Goal: Task Accomplishment & Management: Use online tool/utility

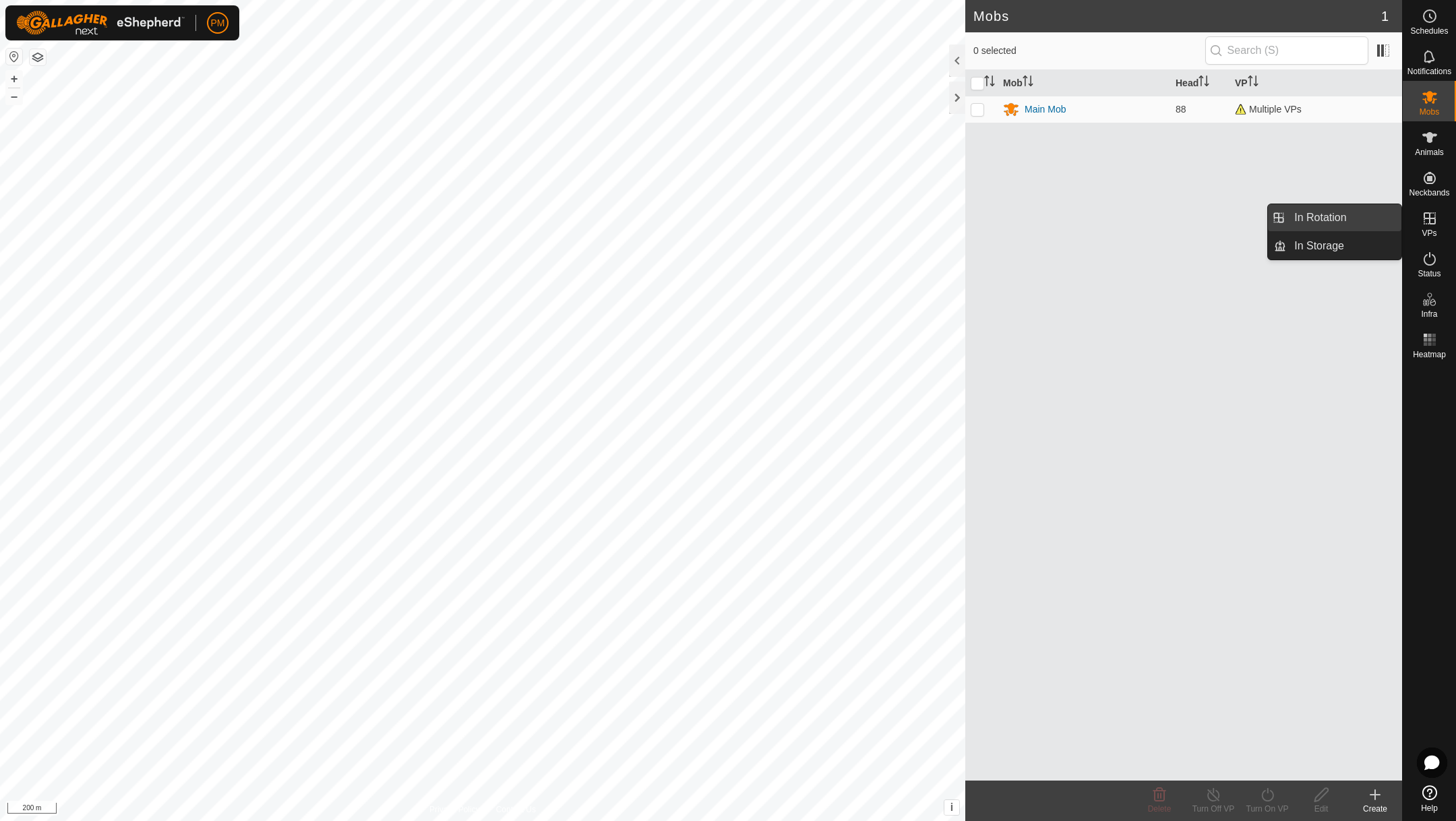
click at [1340, 216] on link "In Rotation" at bounding box center [1343, 218] width 115 height 27
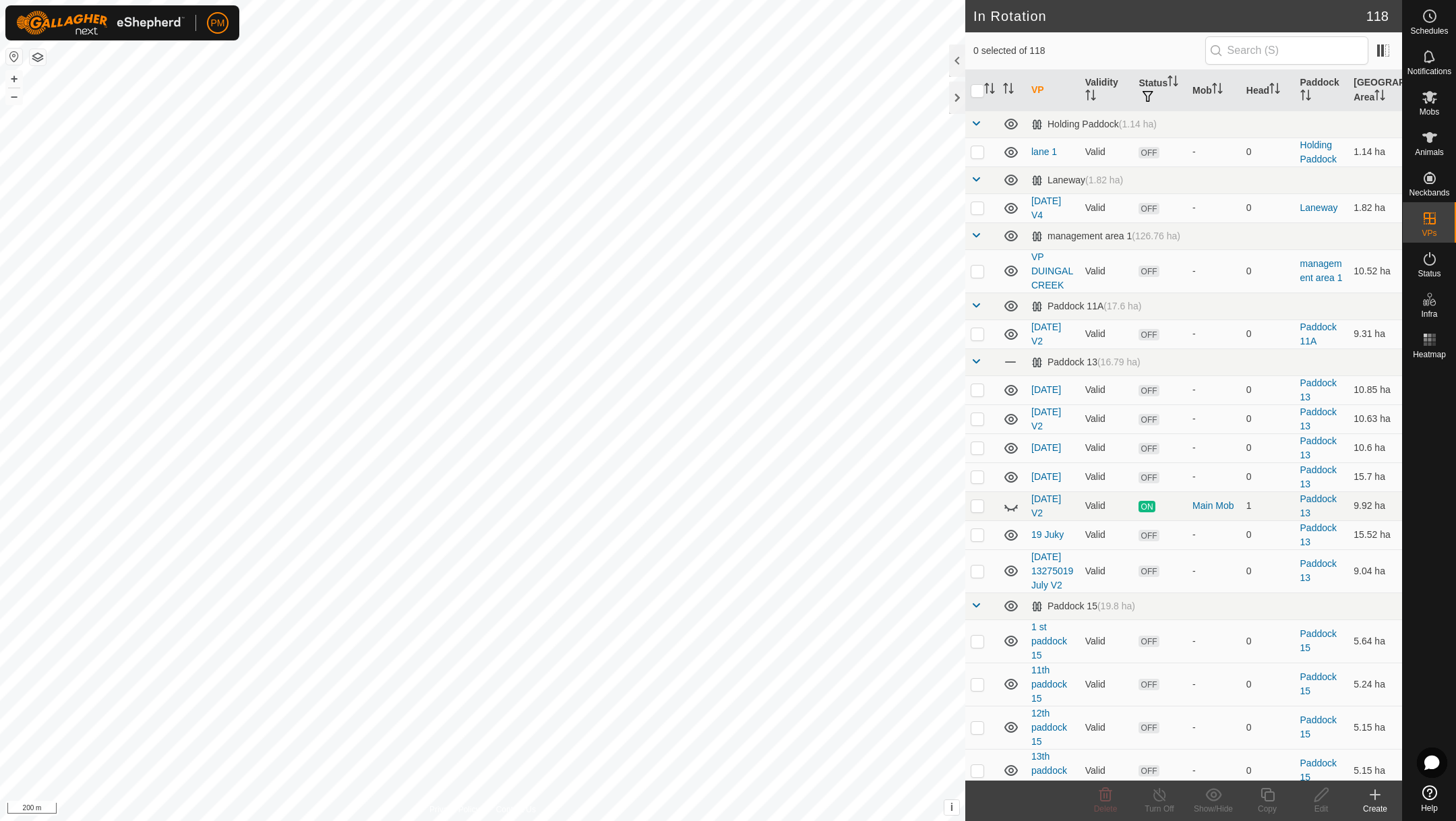
checkbox input "true"
click at [1267, 795] on icon at bounding box center [1267, 795] width 17 height 16
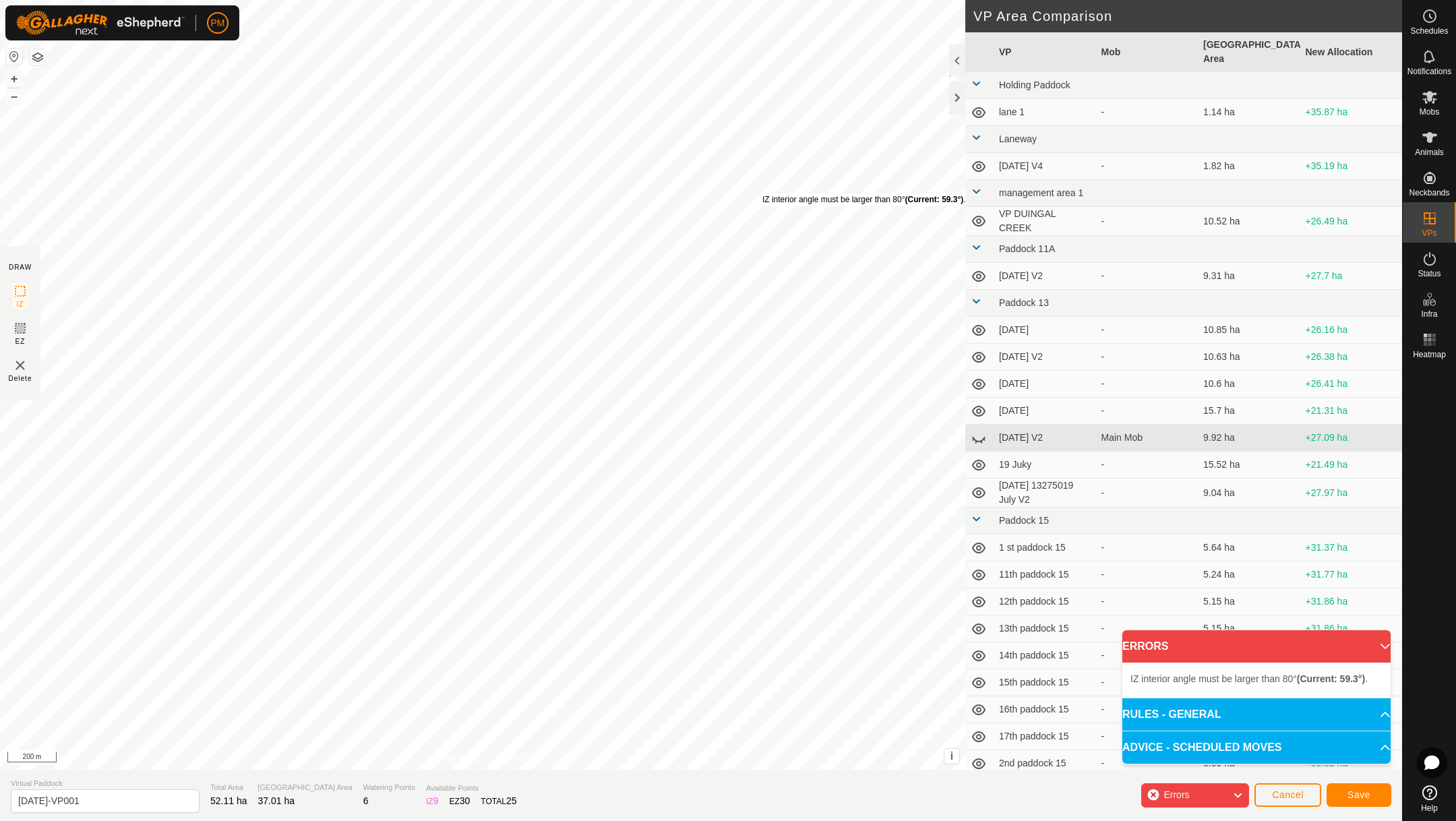
click at [762, 193] on div "IZ interior angle must be larger than 80° (Current: 59.3°) ." at bounding box center [864, 199] width 204 height 12
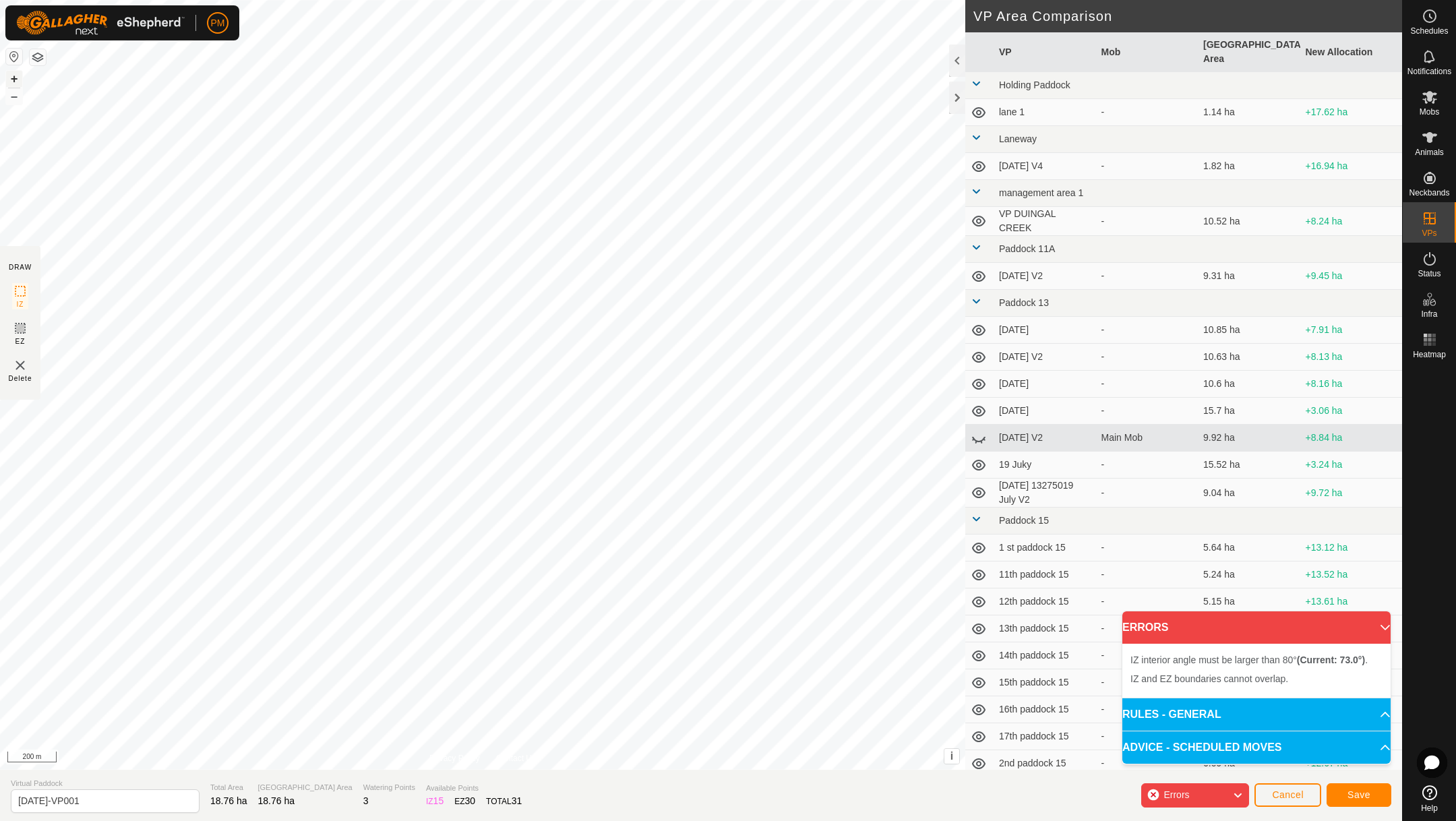
click at [12, 78] on button "+" at bounding box center [14, 79] width 16 height 16
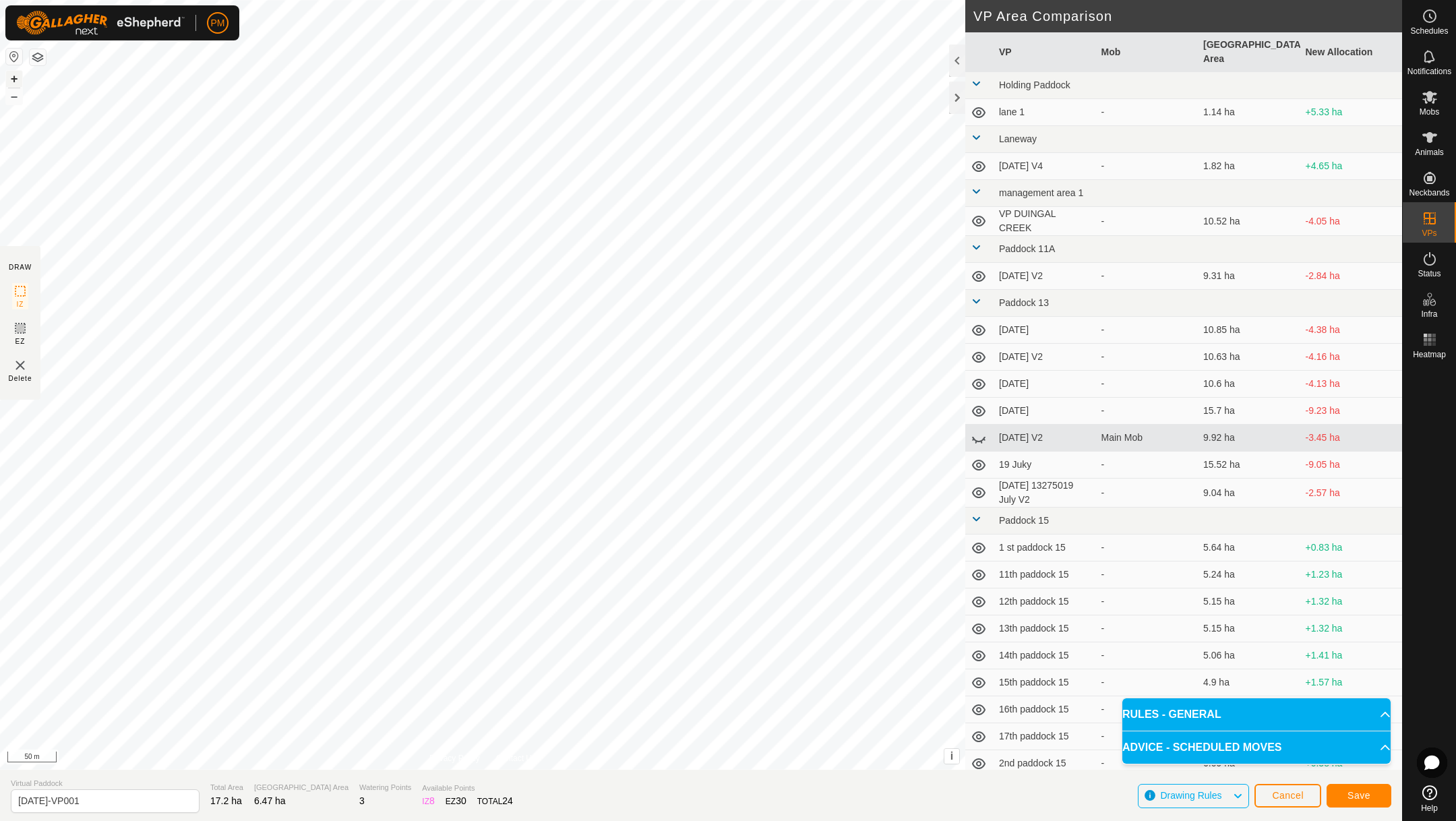
click at [17, 76] on button "+" at bounding box center [14, 79] width 16 height 16
click at [105, 800] on input "20 August 25-VP001" at bounding box center [105, 801] width 189 height 23
drag, startPoint x: 108, startPoint y: 800, endPoint x: 12, endPoint y: 805, distance: 96.1
click at [12, 805] on input "20 August 25-VP001" at bounding box center [105, 801] width 189 height 23
type input "1"
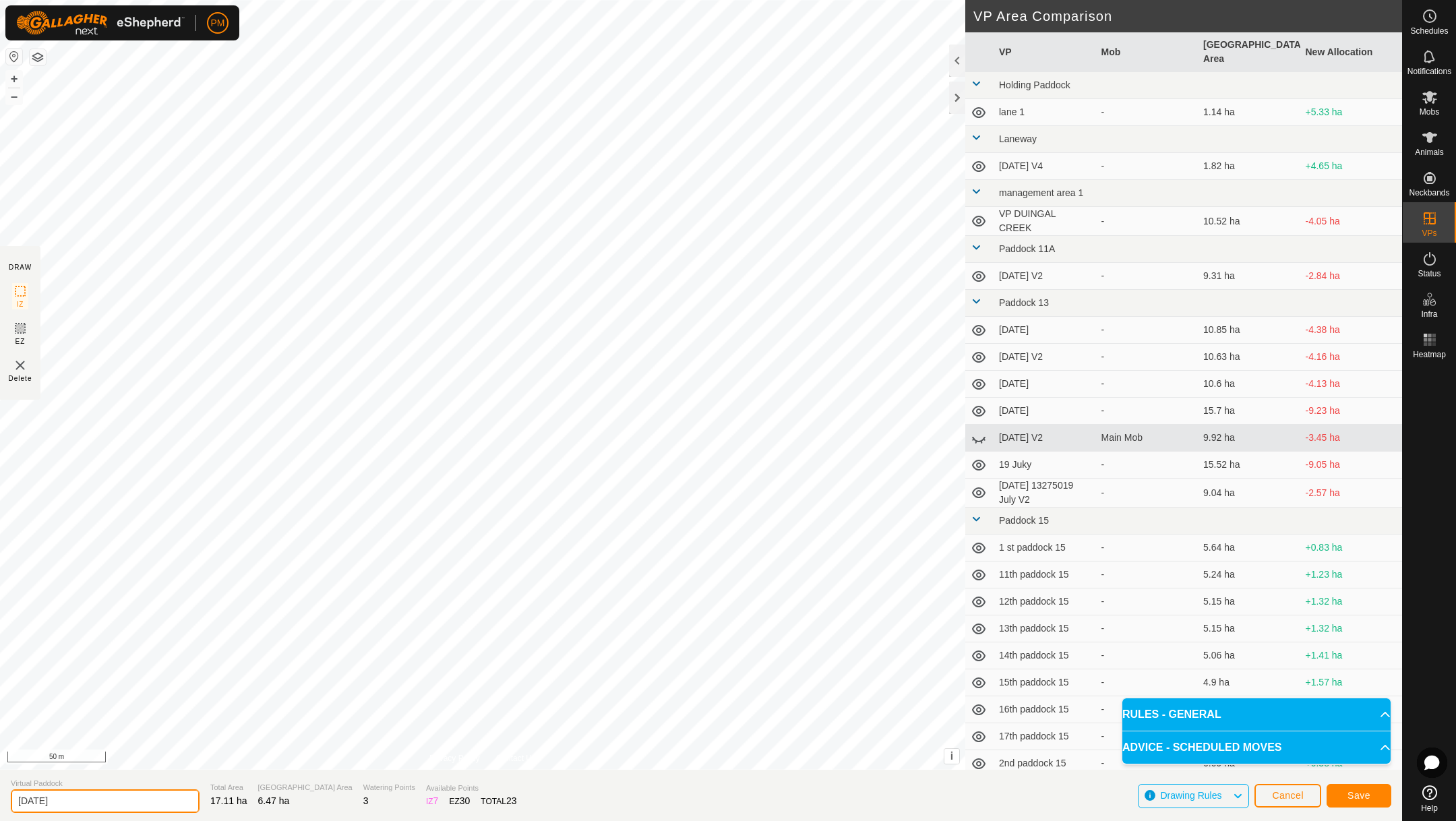
type input "[DATE]"
click at [1342, 788] on button "Save" at bounding box center [1359, 795] width 64 height 23
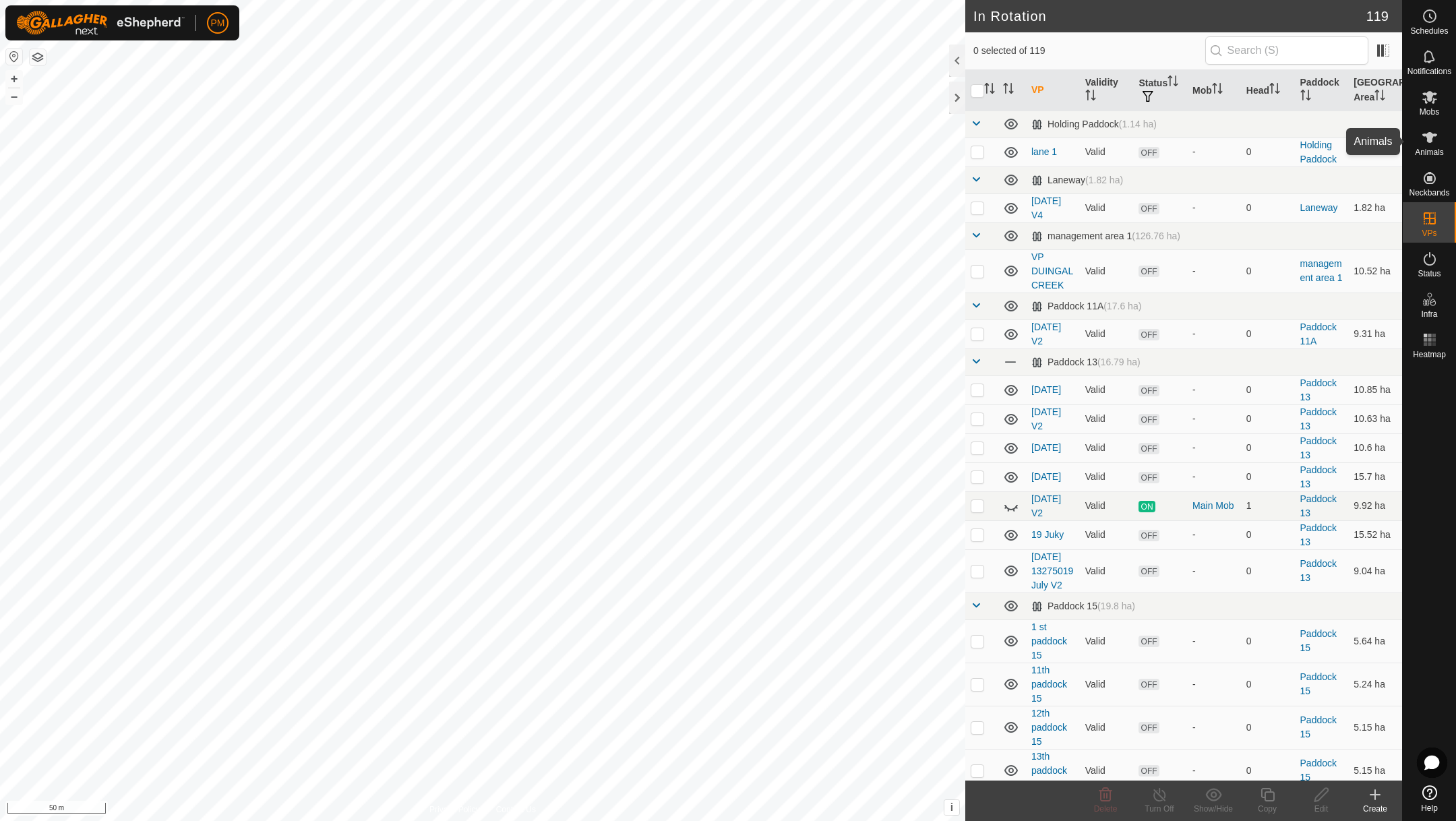
click at [1430, 144] on icon at bounding box center [1430, 138] width 16 height 16
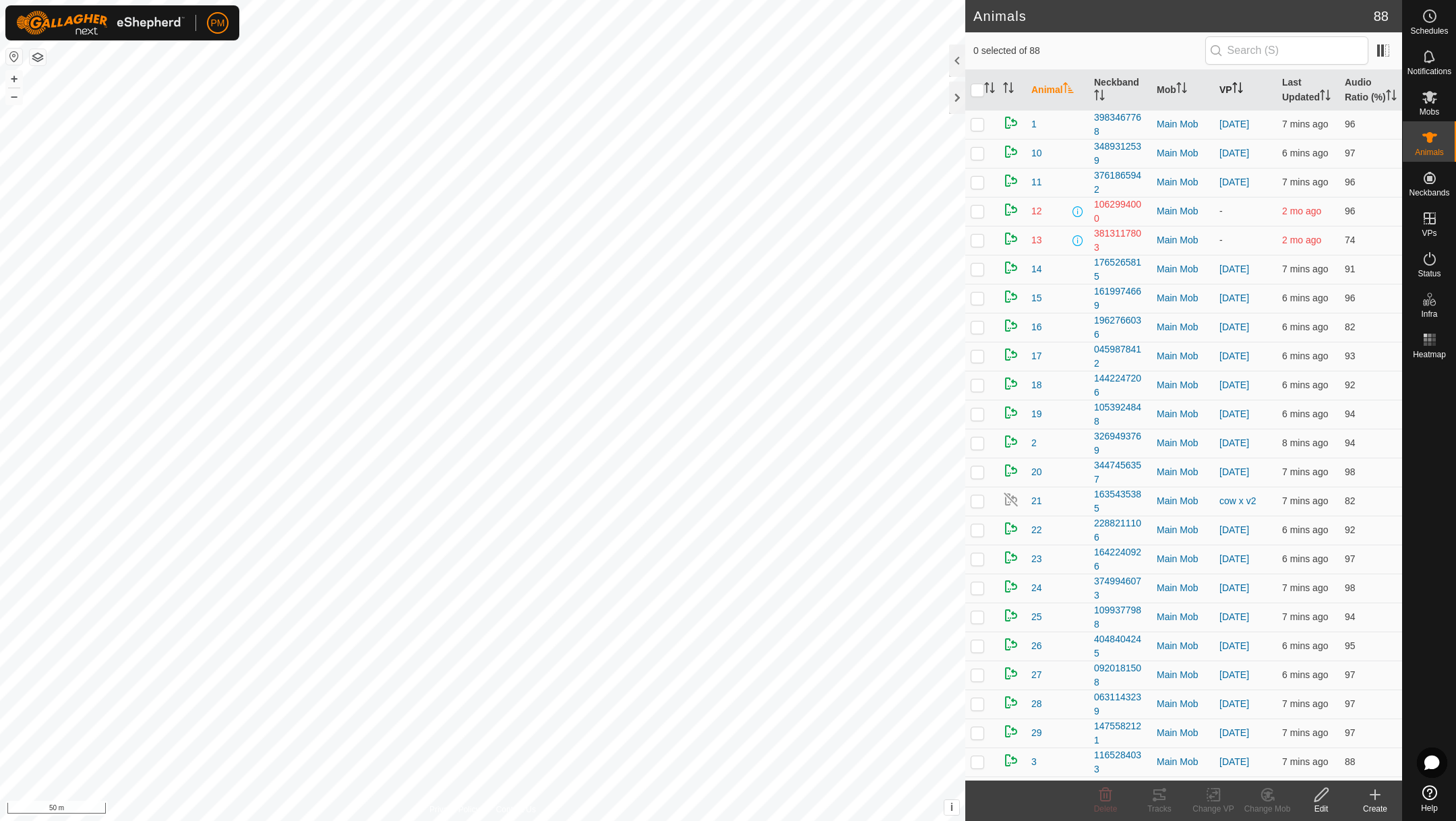
click at [1230, 92] on th "VP" at bounding box center [1246, 90] width 63 height 40
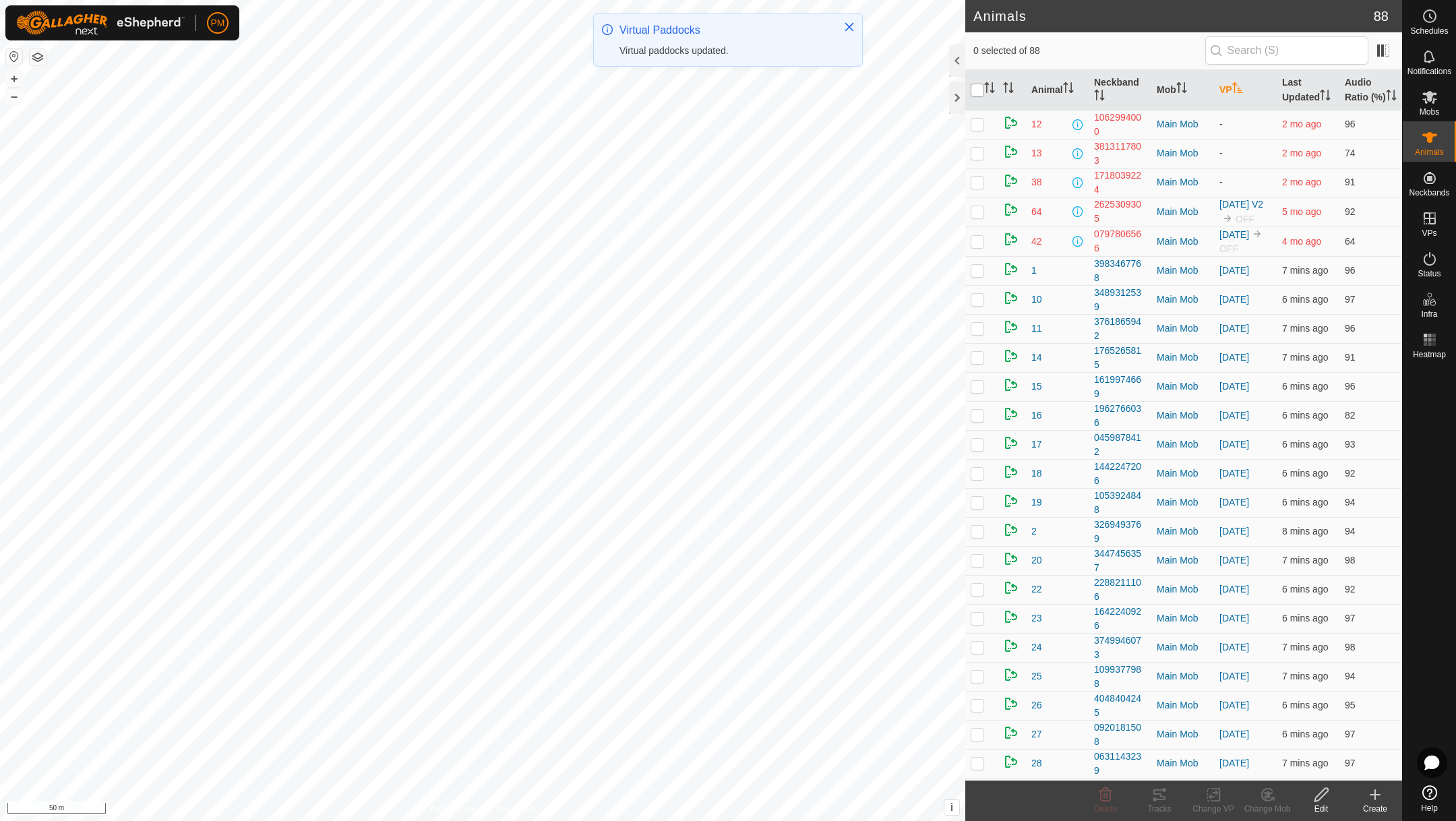
click at [979, 97] on input "checkbox" at bounding box center [977, 90] width 13 height 13
checkbox input "true"
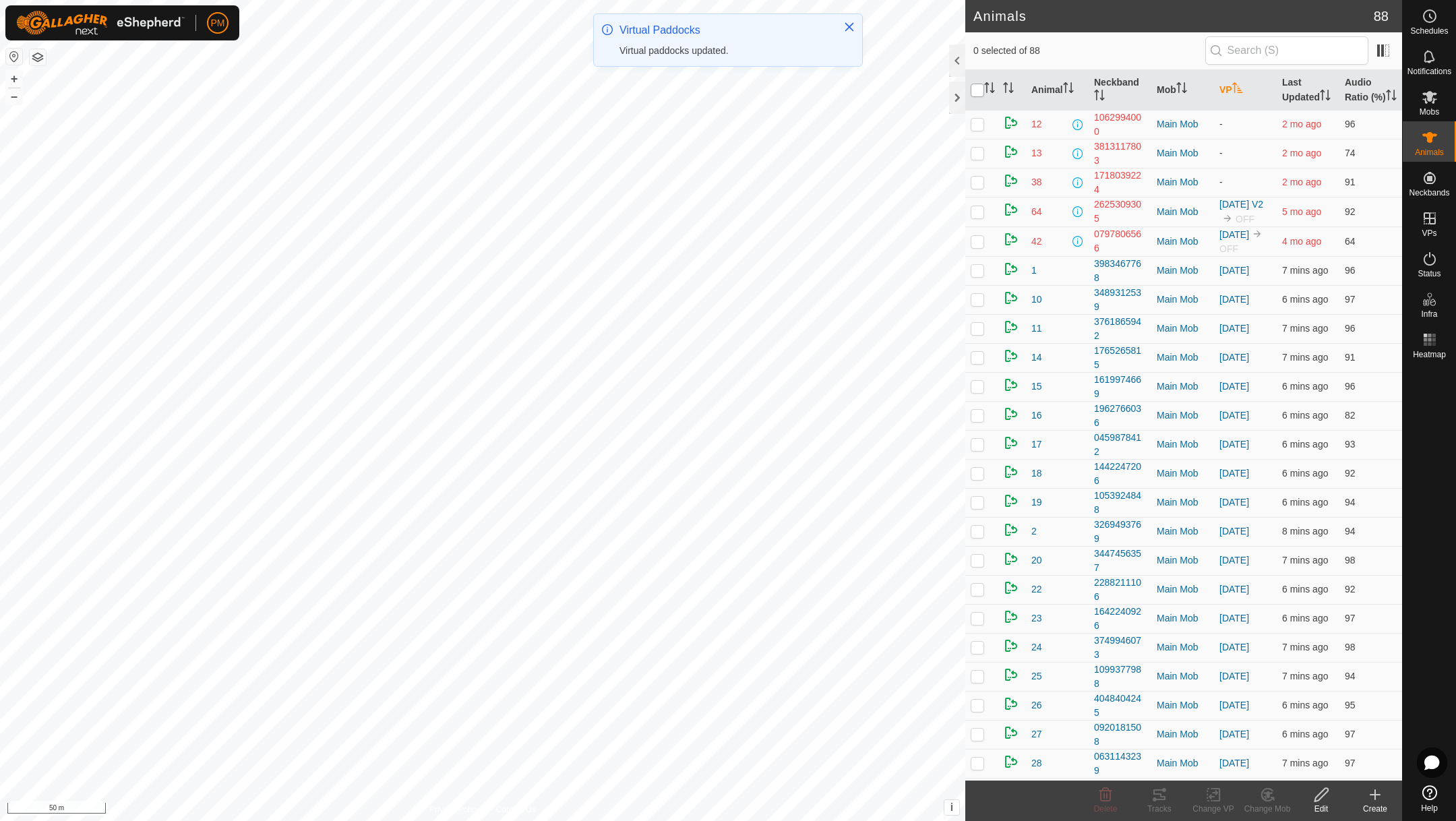
checkbox input "true"
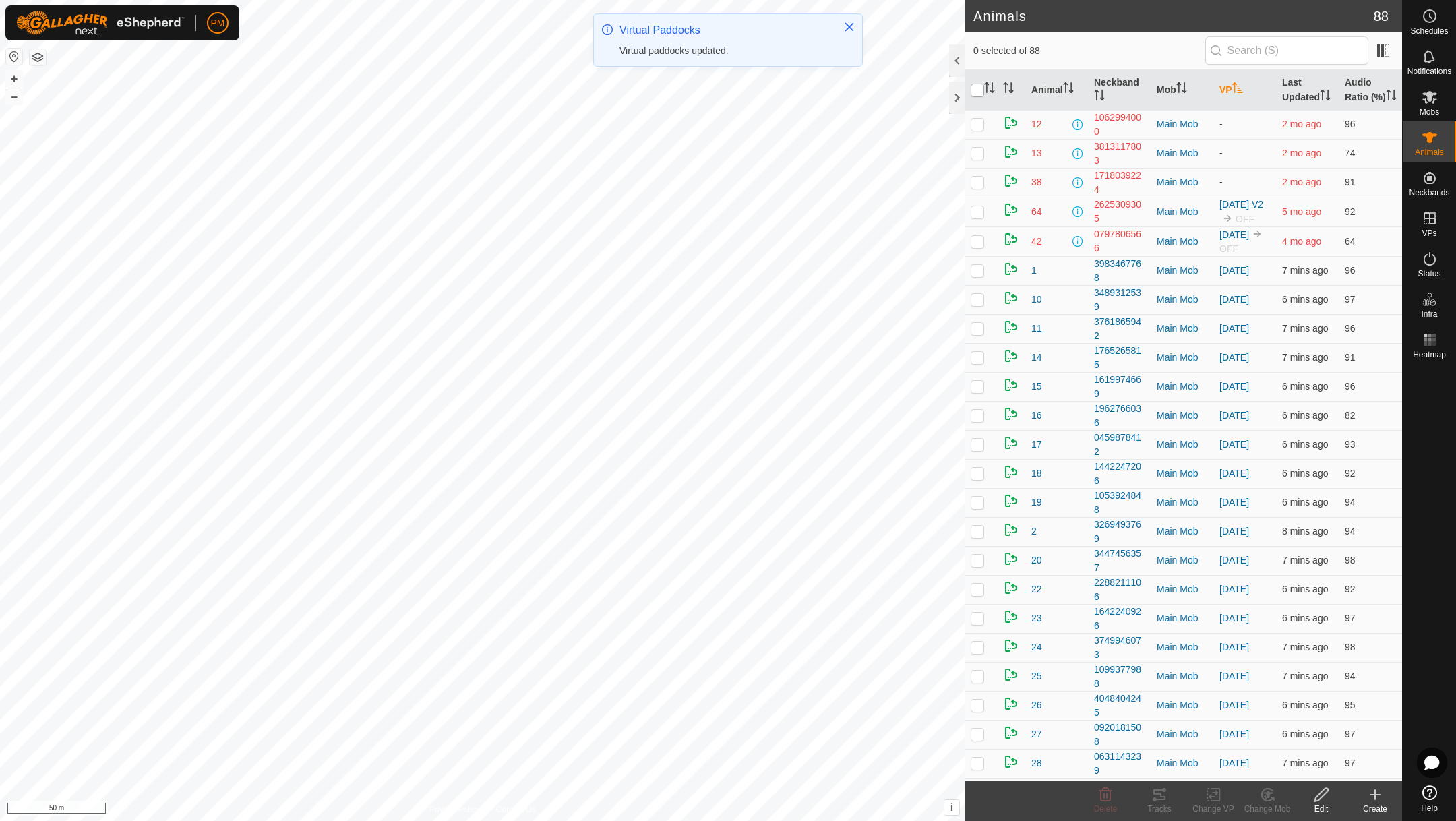
checkbox input "true"
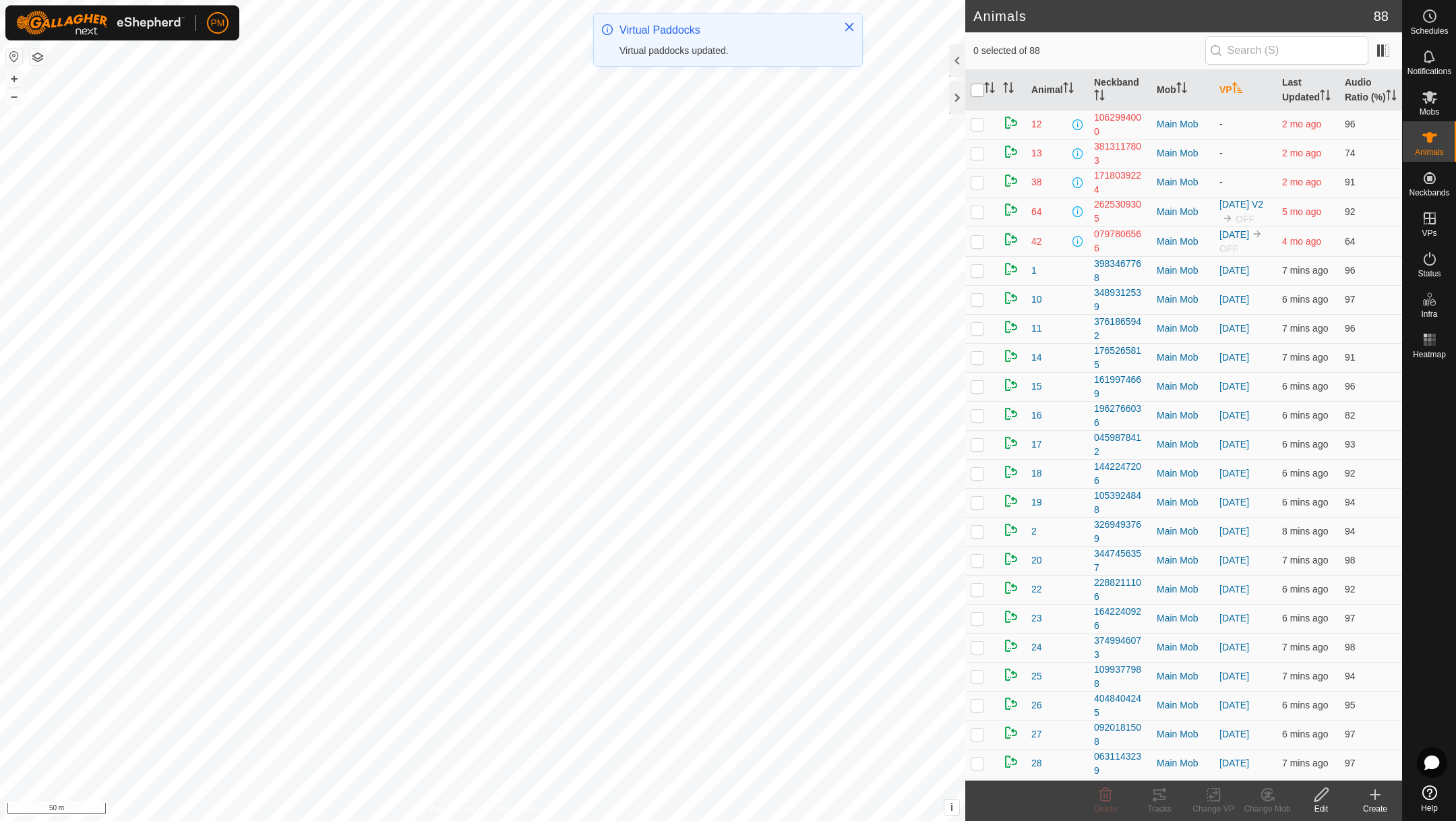
checkbox input "true"
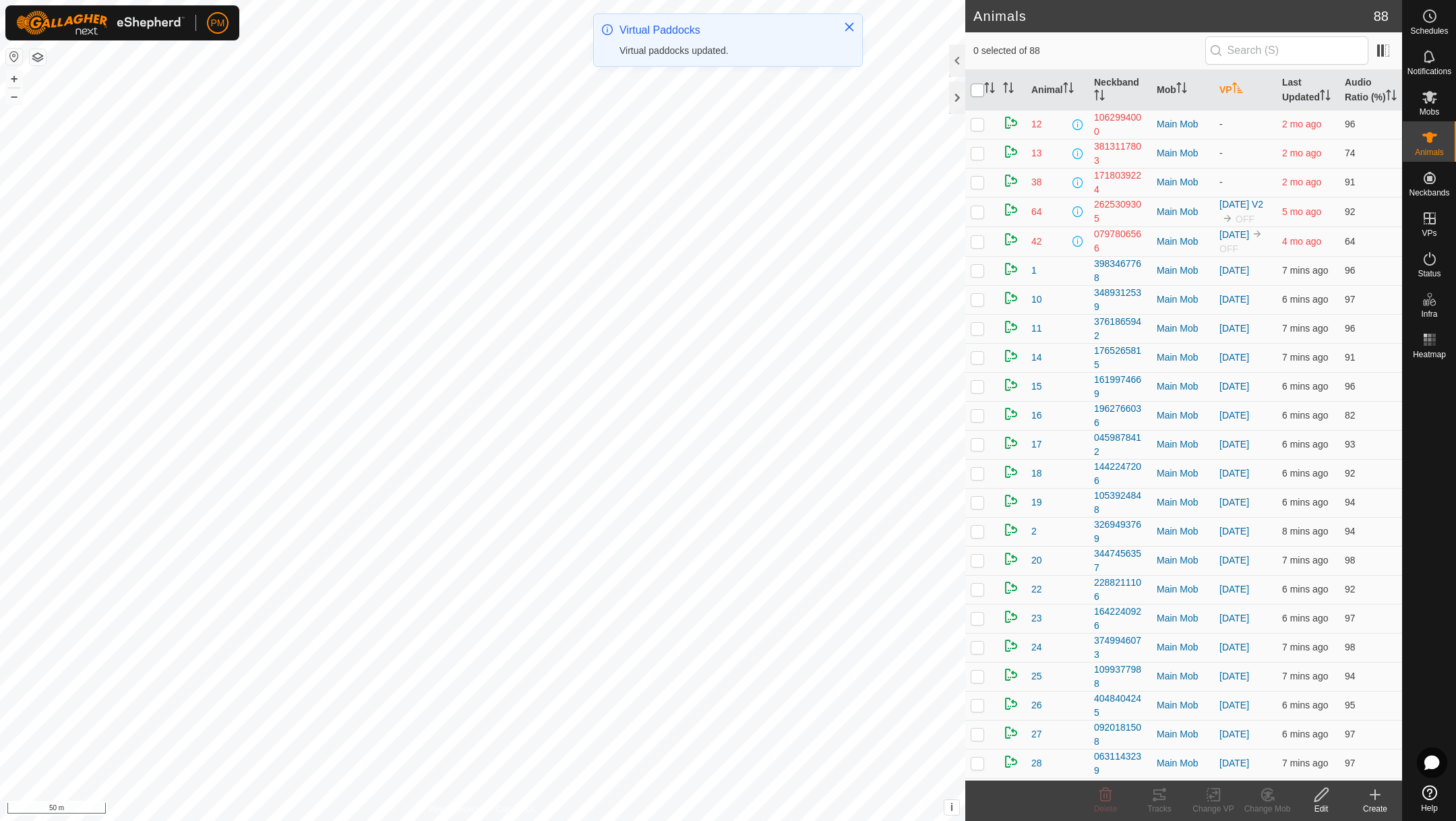
checkbox input "true"
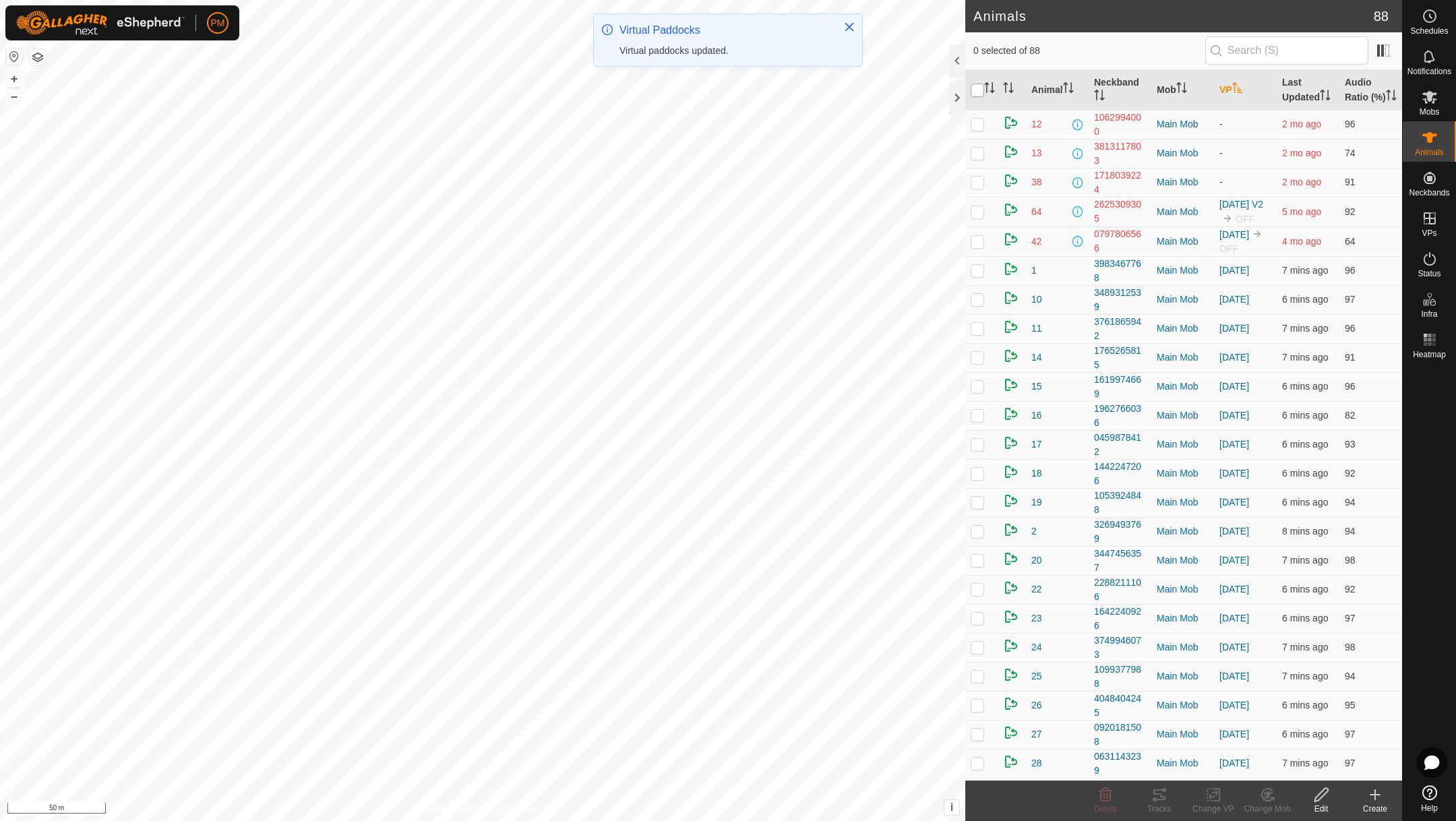
checkbox input "true"
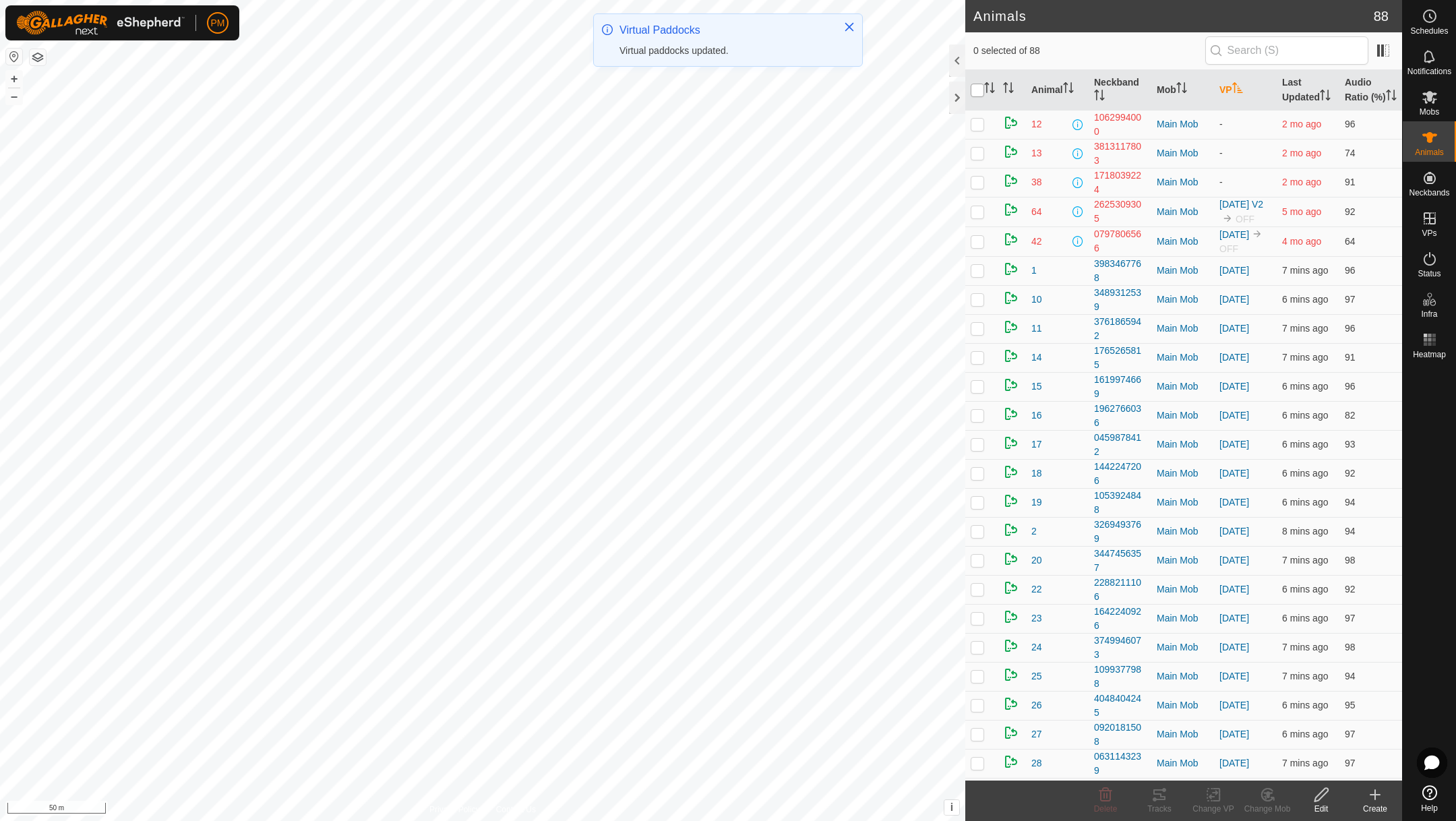
checkbox input "true"
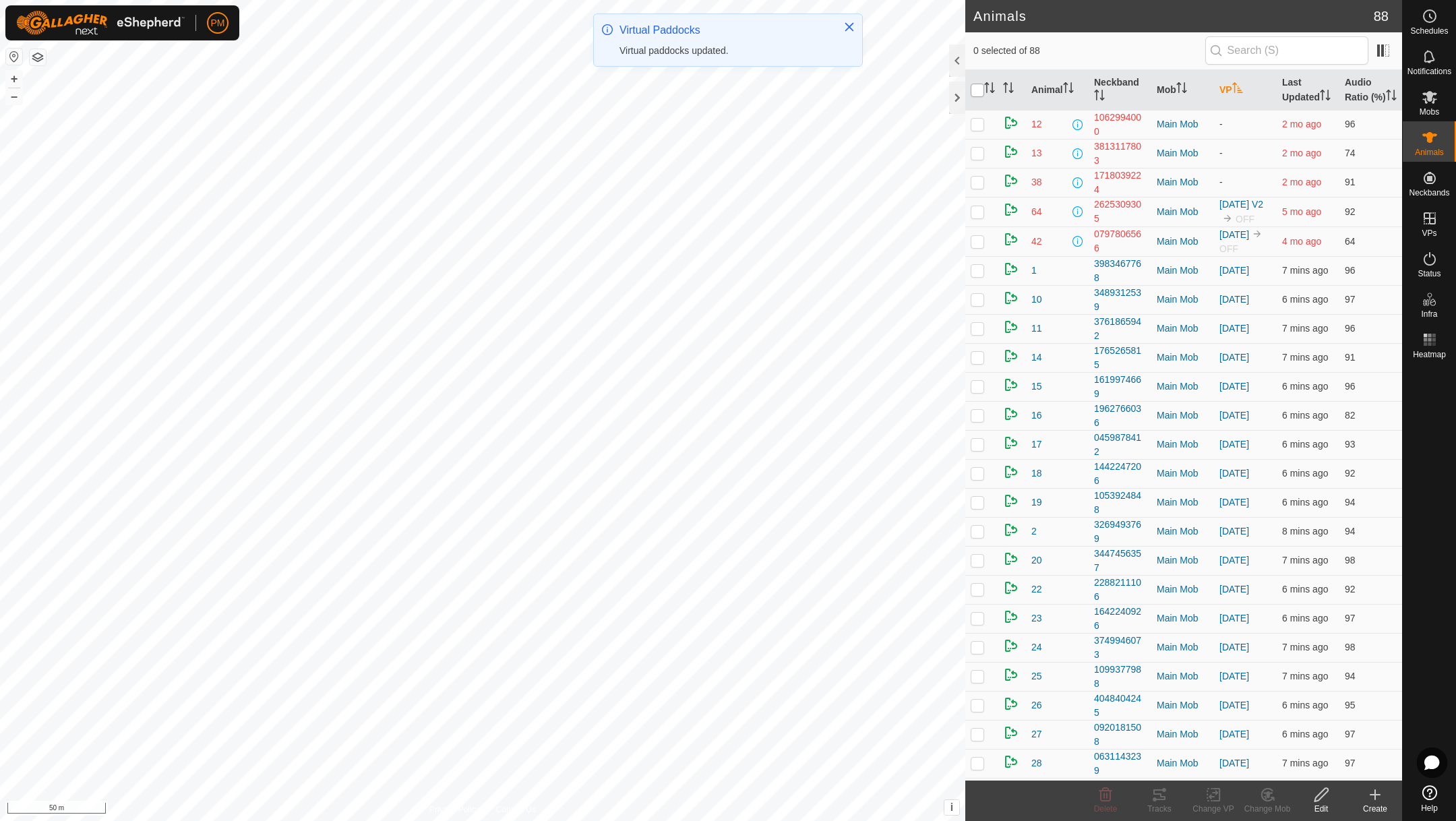
checkbox input "true"
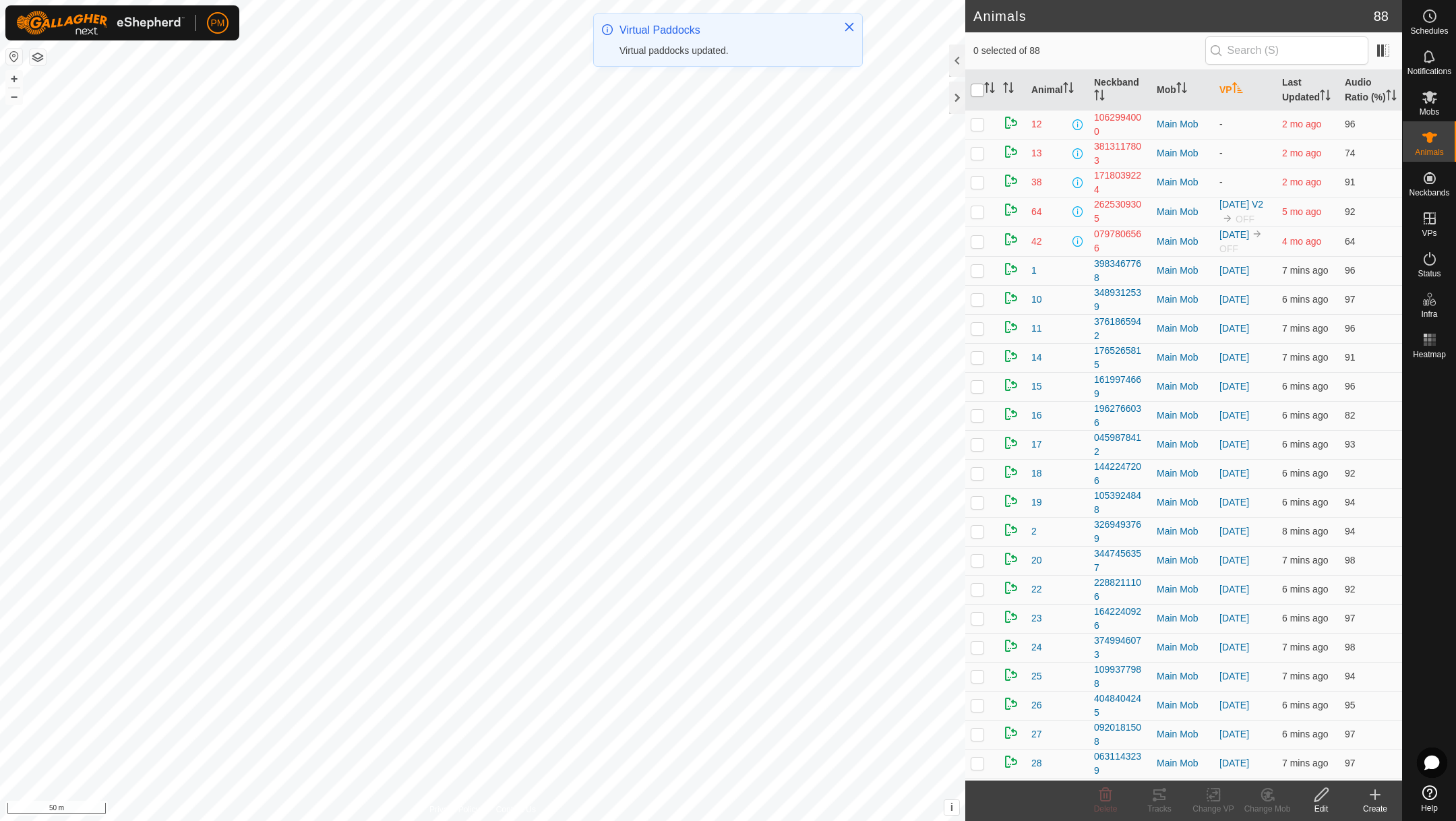
checkbox input "true"
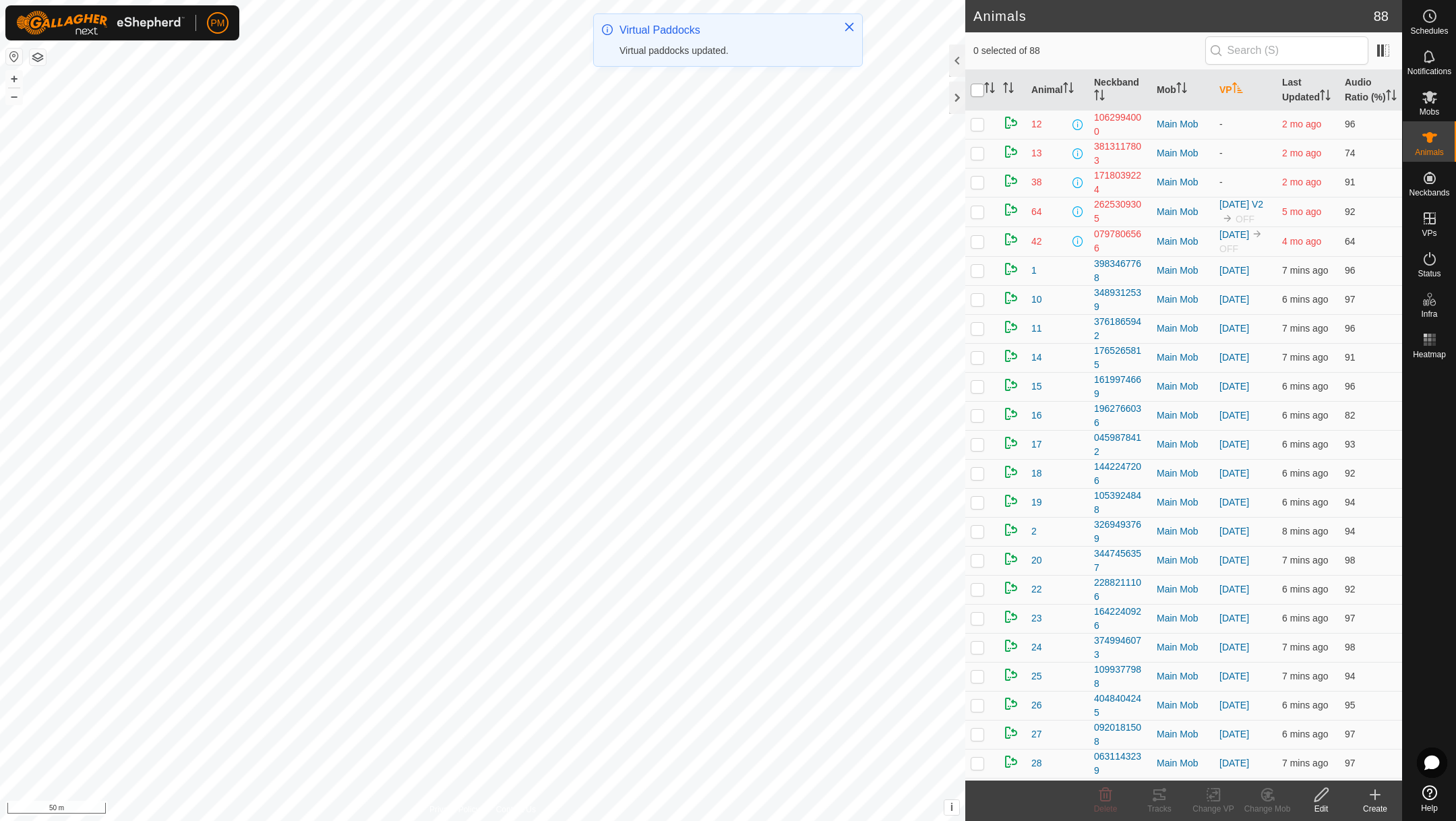
checkbox input "true"
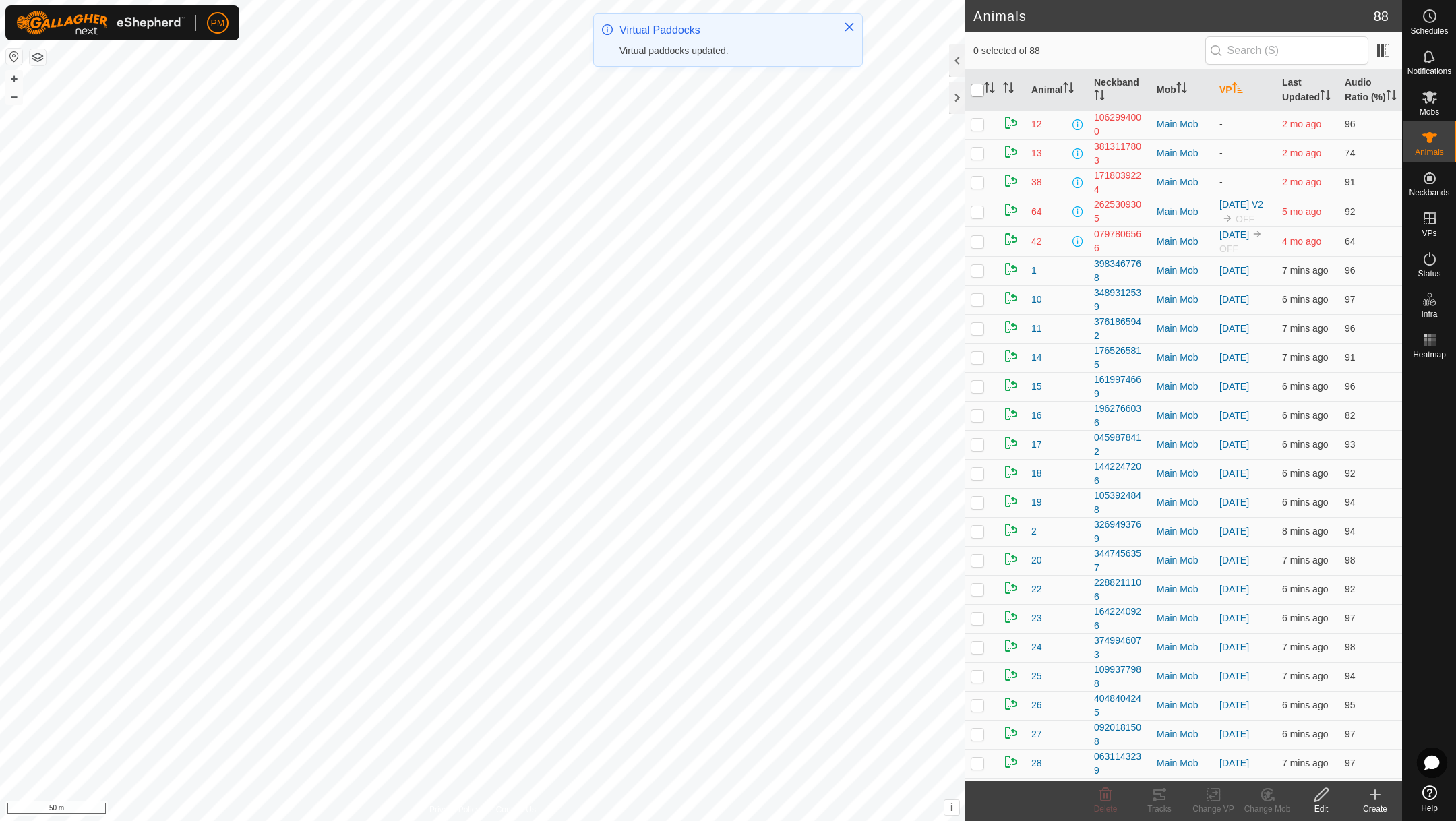
checkbox input "true"
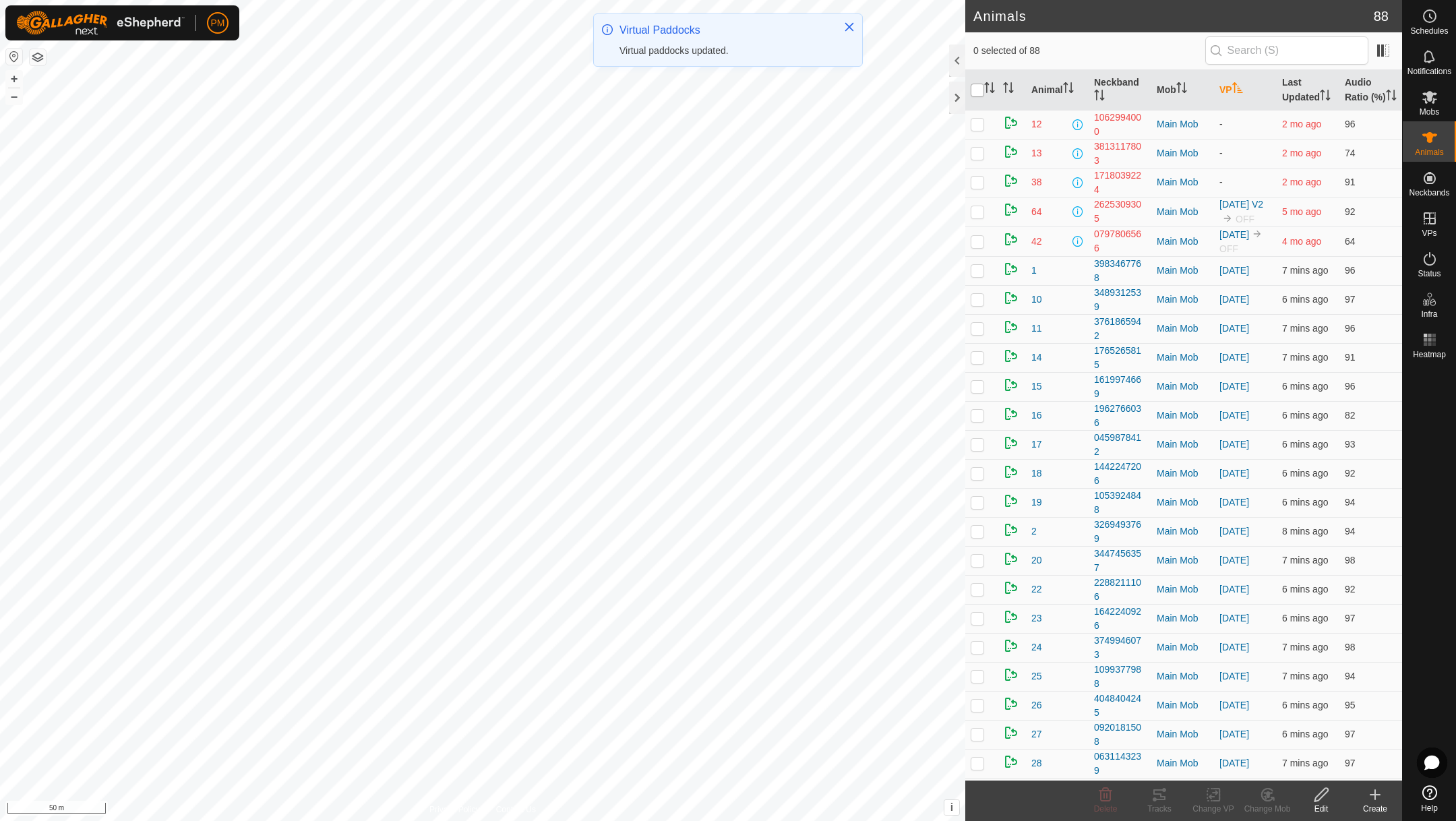
checkbox input "true"
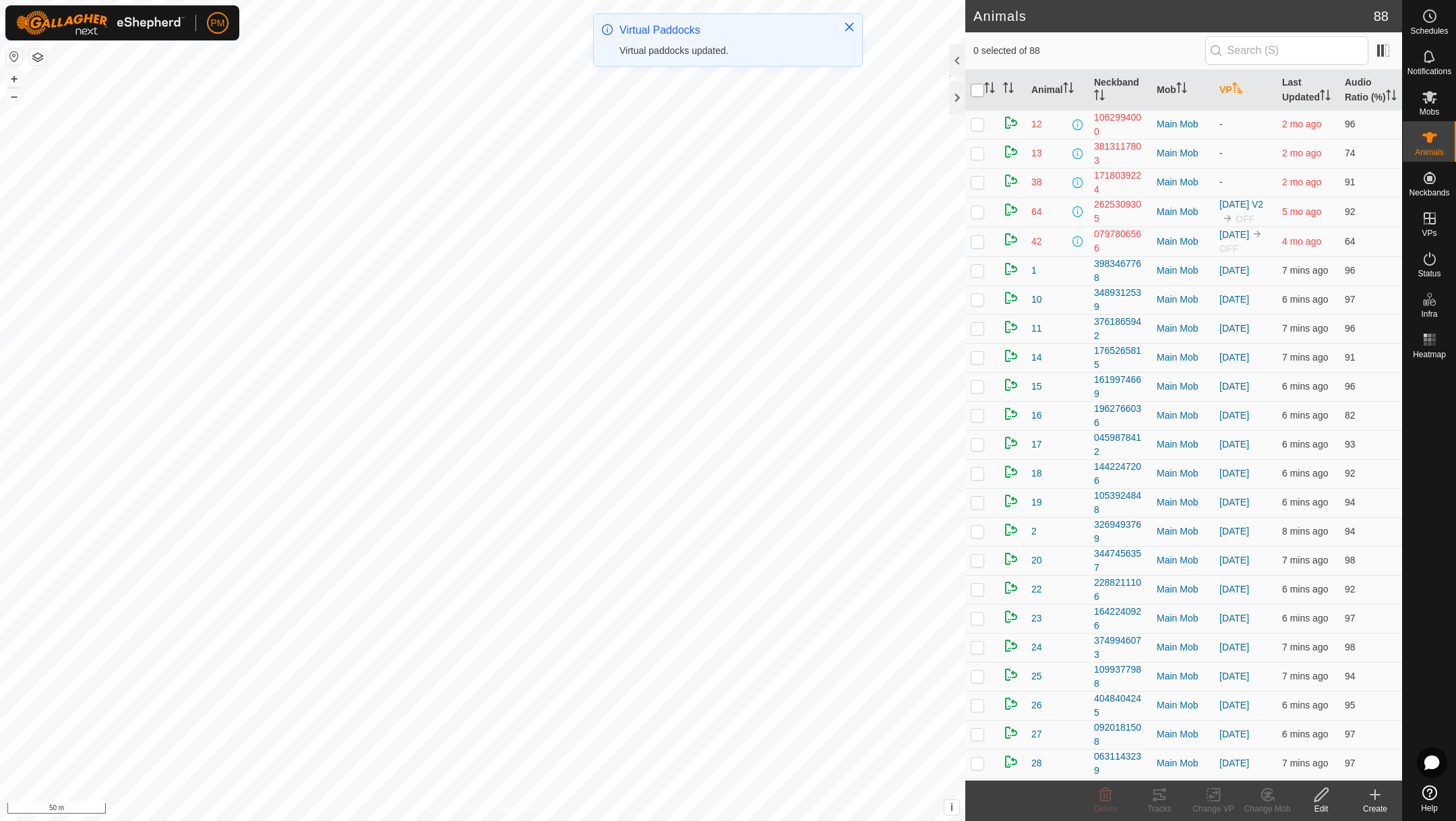
checkbox input "true"
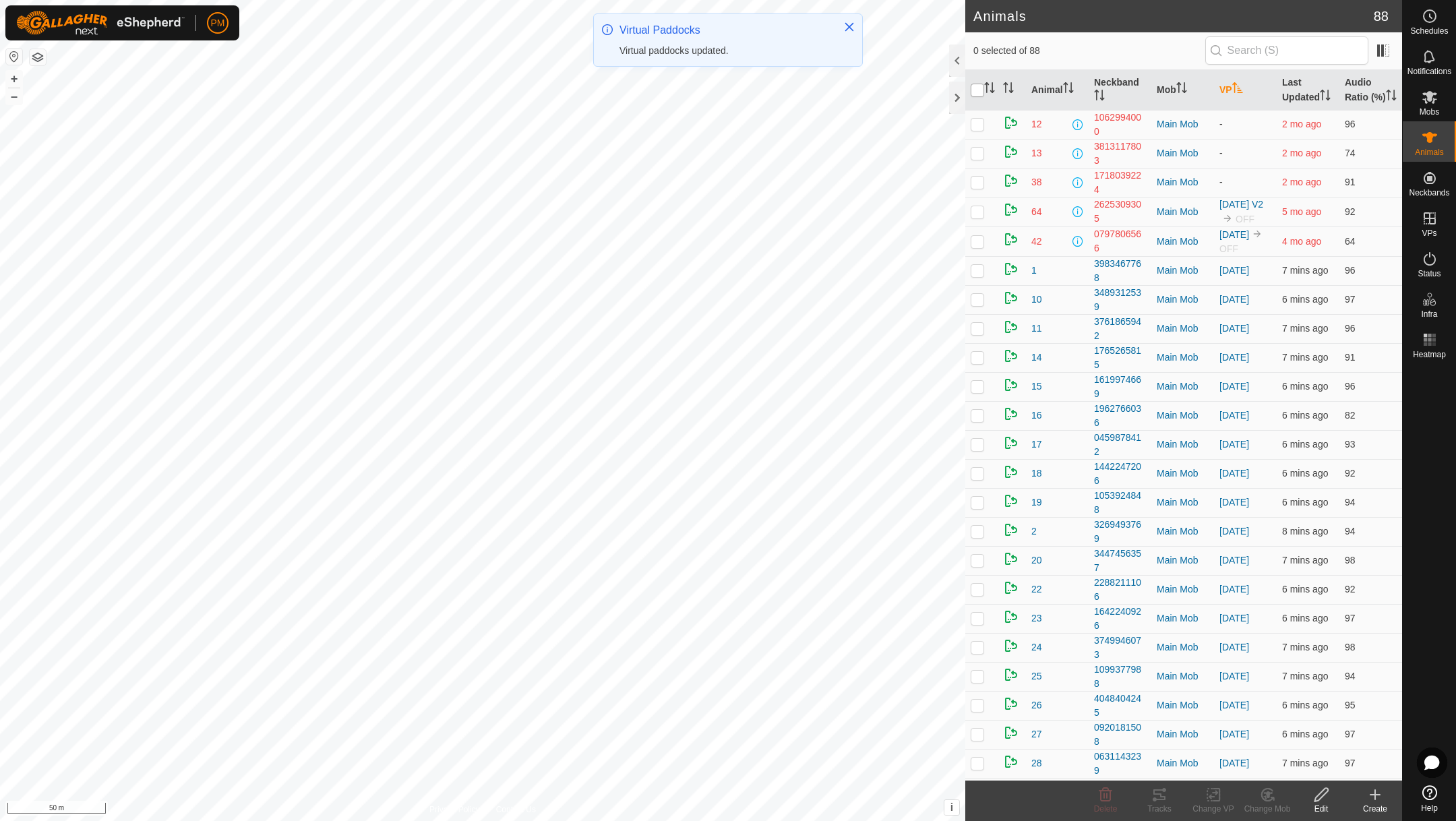
checkbox input "true"
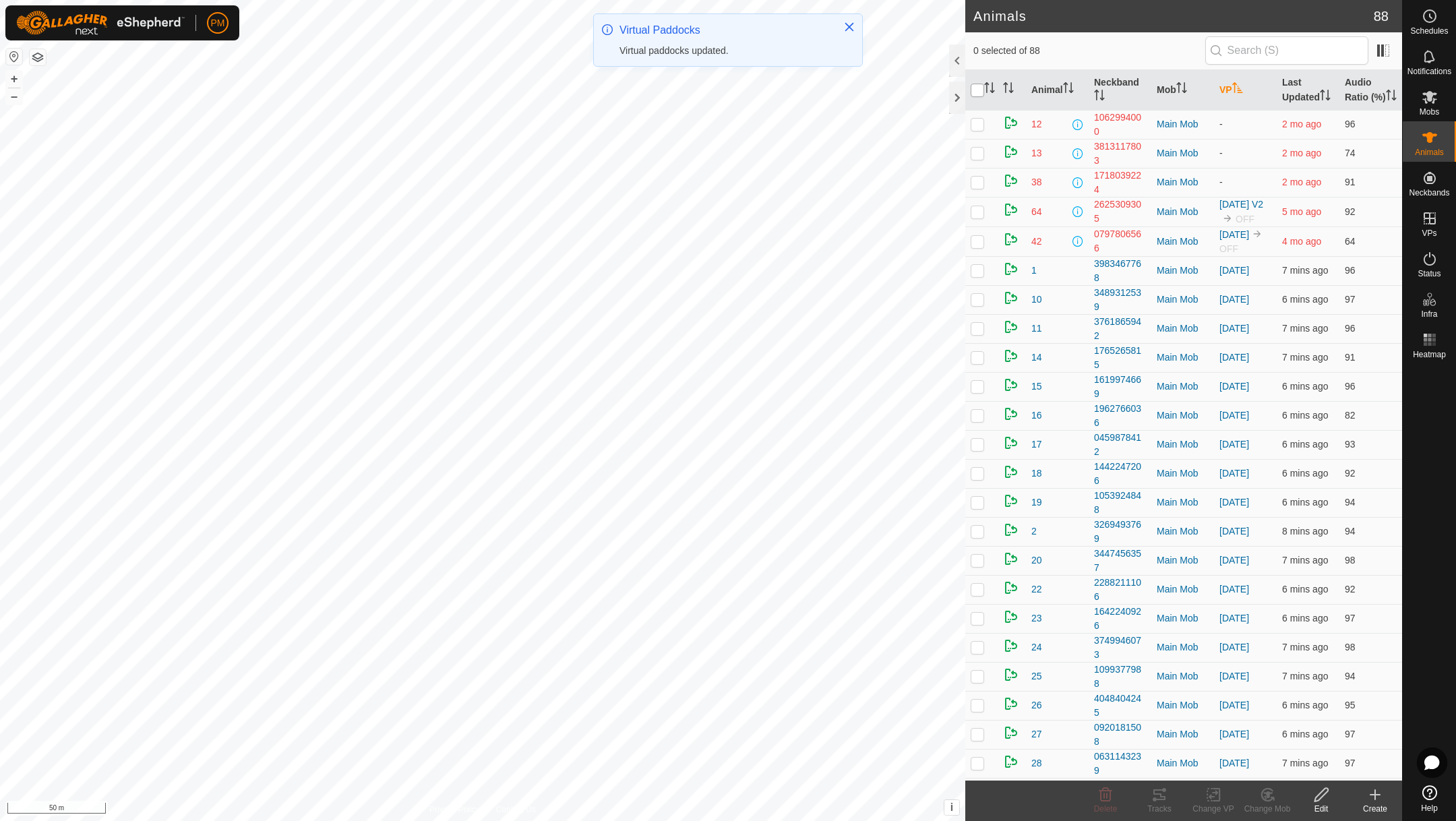
checkbox input "true"
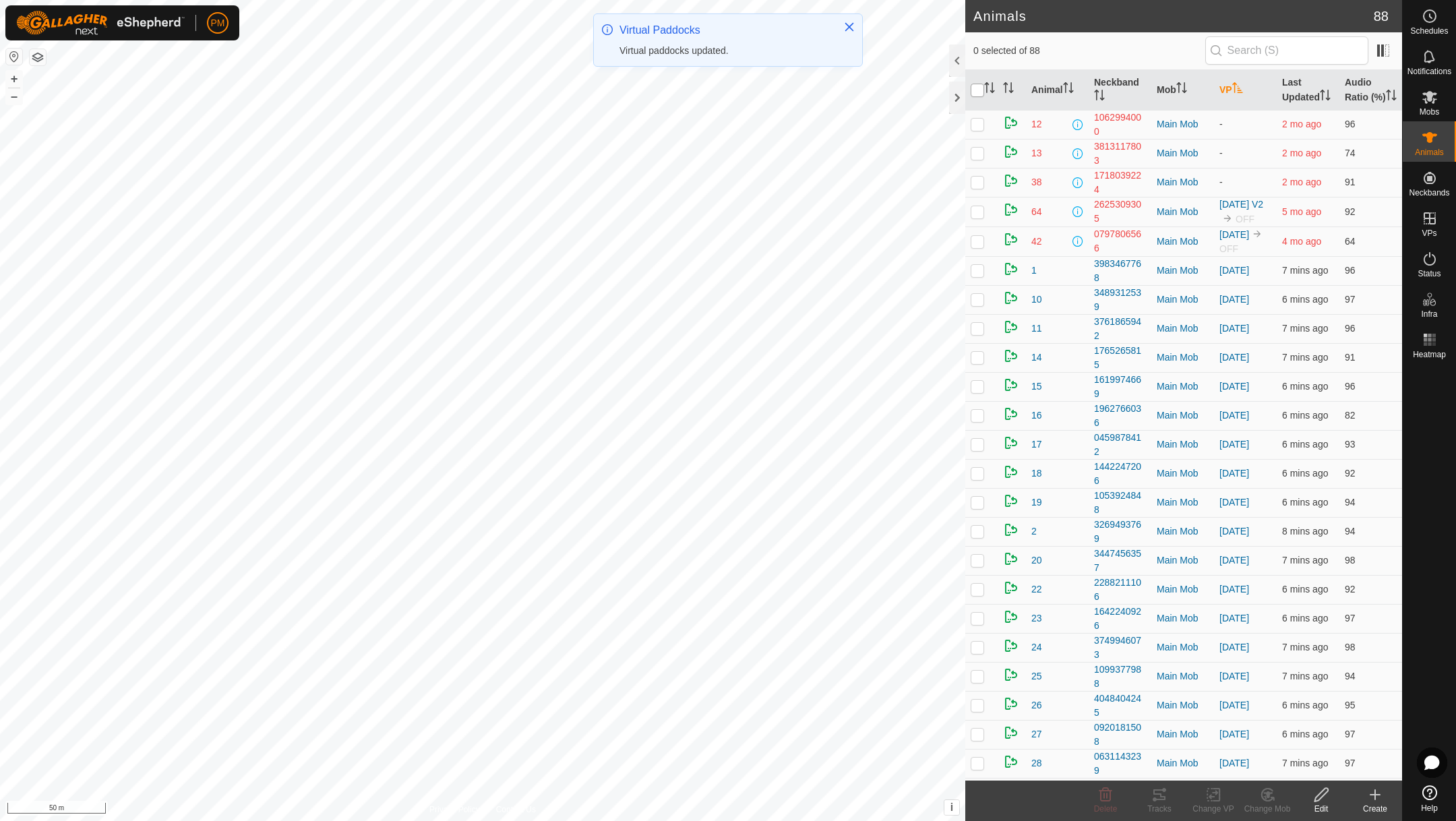
checkbox input "true"
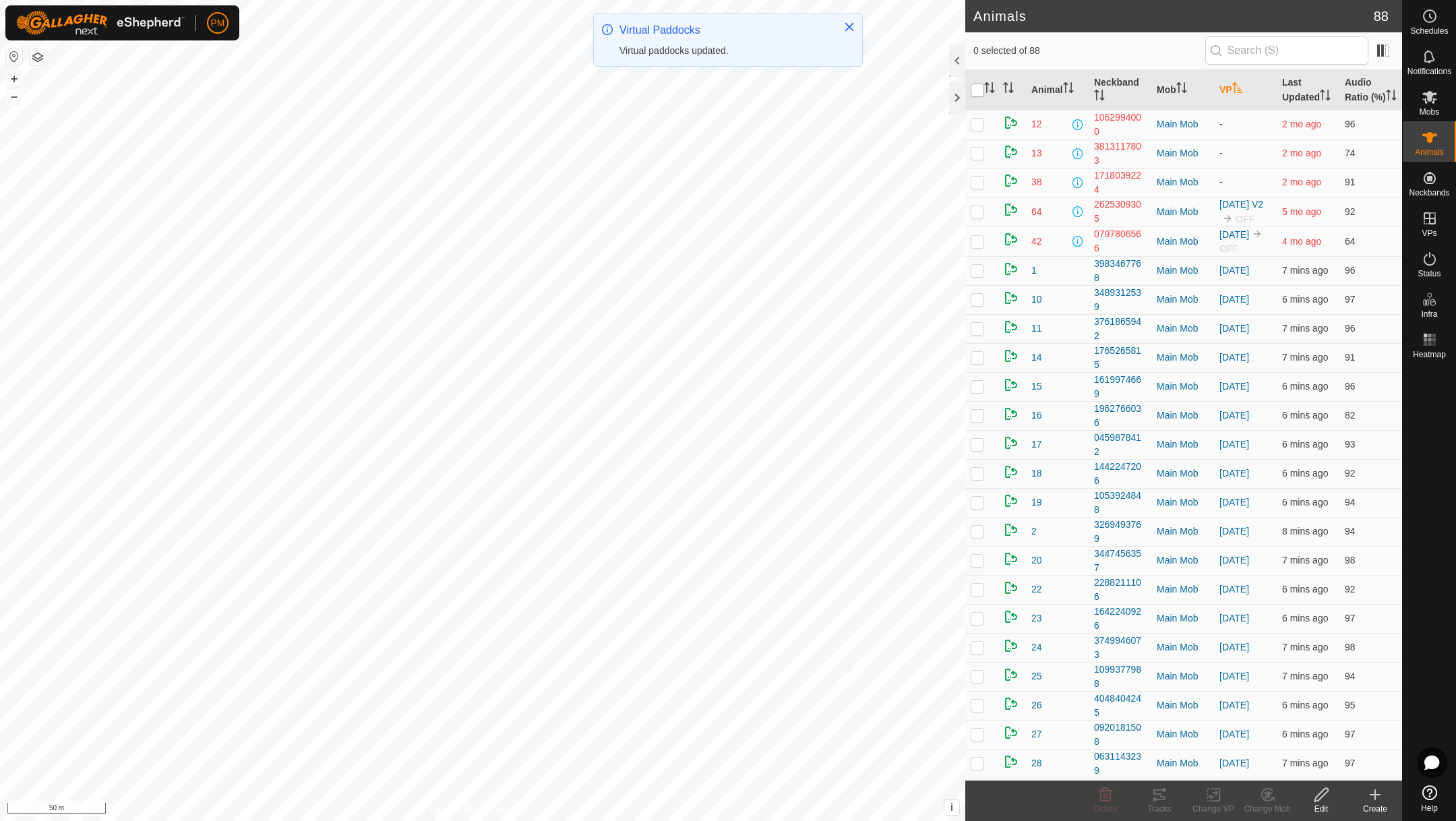
checkbox input "true"
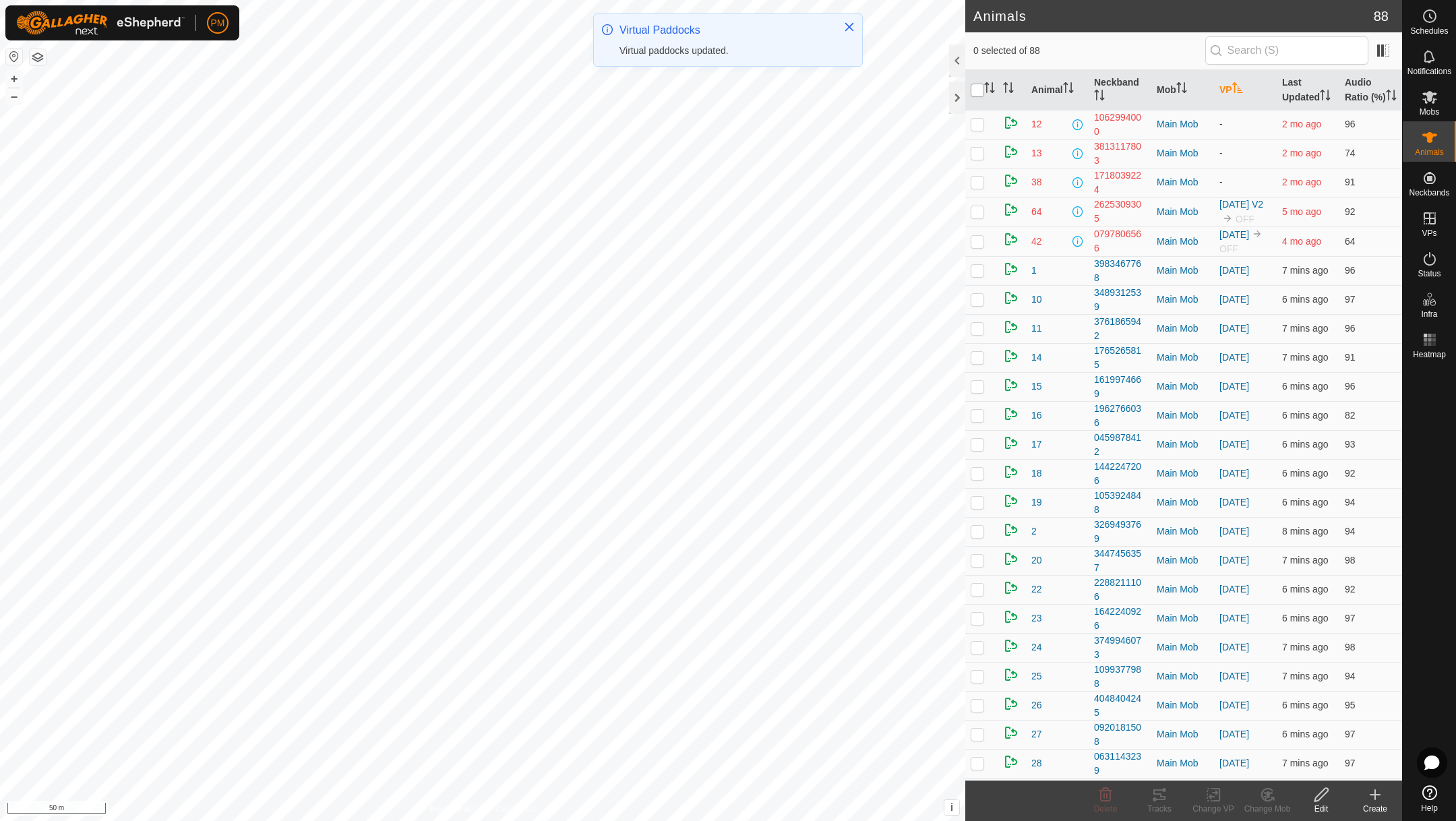
checkbox input "true"
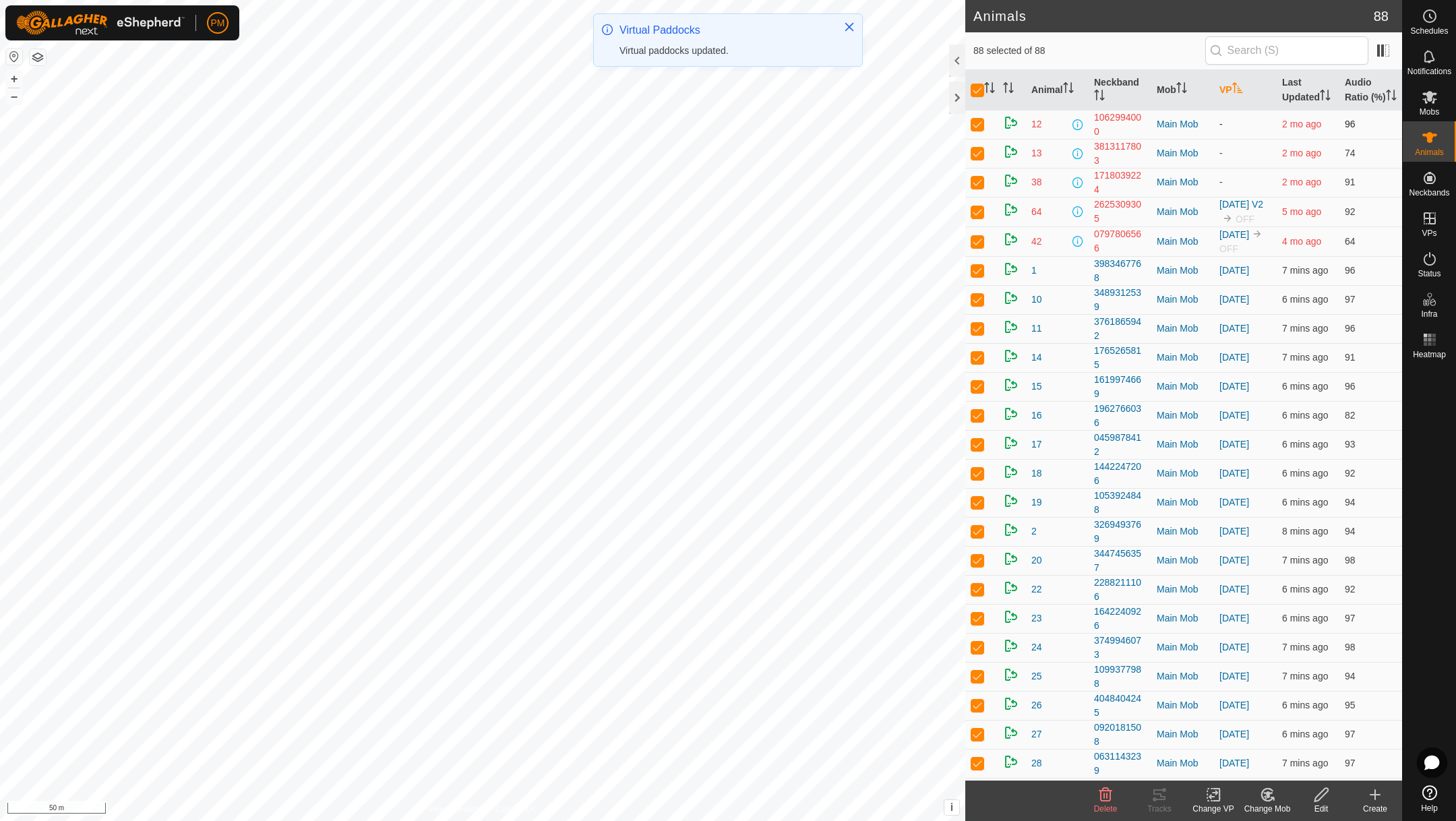
click at [973, 130] on p-checkbox at bounding box center [977, 124] width 13 height 11
checkbox input "false"
click at [976, 158] on p-checkbox at bounding box center [977, 153] width 13 height 11
checkbox input "false"
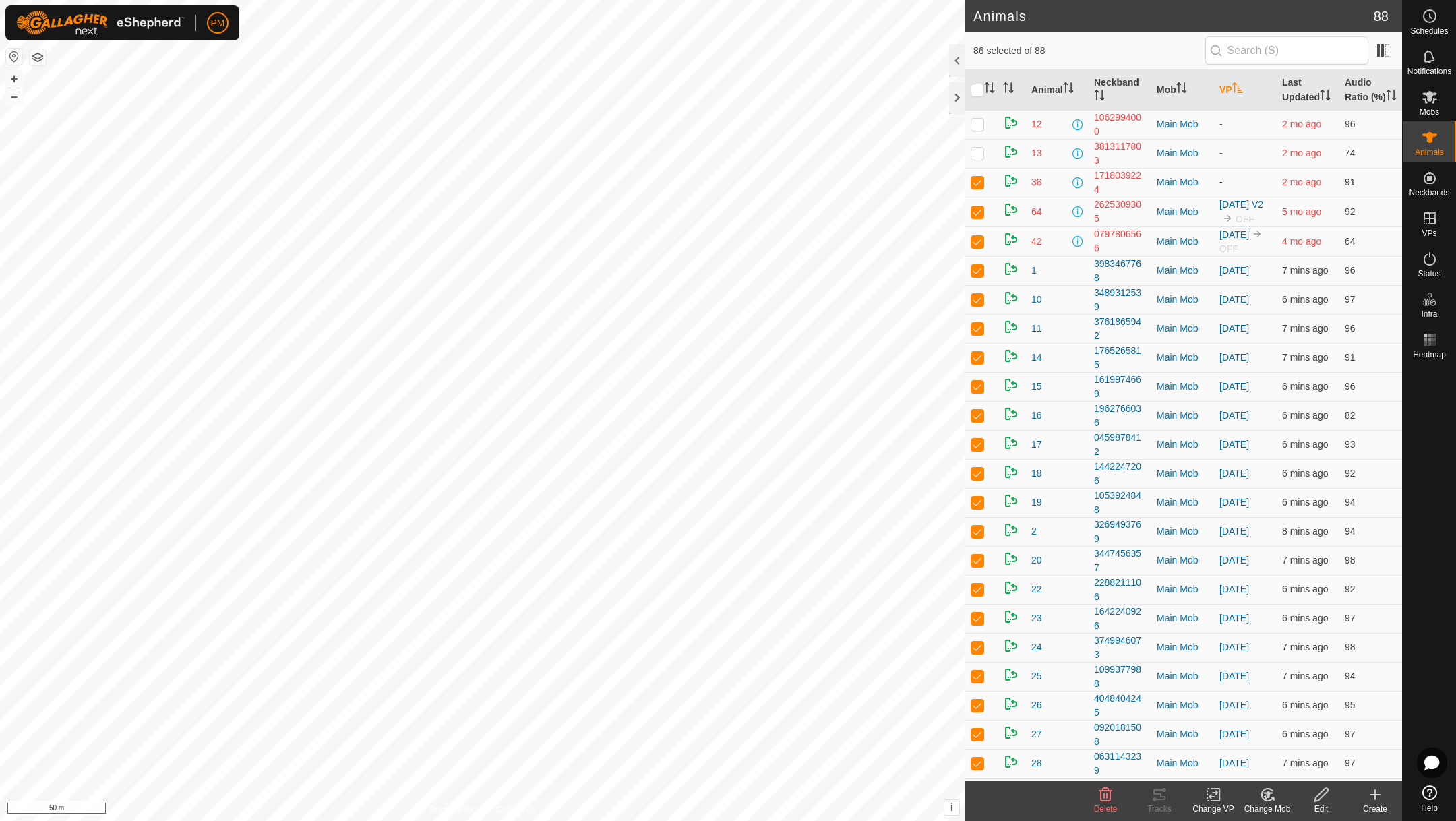
click at [979, 187] on p-checkbox at bounding box center [977, 182] width 13 height 11
checkbox input "false"
click at [979, 217] on p-checkbox at bounding box center [977, 212] width 13 height 11
checkbox input "false"
click at [979, 247] on p-checkbox at bounding box center [977, 241] width 13 height 11
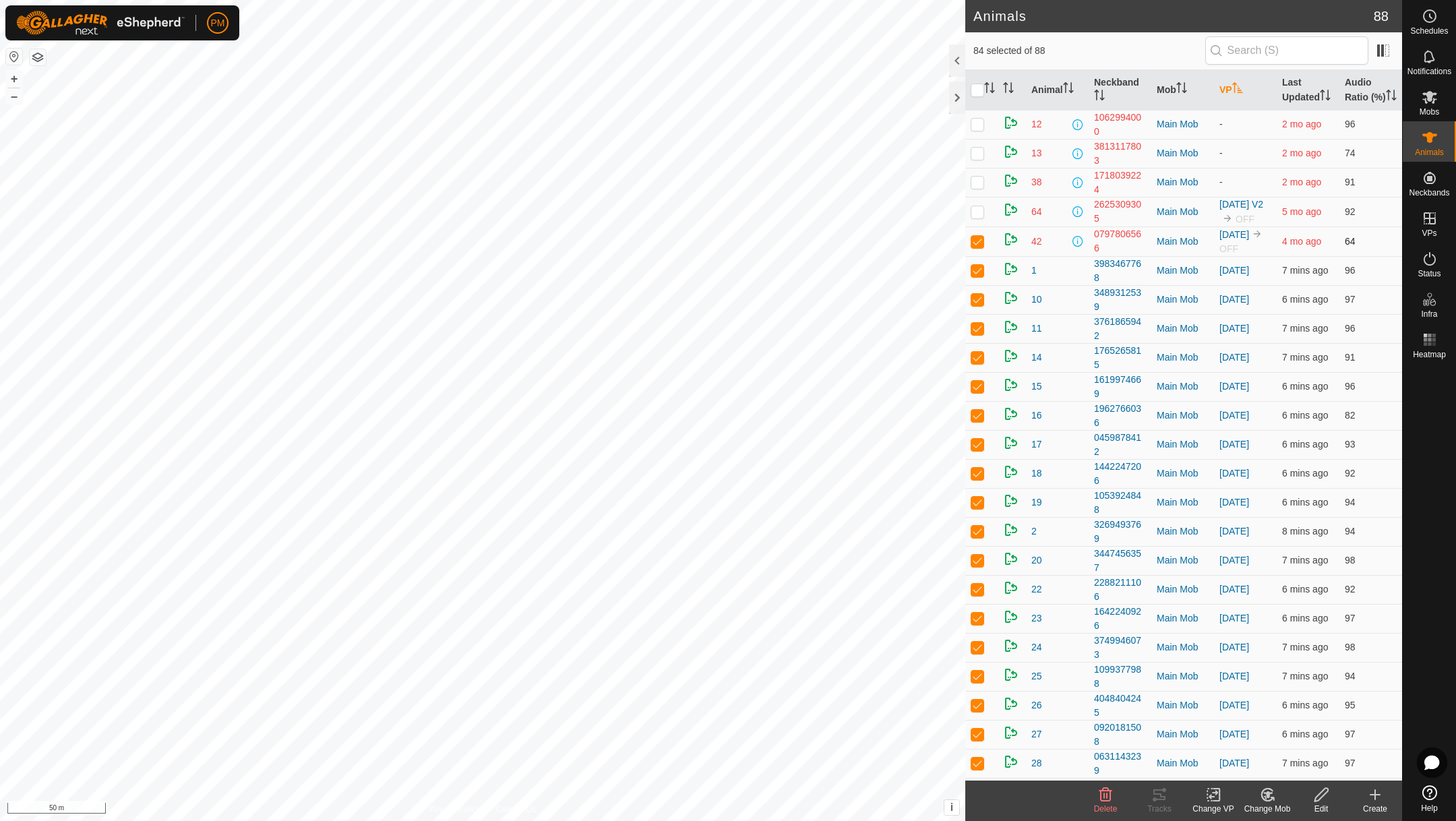
checkbox input "false"
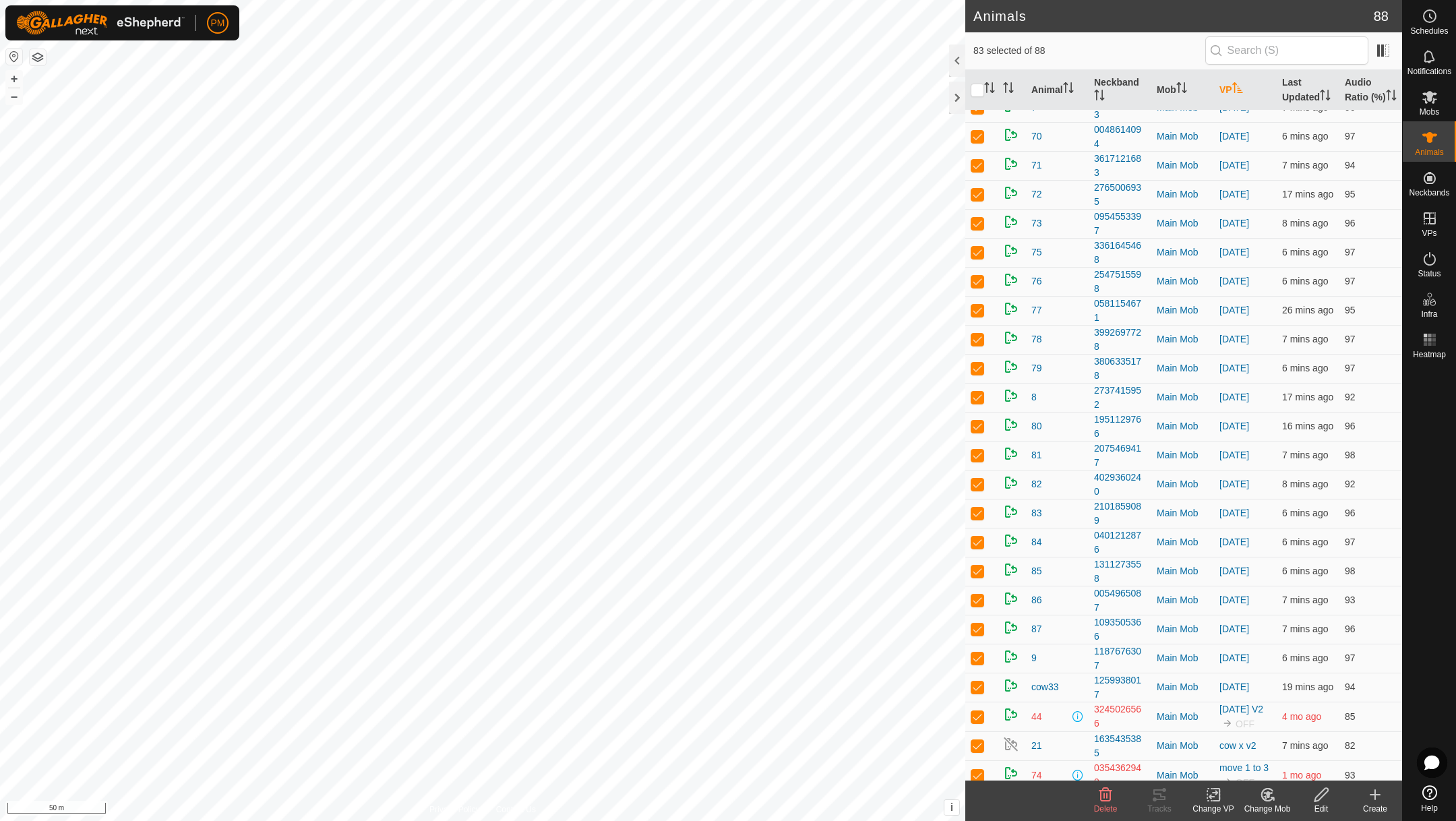
scroll to position [1942, 0]
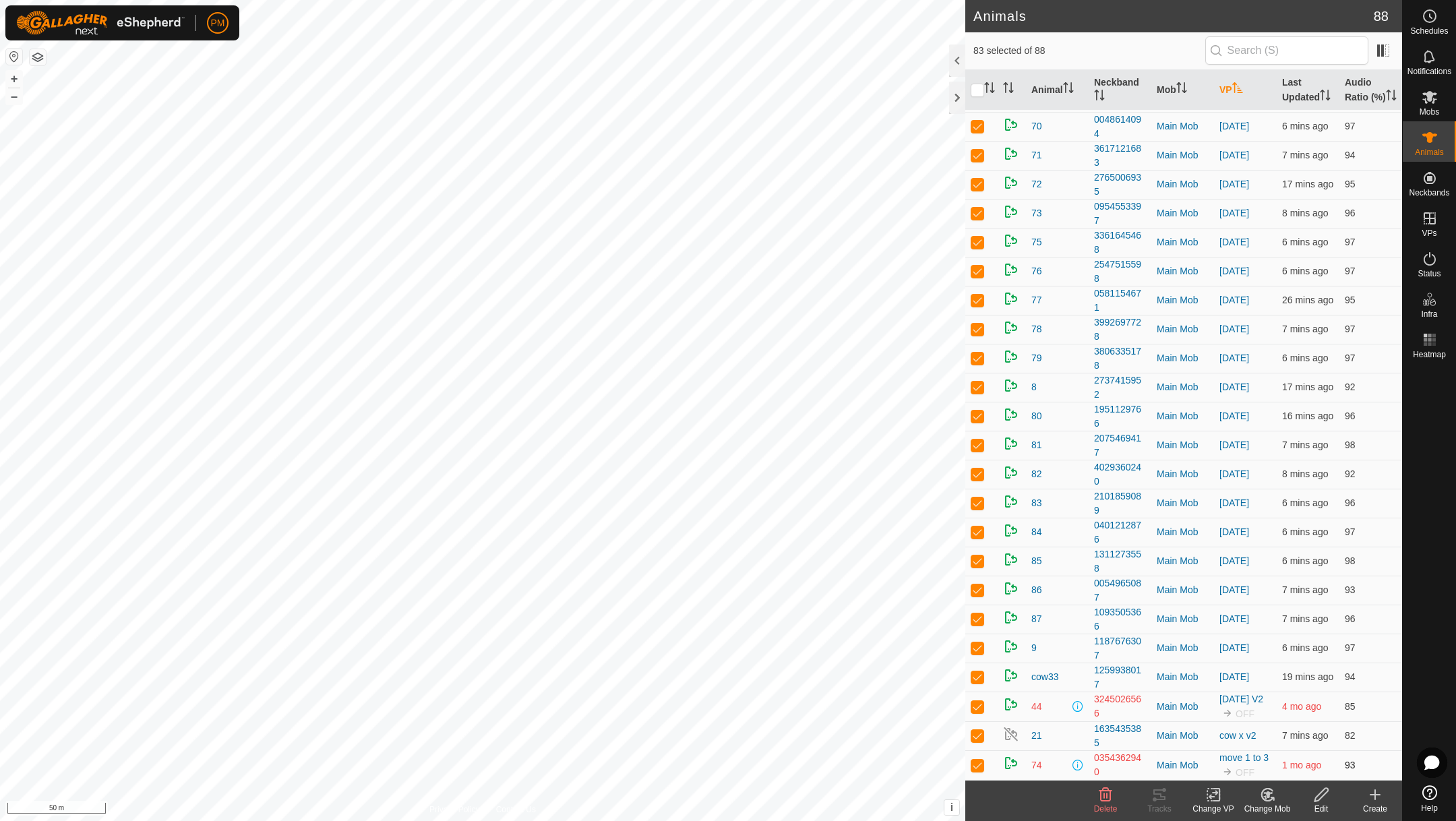
click at [975, 762] on p-checkbox at bounding box center [977, 765] width 13 height 11
checkbox input "false"
click at [978, 701] on p-checkbox at bounding box center [977, 706] width 13 height 11
checkbox input "false"
click at [979, 737] on p-checkbox at bounding box center [977, 735] width 13 height 11
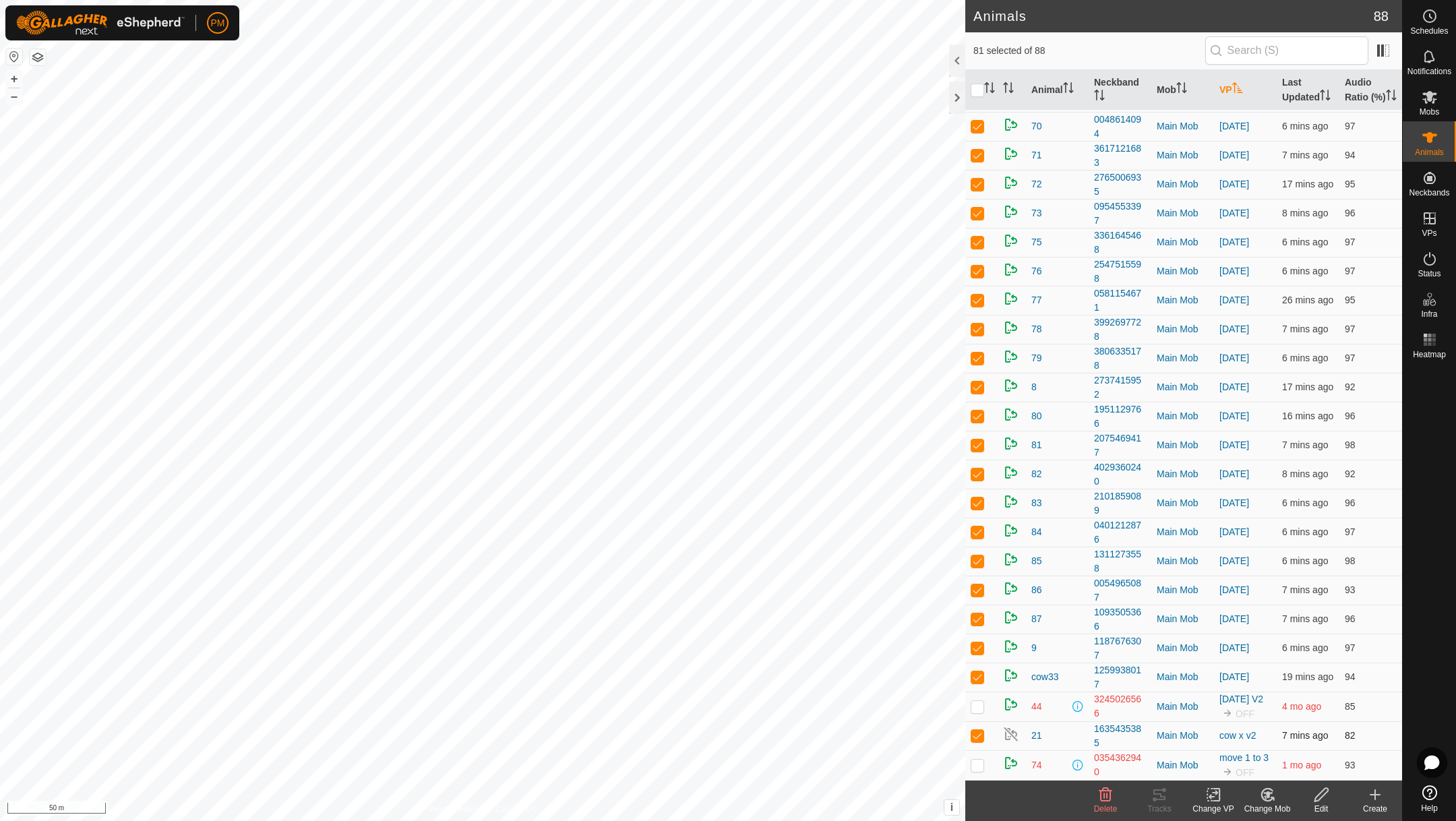
checkbox input "false"
click at [1209, 796] on icon at bounding box center [1213, 795] width 10 height 9
click at [1212, 797] on icon at bounding box center [1213, 795] width 10 height 9
click at [1220, 735] on link "Choose VP..." at bounding box center [1254, 736] width 133 height 27
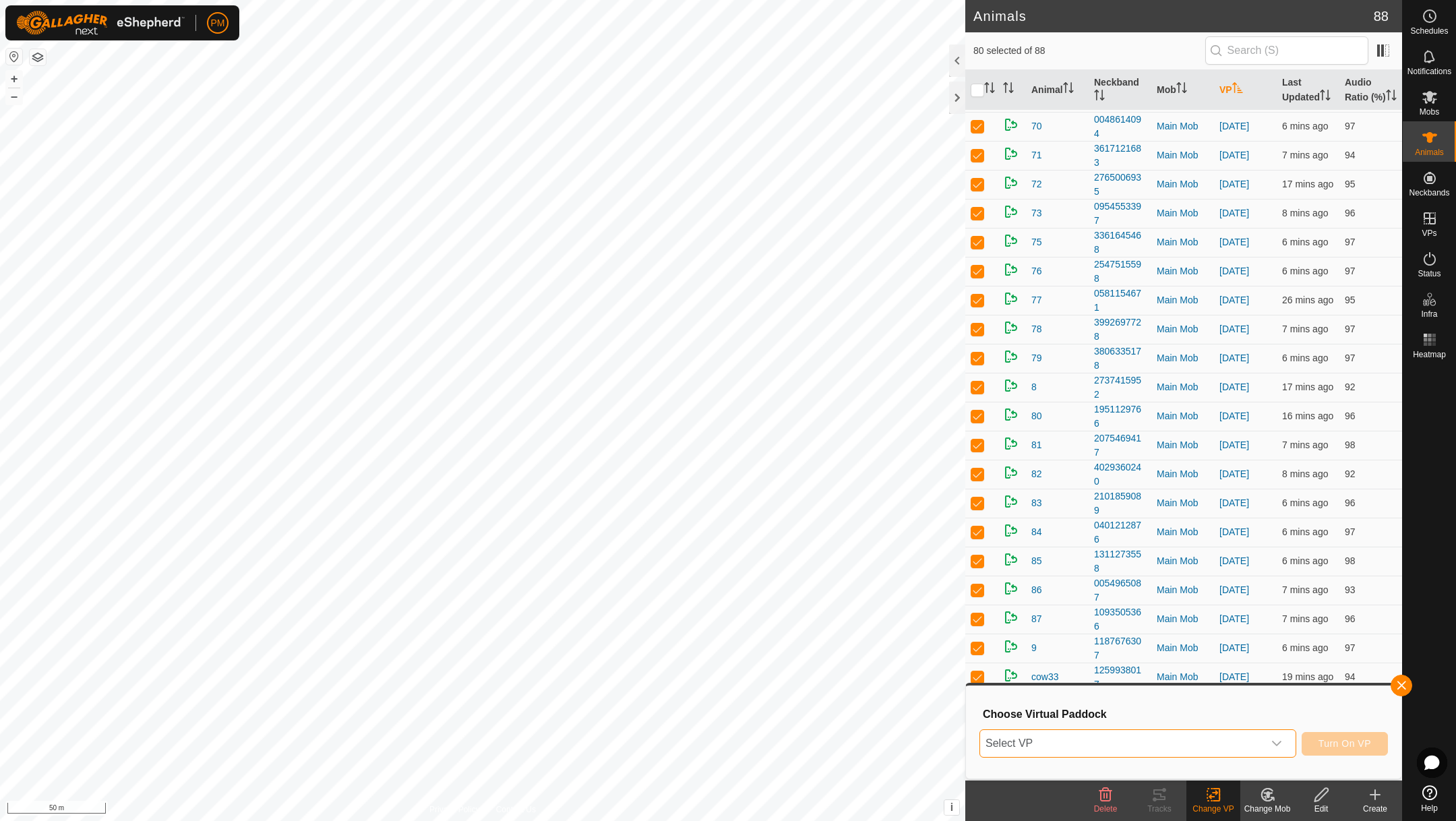
click at [1129, 746] on span "Select VP" at bounding box center [1121, 743] width 283 height 27
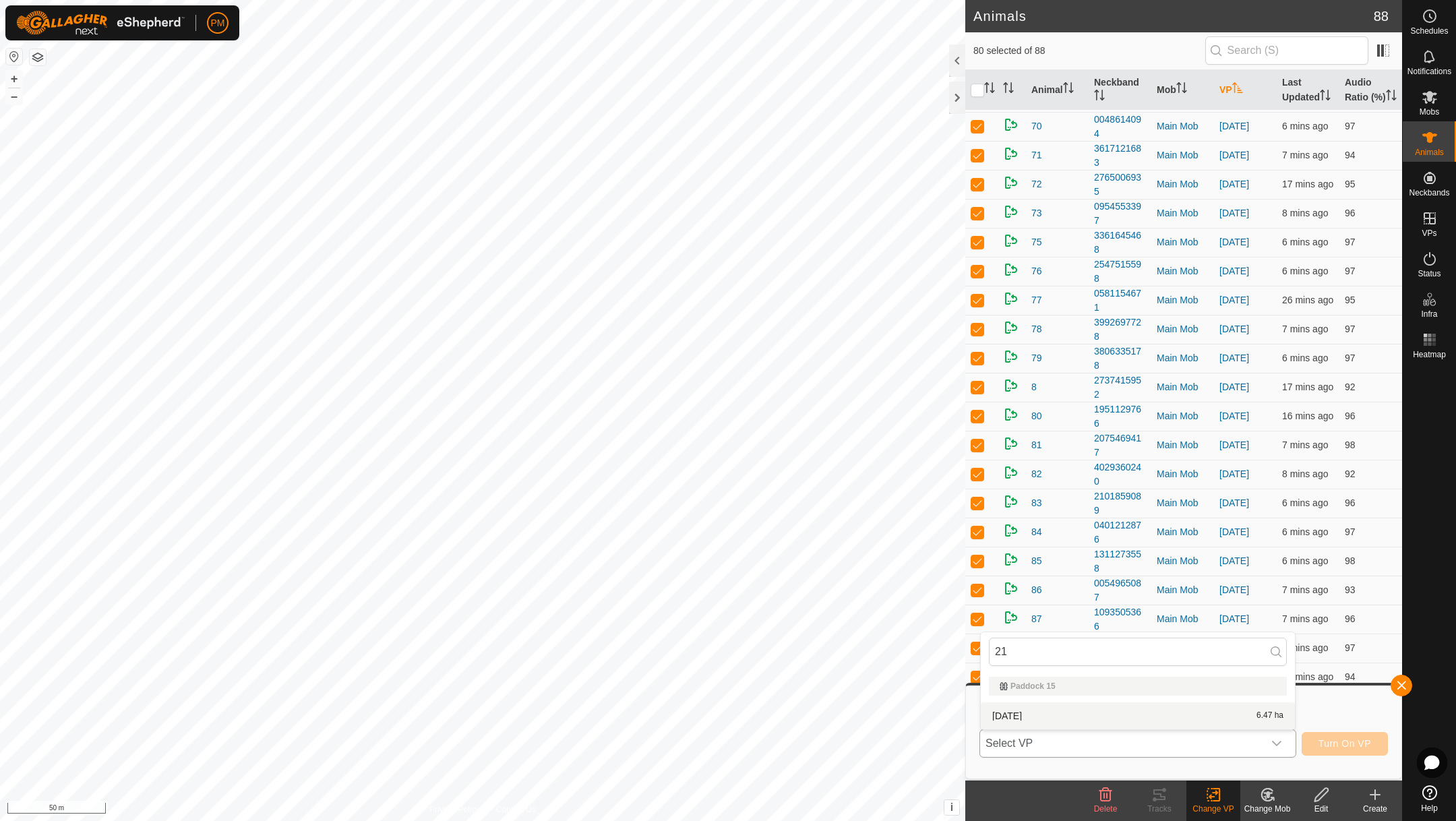
type input "21"
click at [1014, 708] on li "21 August 25 6.47 ha" at bounding box center [1137, 716] width 314 height 27
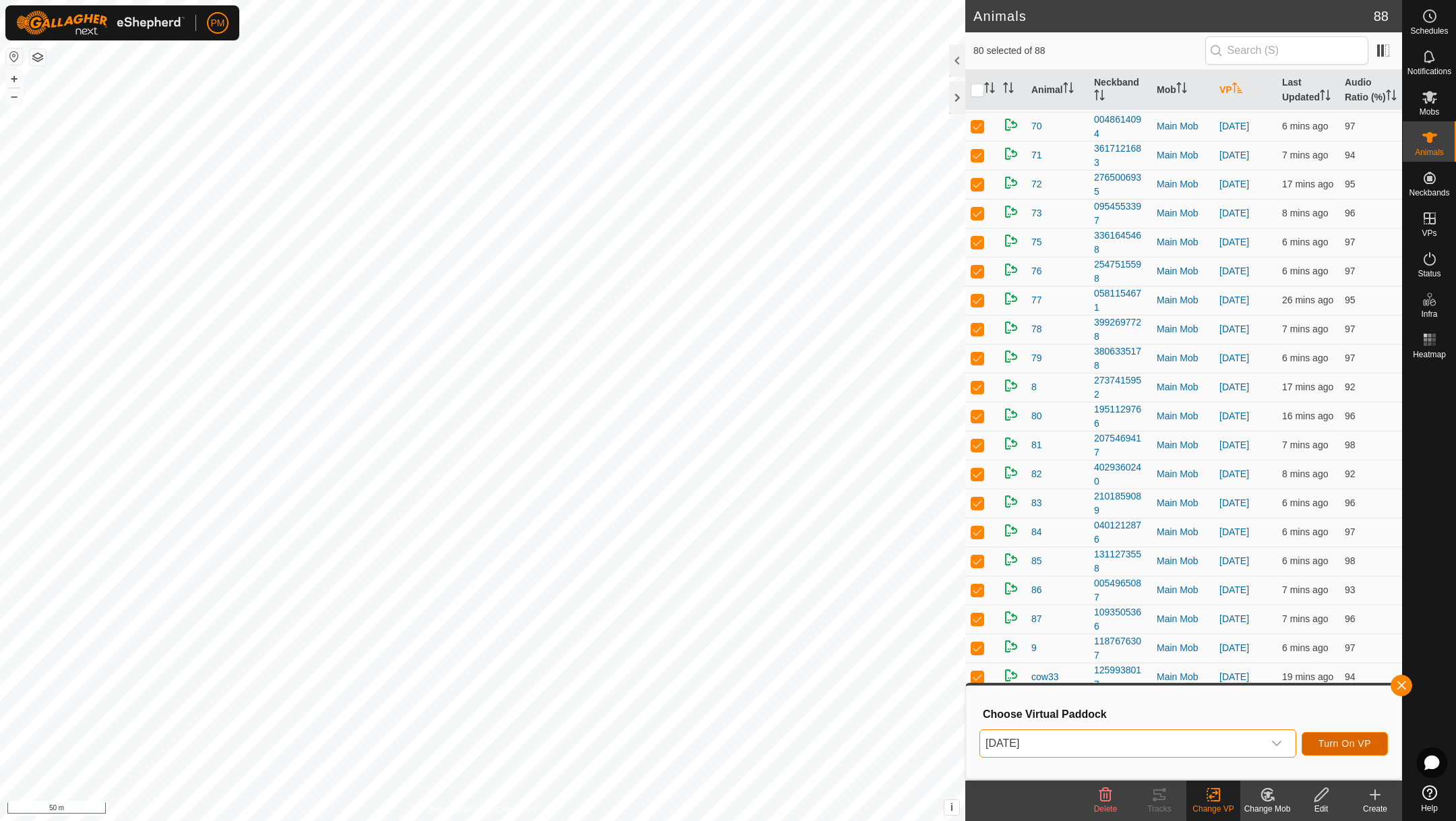
click at [1349, 736] on button "Turn On VP" at bounding box center [1345, 744] width 86 height 23
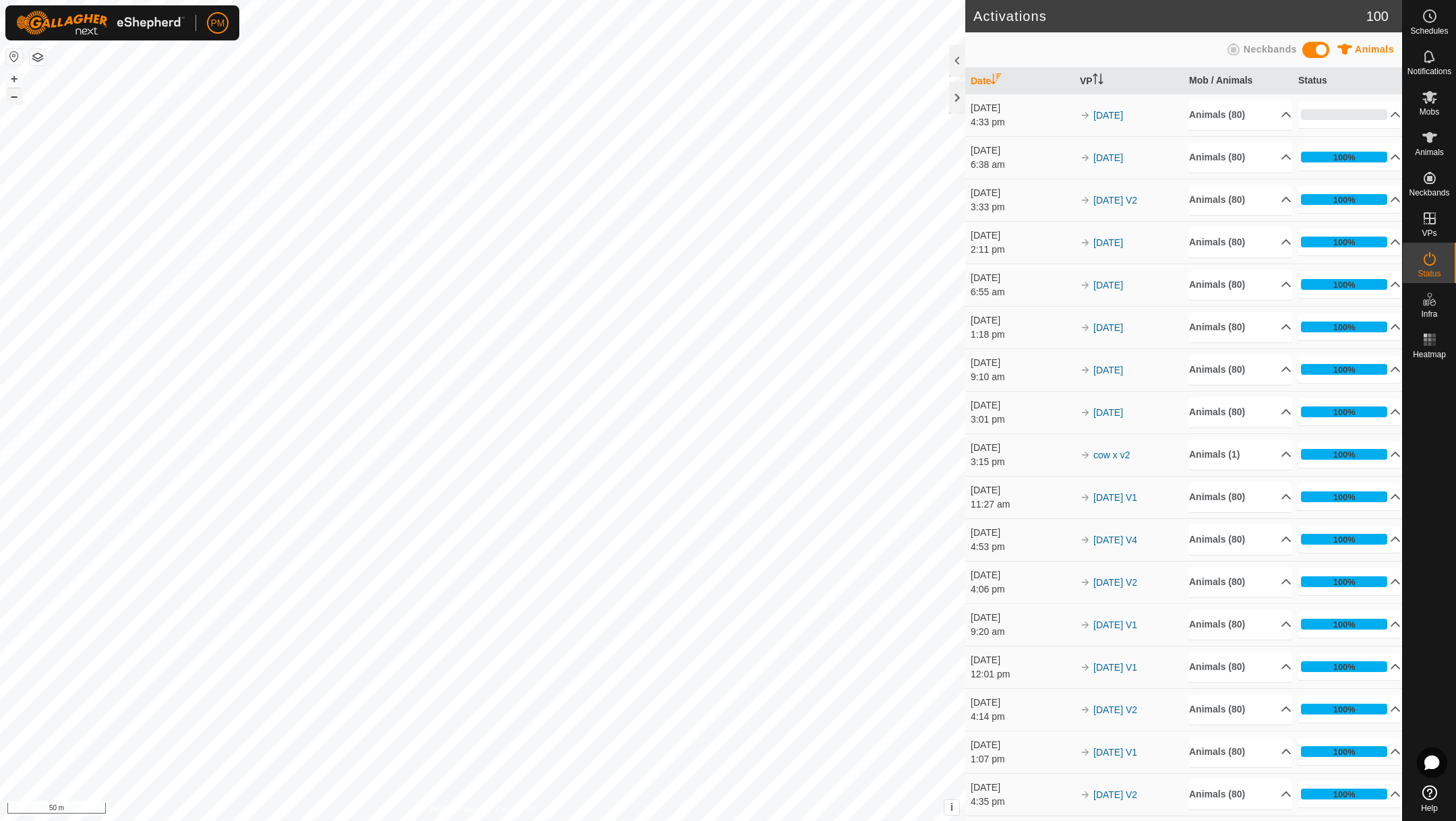
click at [13, 94] on button "–" at bounding box center [14, 97] width 16 height 16
click at [13, 93] on button "–" at bounding box center [14, 97] width 16 height 16
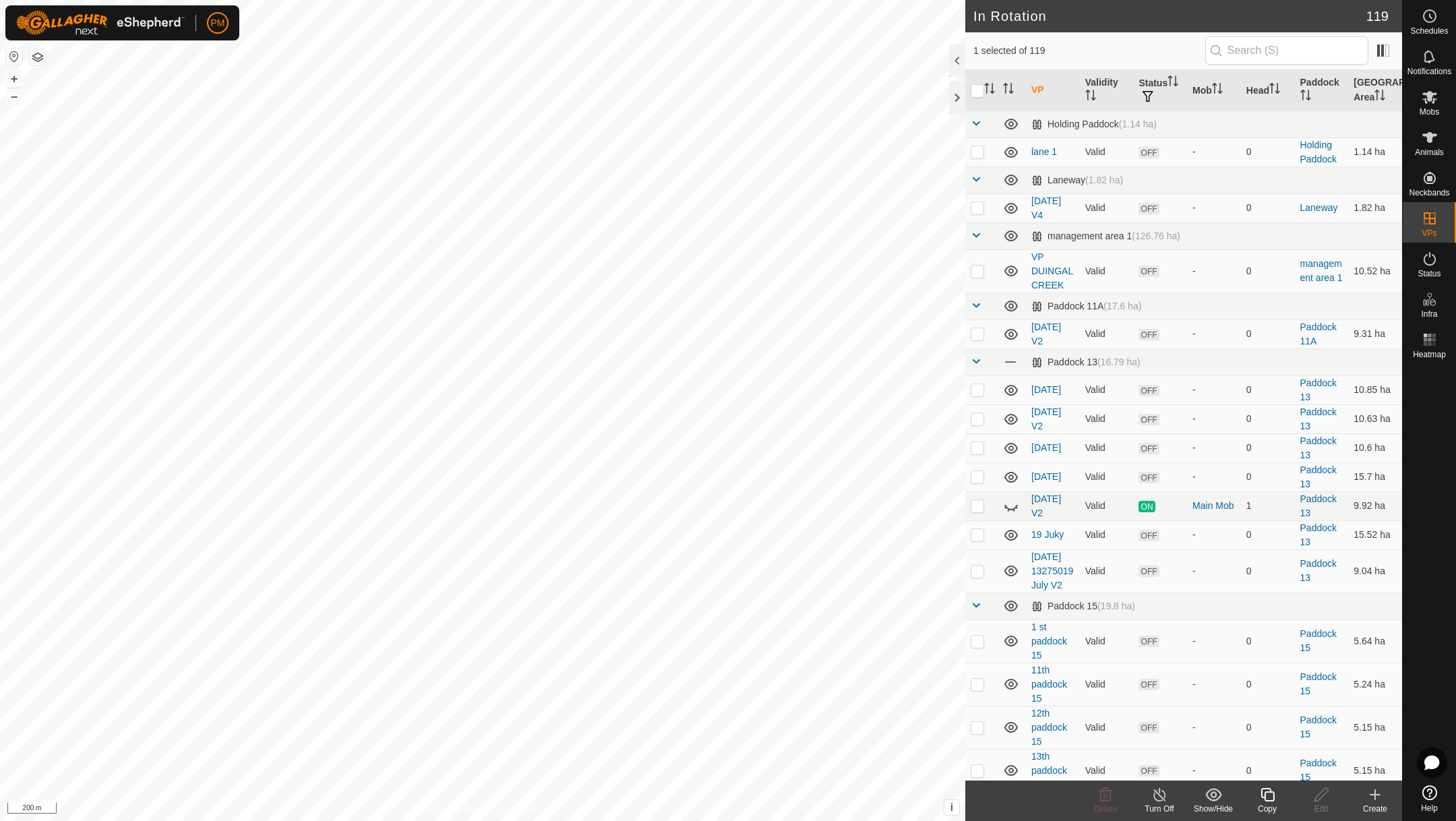
click at [1267, 792] on icon at bounding box center [1267, 795] width 17 height 16
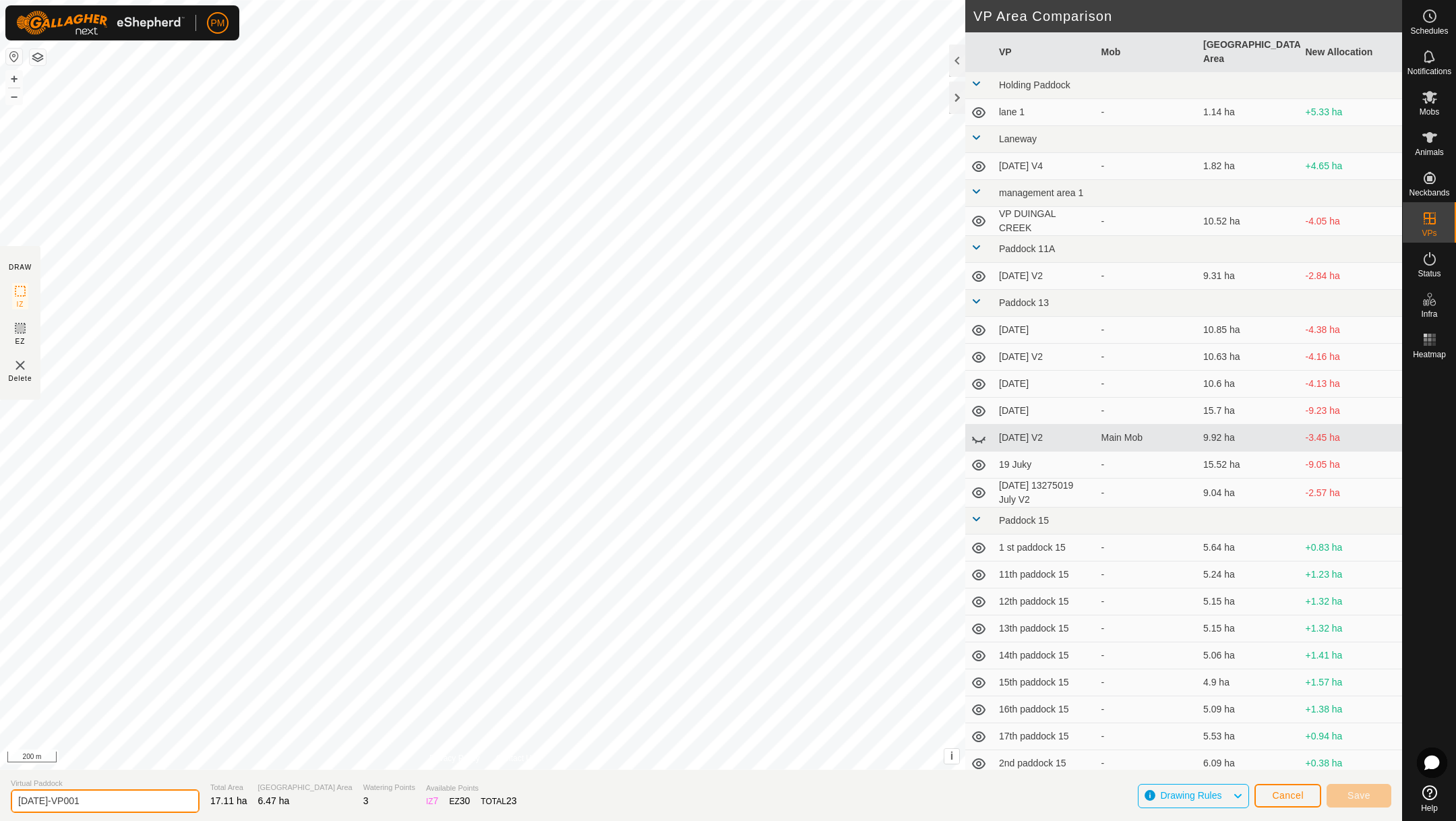
drag, startPoint x: 107, startPoint y: 801, endPoint x: 75, endPoint y: 801, distance: 32.0
click at [75, 801] on input "[DATE]-VP001" at bounding box center [105, 801] width 189 height 23
type input "[DATE]- V2"
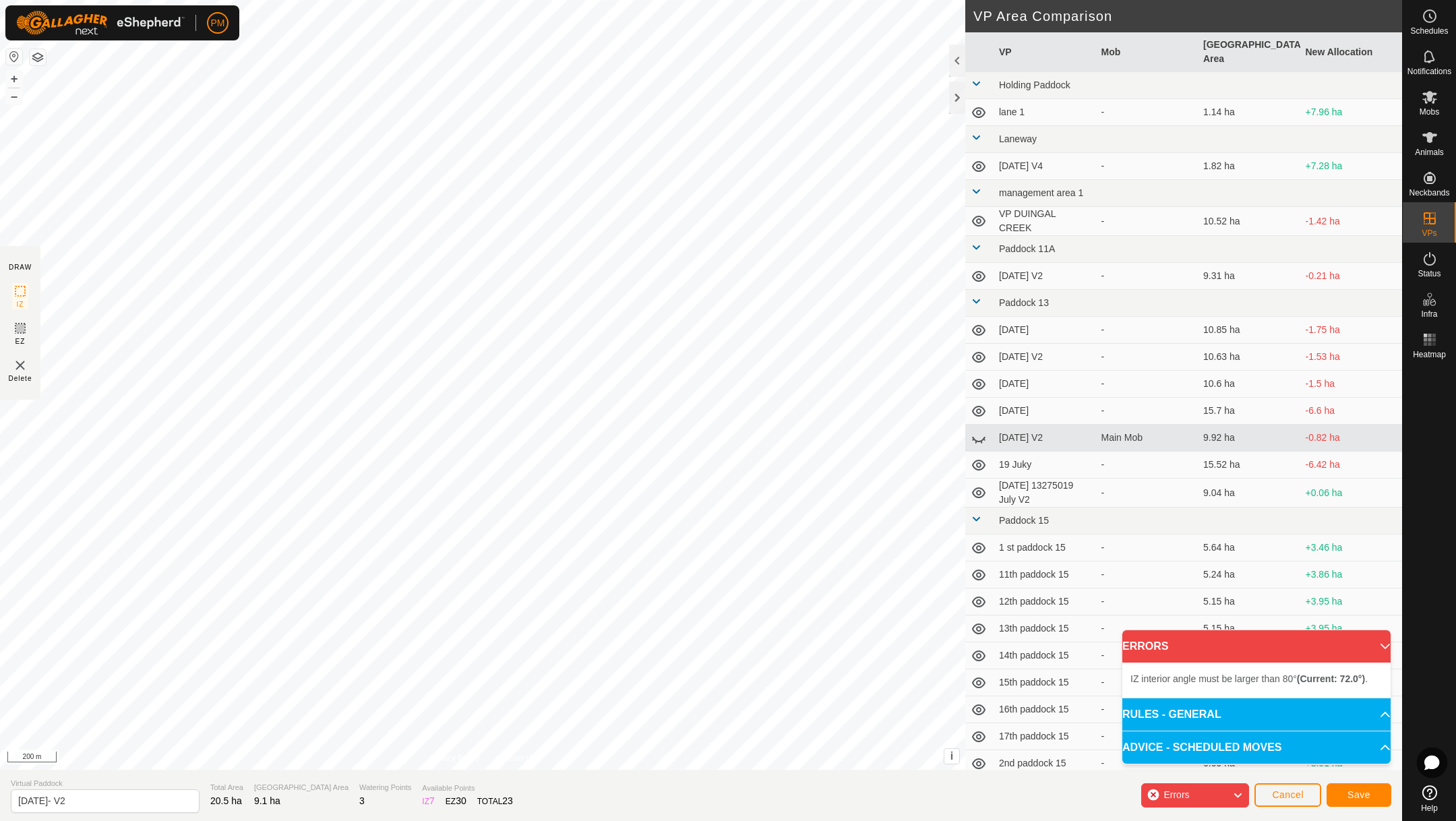
click at [632, 233] on div "IZ interior angle must be larger than 80° (Current: 72.0°) . + – ⇧ i This appli…" at bounding box center [483, 385] width 965 height 770
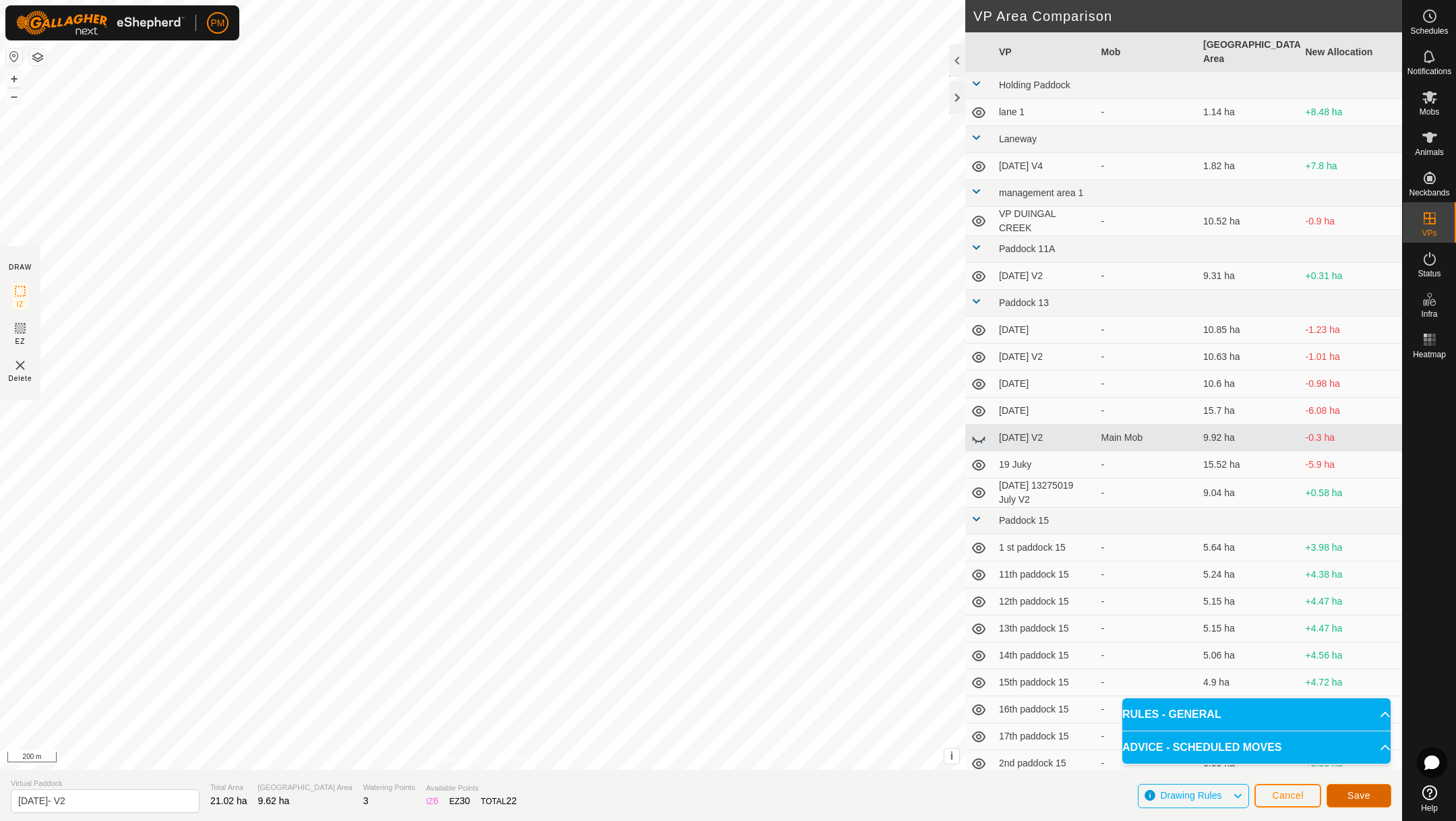
click at [1346, 795] on button "Save" at bounding box center [1359, 795] width 64 height 23
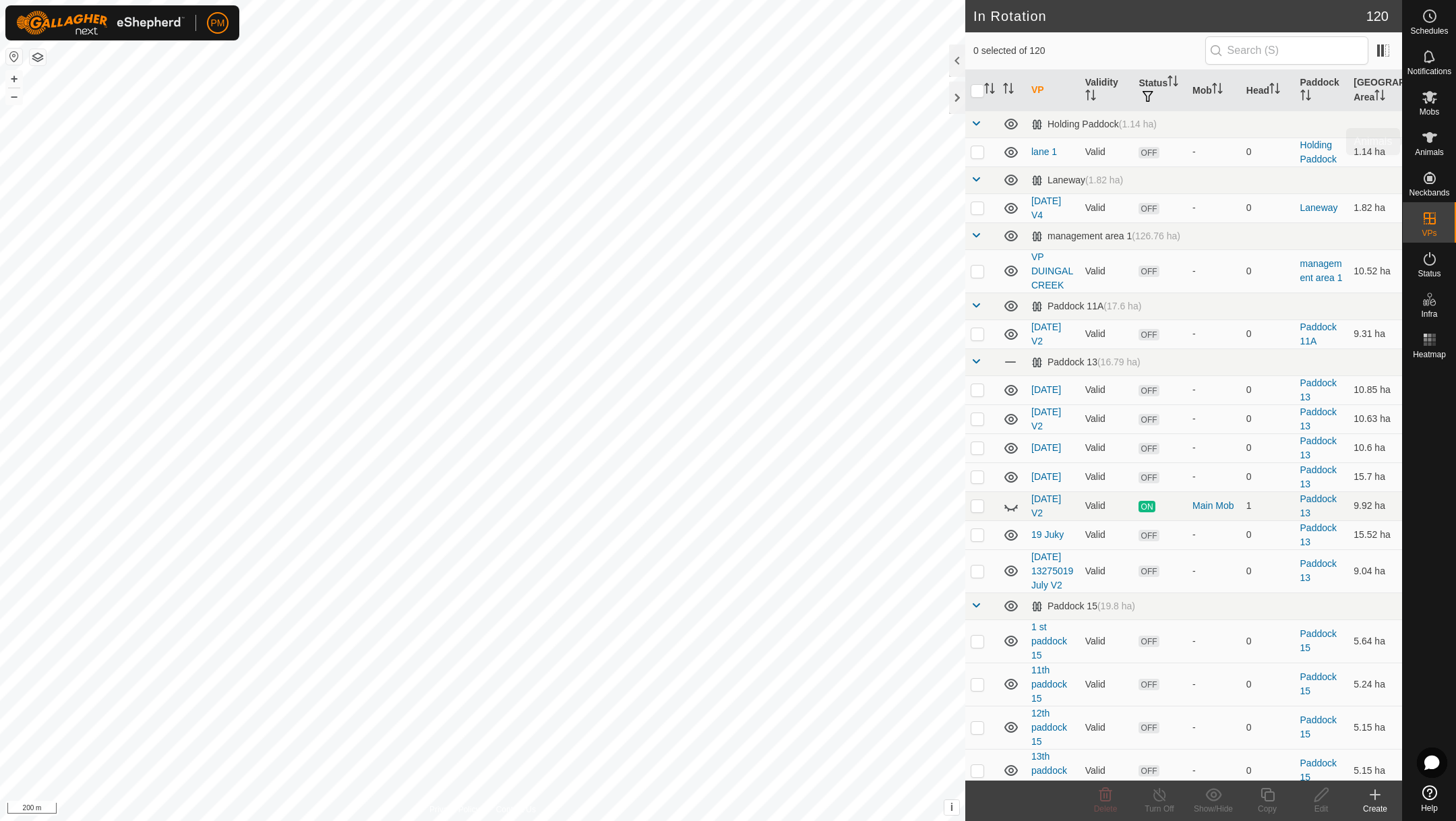
click at [1428, 141] on icon at bounding box center [1430, 137] width 15 height 11
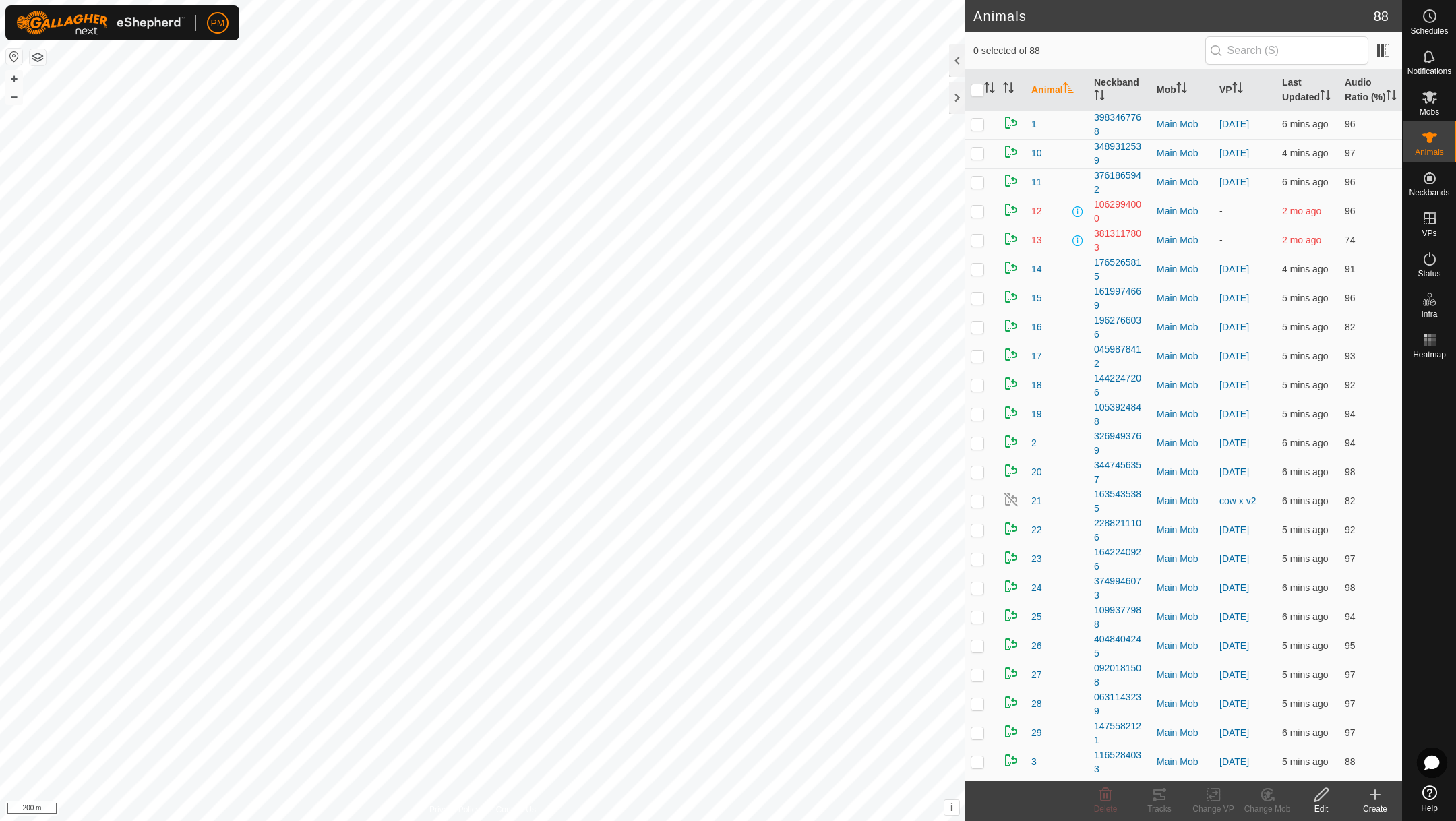
click at [1053, 96] on th "Animal" at bounding box center [1058, 90] width 63 height 40
click at [1047, 98] on th "Animal" at bounding box center [1058, 90] width 63 height 40
click at [979, 506] on p-checkbox at bounding box center [977, 501] width 13 height 11
checkbox input "true"
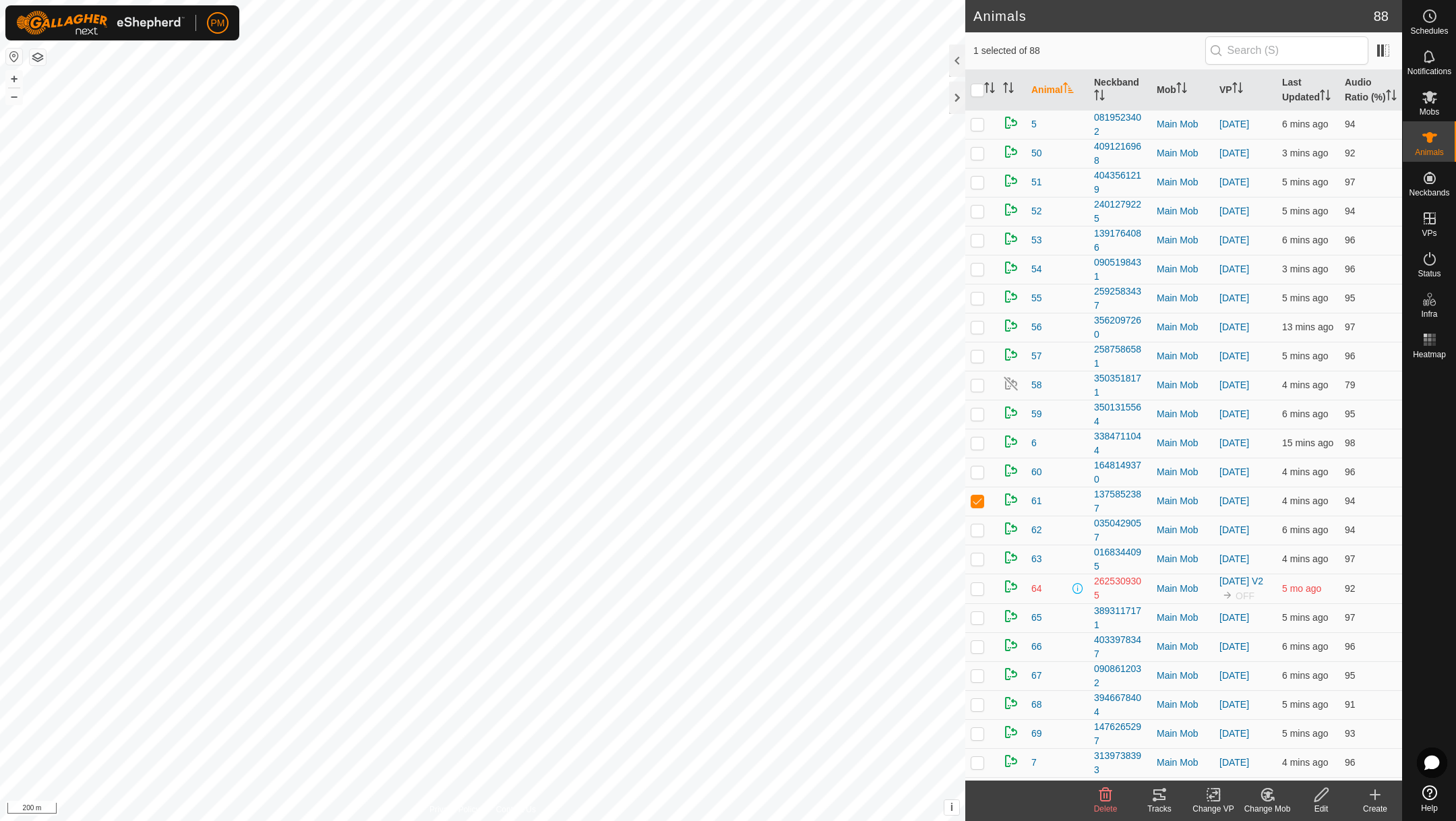
click at [1217, 792] on icon at bounding box center [1213, 795] width 10 height 9
click at [1226, 727] on link "Choose VP..." at bounding box center [1254, 736] width 133 height 27
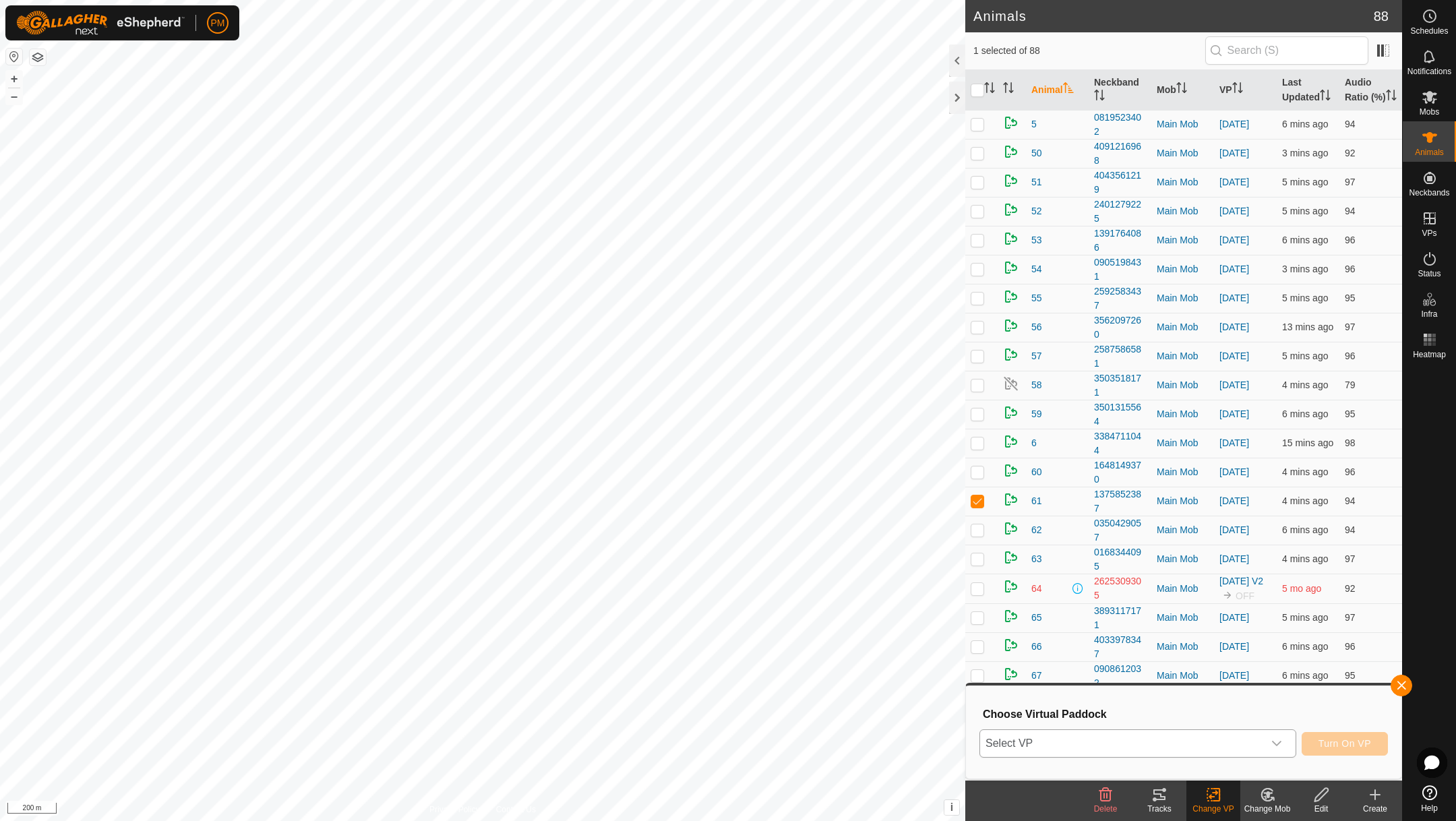
click at [1087, 740] on span "Select VP" at bounding box center [1121, 743] width 283 height 27
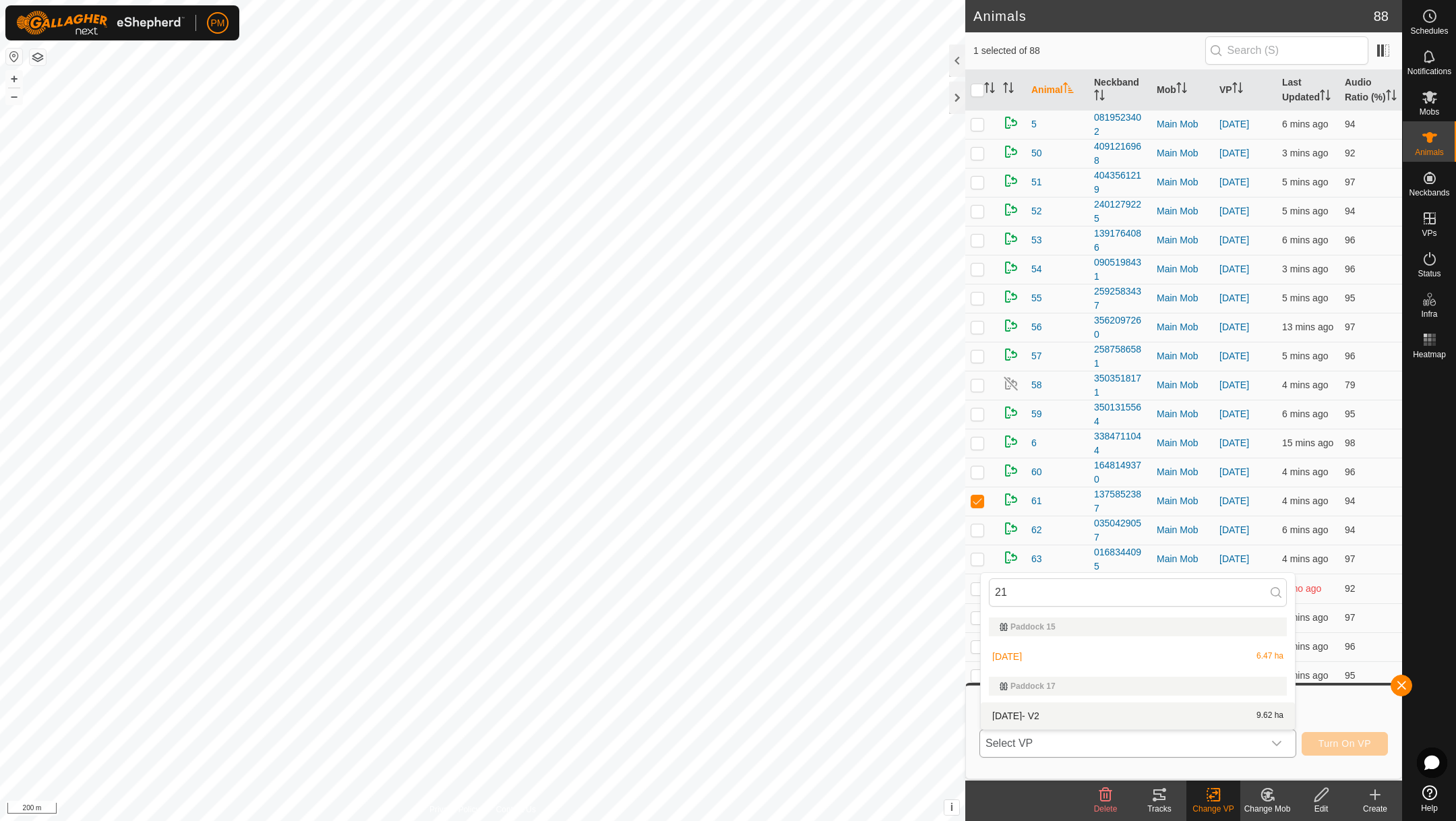
type input "21"
click at [1066, 713] on li "[DATE]- V2 9.62 ha" at bounding box center [1137, 716] width 314 height 27
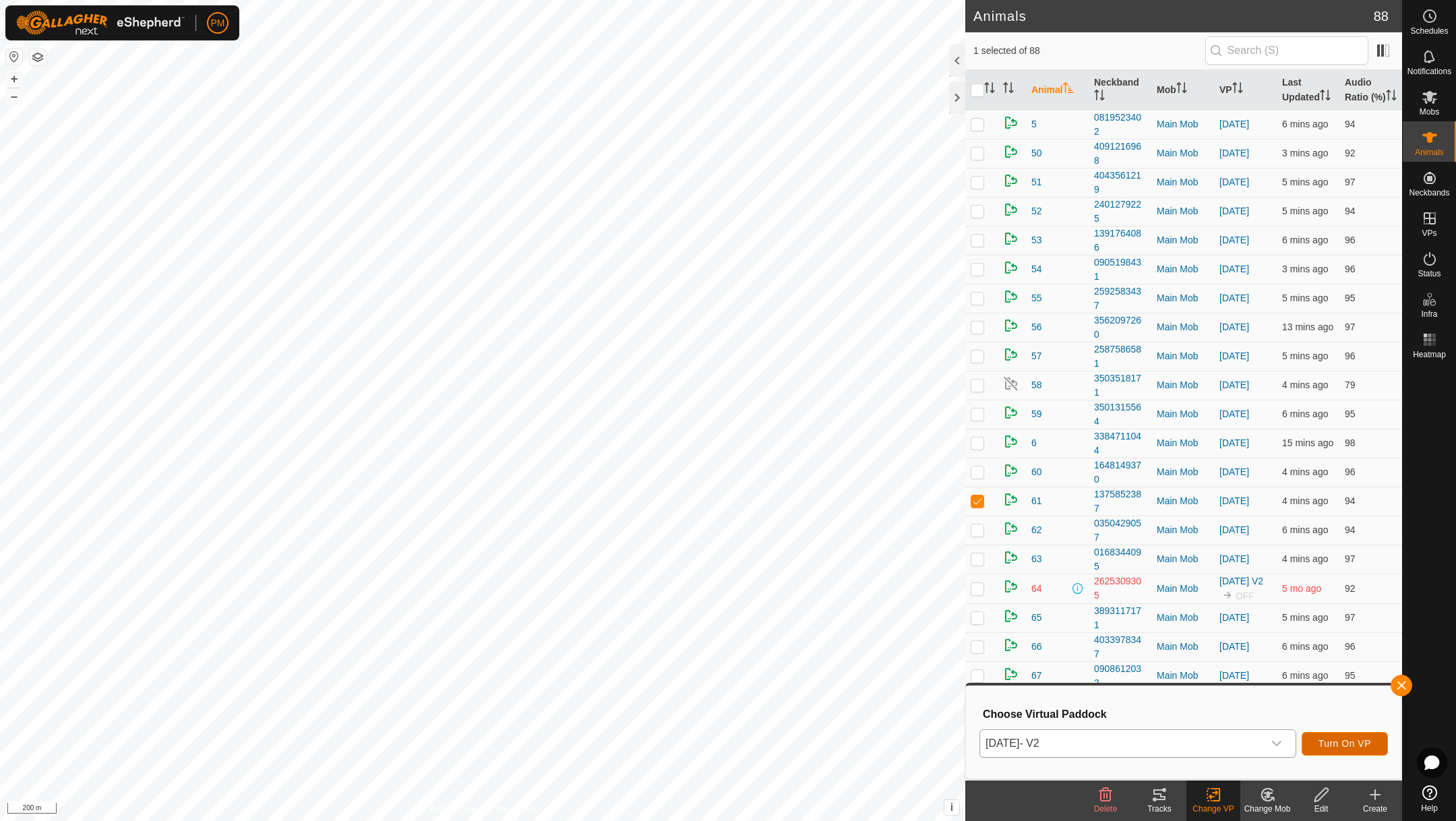
click at [1334, 745] on span "Turn On VP" at bounding box center [1345, 743] width 53 height 11
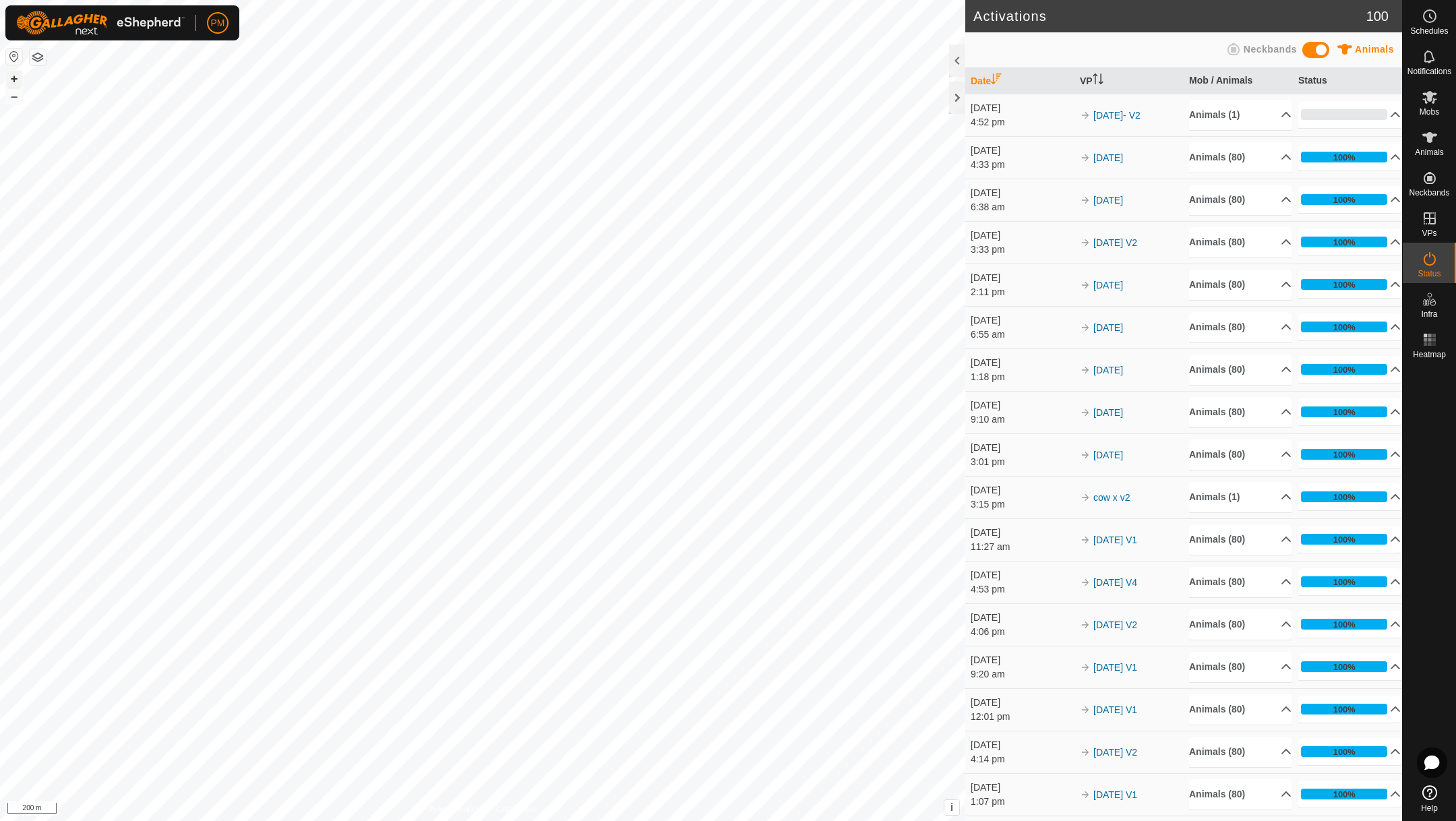
click at [13, 81] on button "+" at bounding box center [14, 79] width 16 height 16
click at [13, 80] on button "+" at bounding box center [14, 79] width 16 height 16
click at [1424, 133] on icon at bounding box center [1430, 137] width 15 height 11
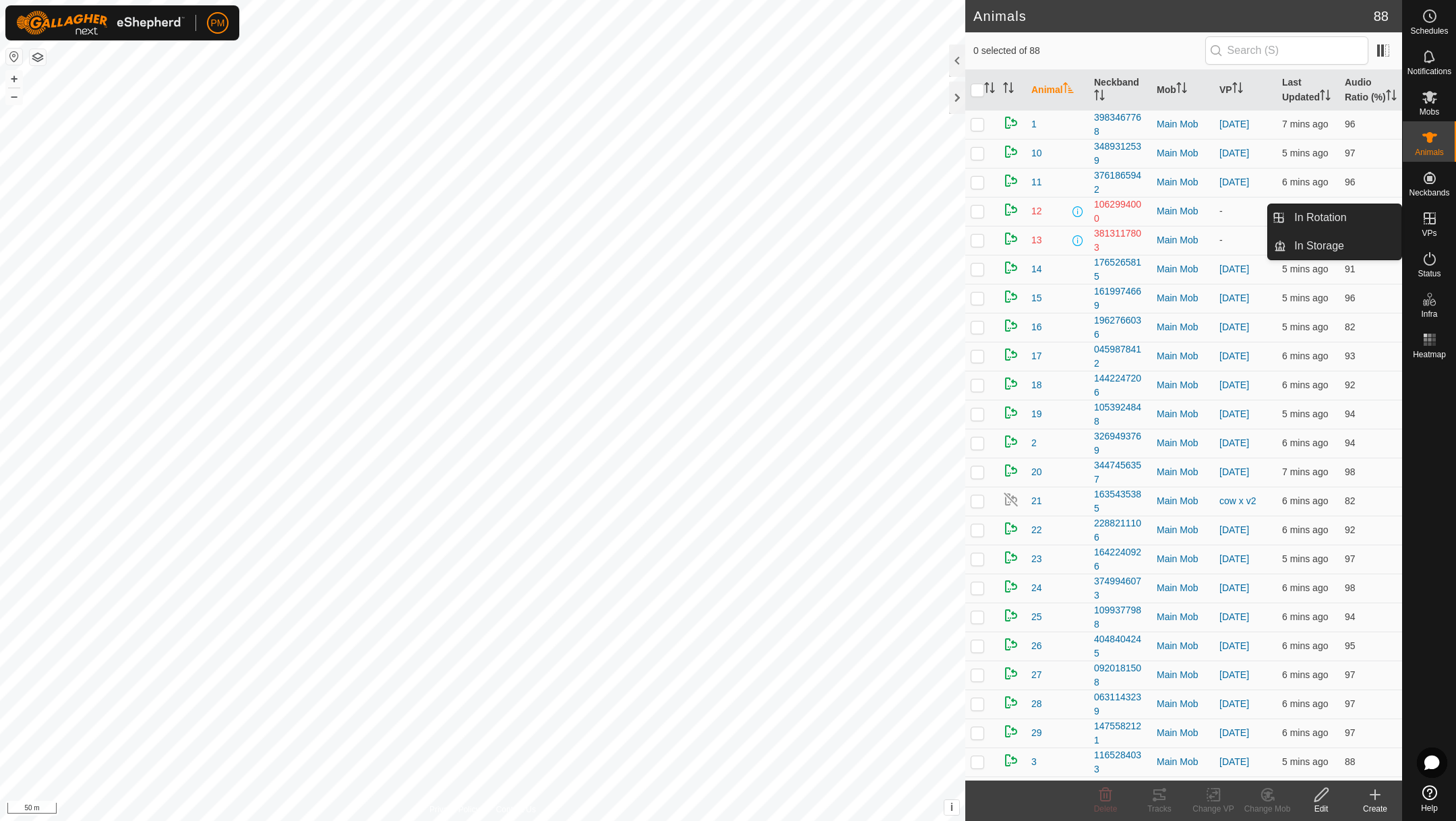
click at [1430, 221] on icon at bounding box center [1430, 218] width 16 height 16
click at [1346, 210] on link "In Rotation" at bounding box center [1343, 218] width 115 height 27
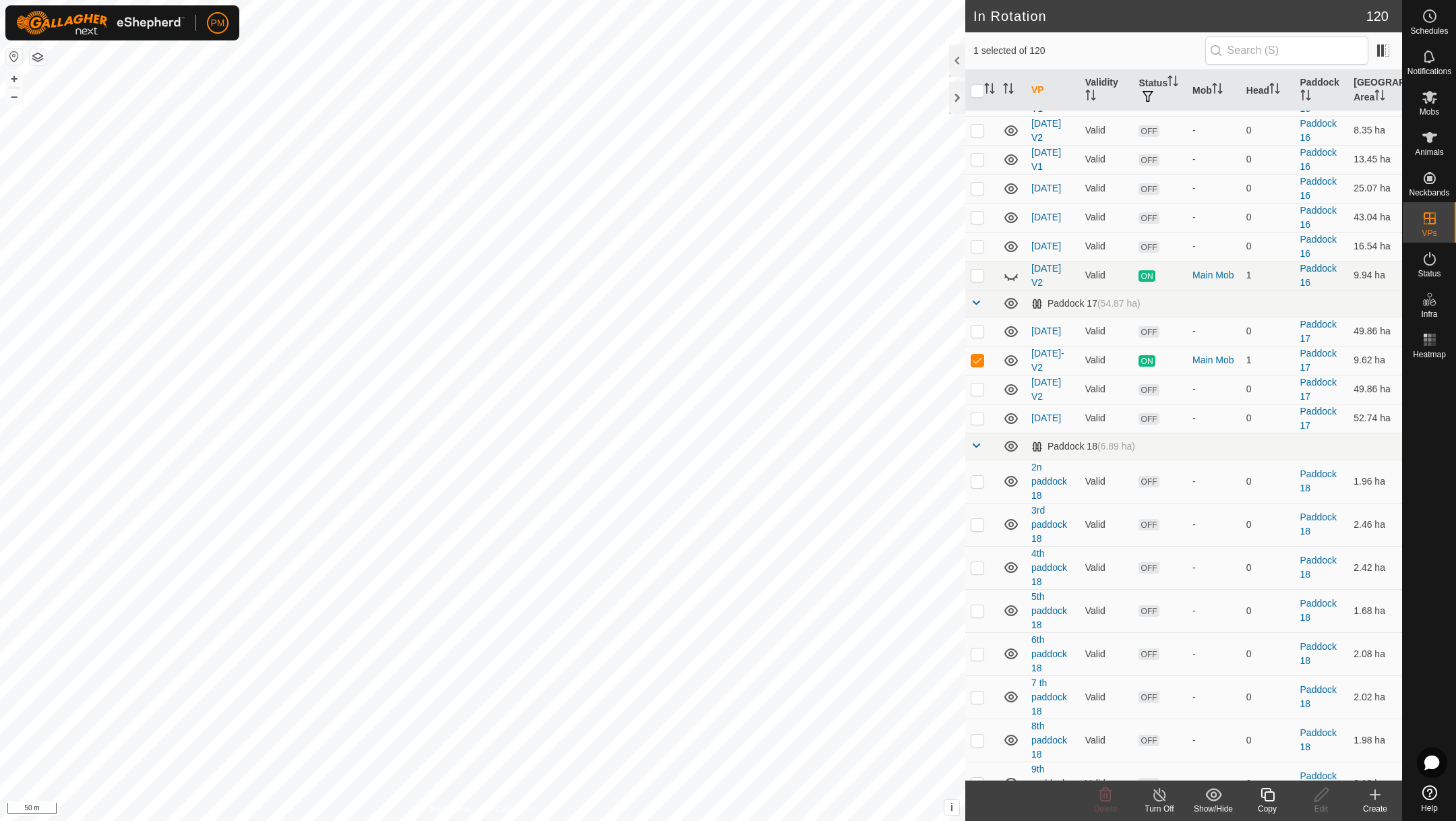
scroll to position [1482, 0]
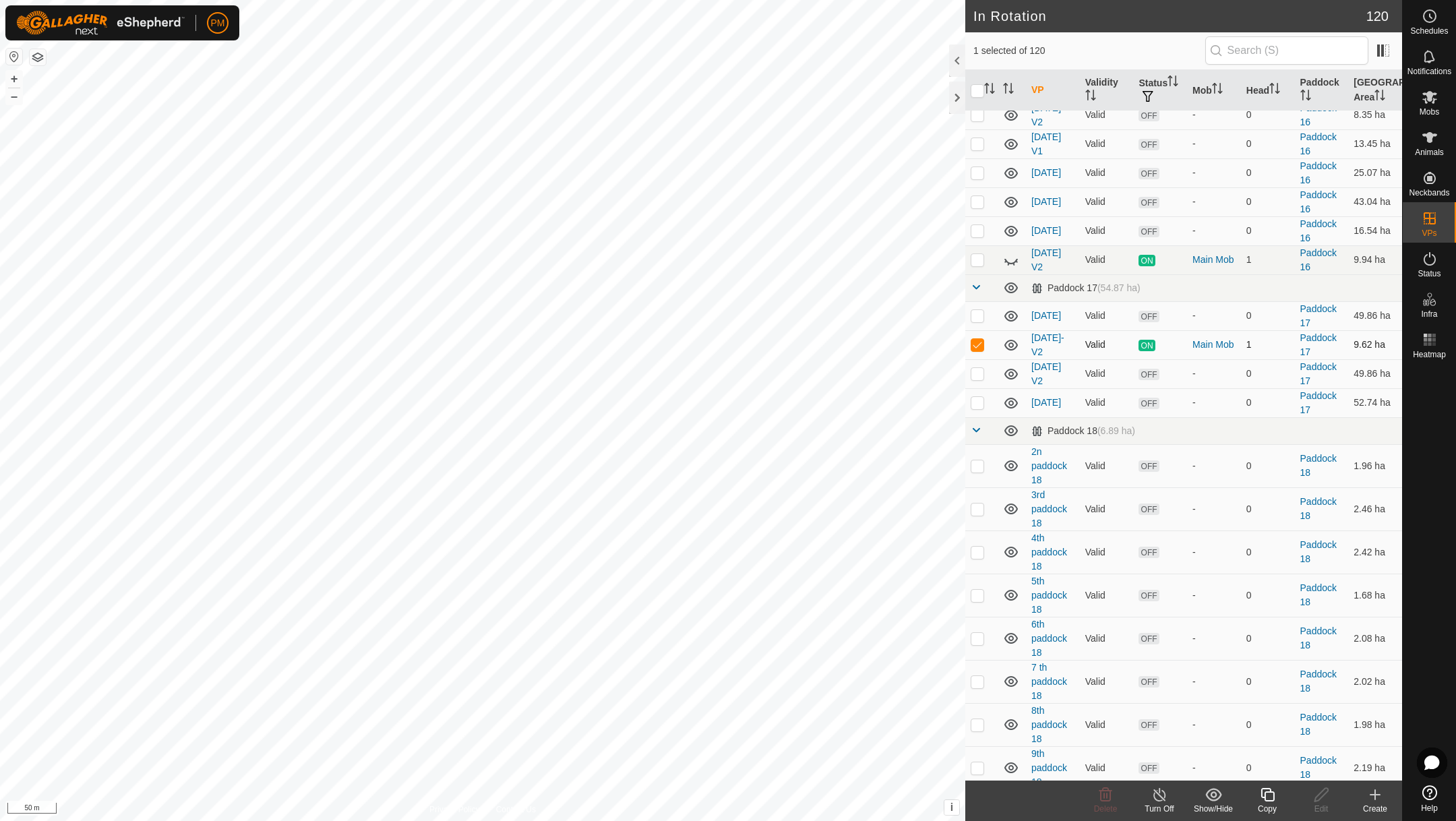
click at [973, 350] on p-checkbox at bounding box center [977, 344] width 13 height 11
checkbox input "false"
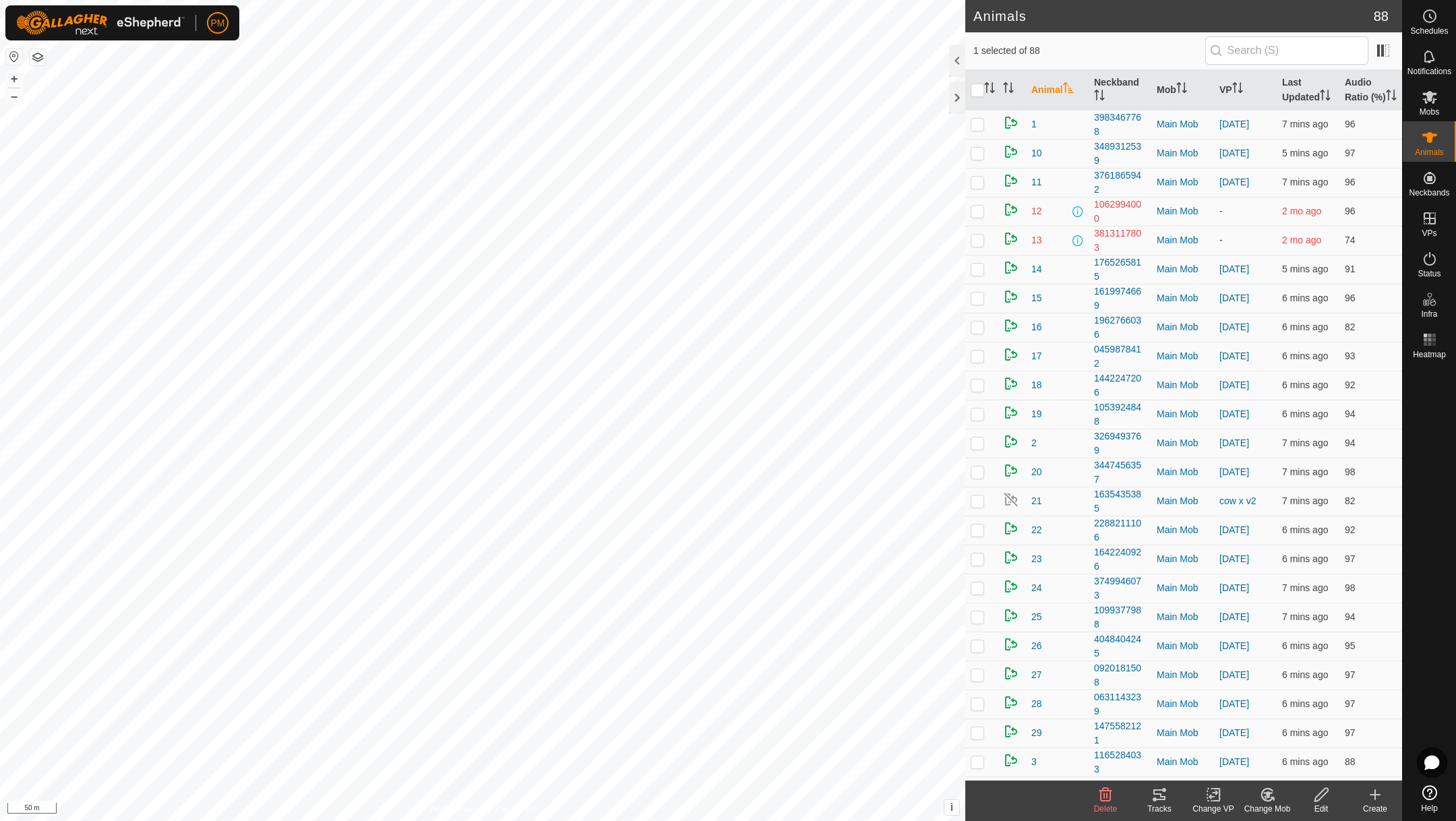
click at [1156, 801] on icon at bounding box center [1159, 795] width 16 height 16
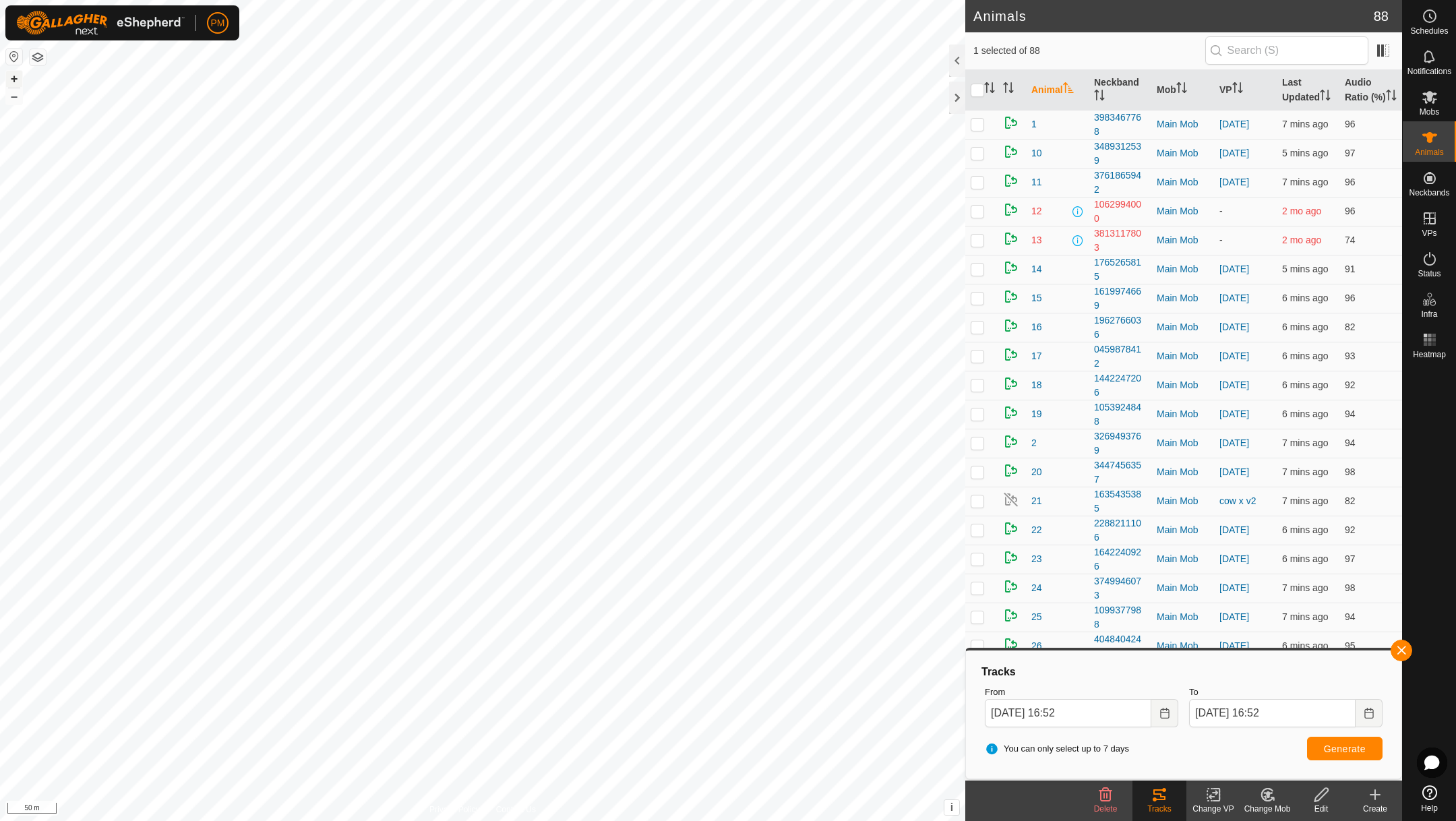
click at [10, 74] on button "+" at bounding box center [14, 79] width 16 height 16
click at [1165, 713] on icon "Choose Date" at bounding box center [1165, 713] width 11 height 11
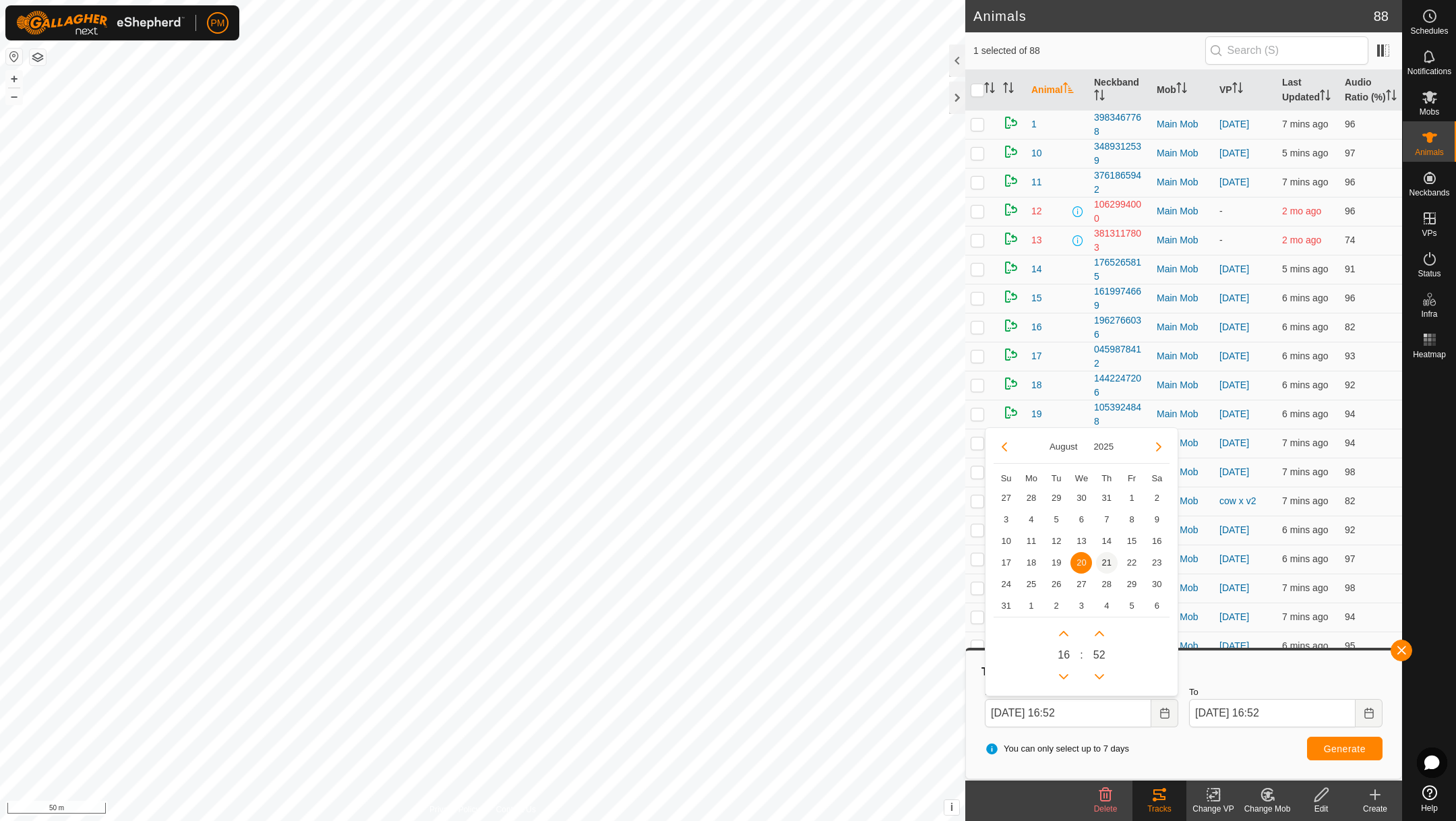
click at [1107, 556] on span "21" at bounding box center [1107, 562] width 21 height 21
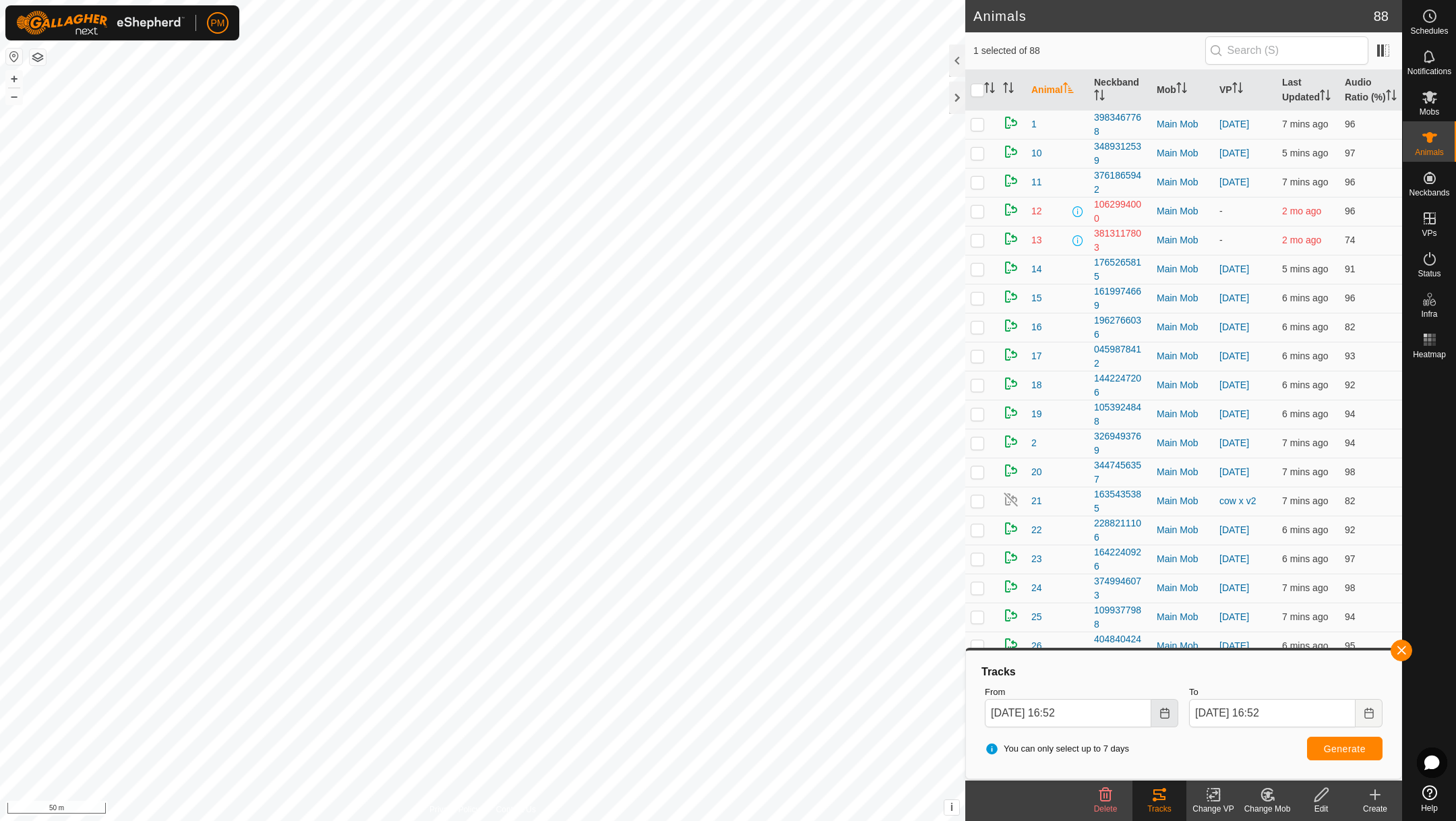
click at [1165, 711] on icon "Choose Date" at bounding box center [1165, 713] width 9 height 11
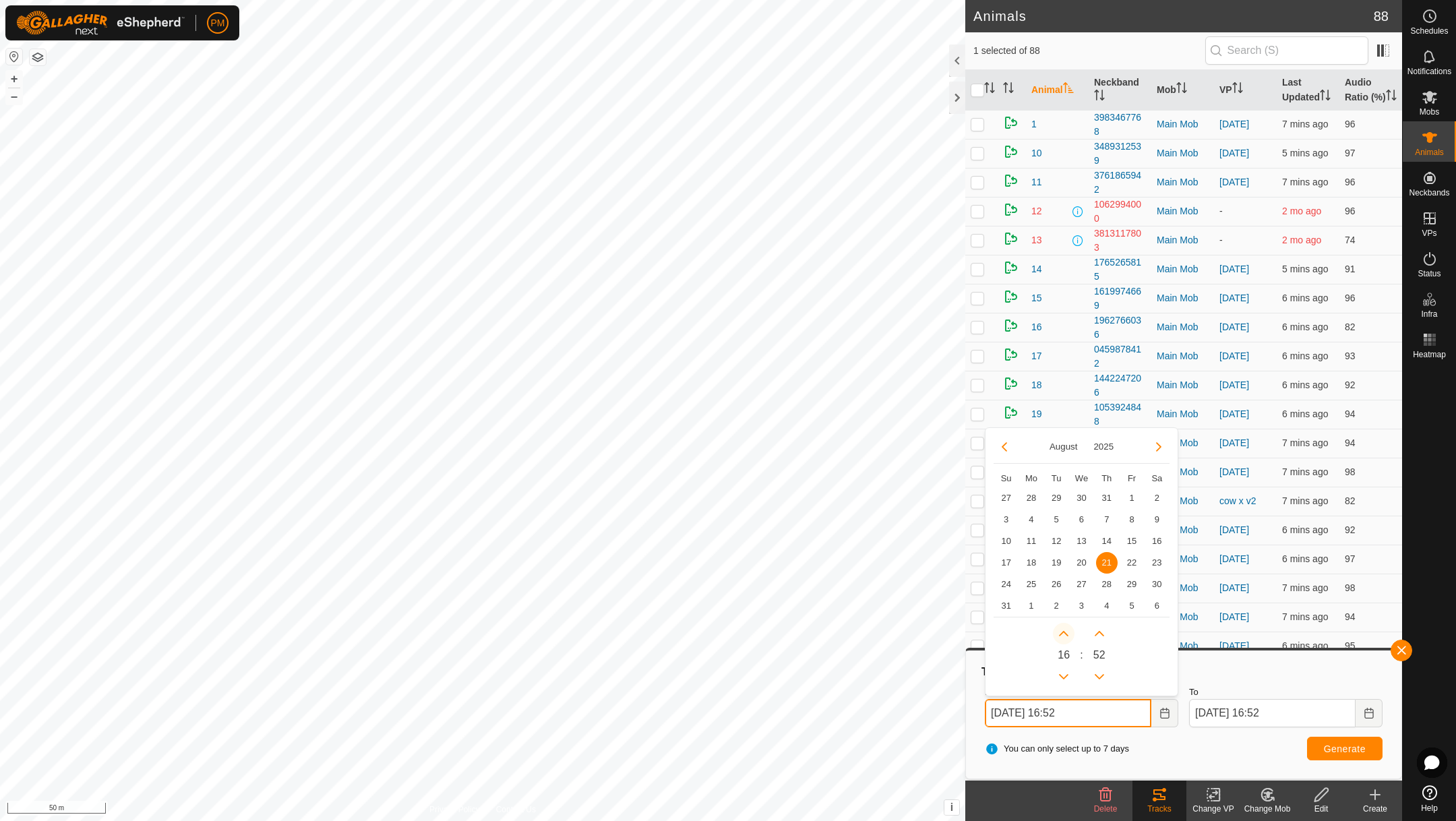
click at [1062, 625] on button "Next Hour" at bounding box center [1063, 634] width 21 height 21
type input "[DATE] 17:52"
click at [1063, 675] on button "Previous Hour" at bounding box center [1063, 676] width 21 height 21
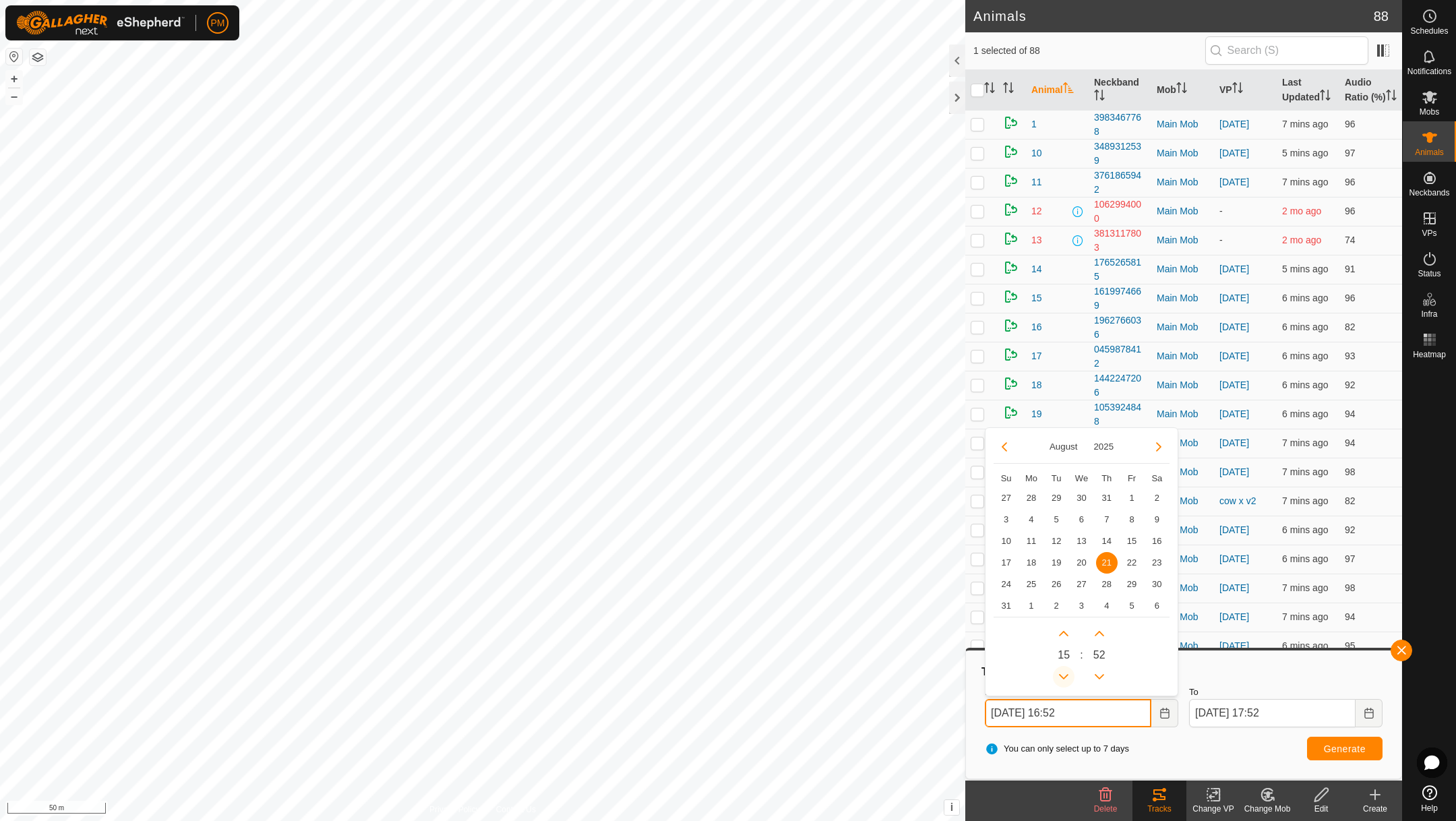
type input "[DATE] 15:52"
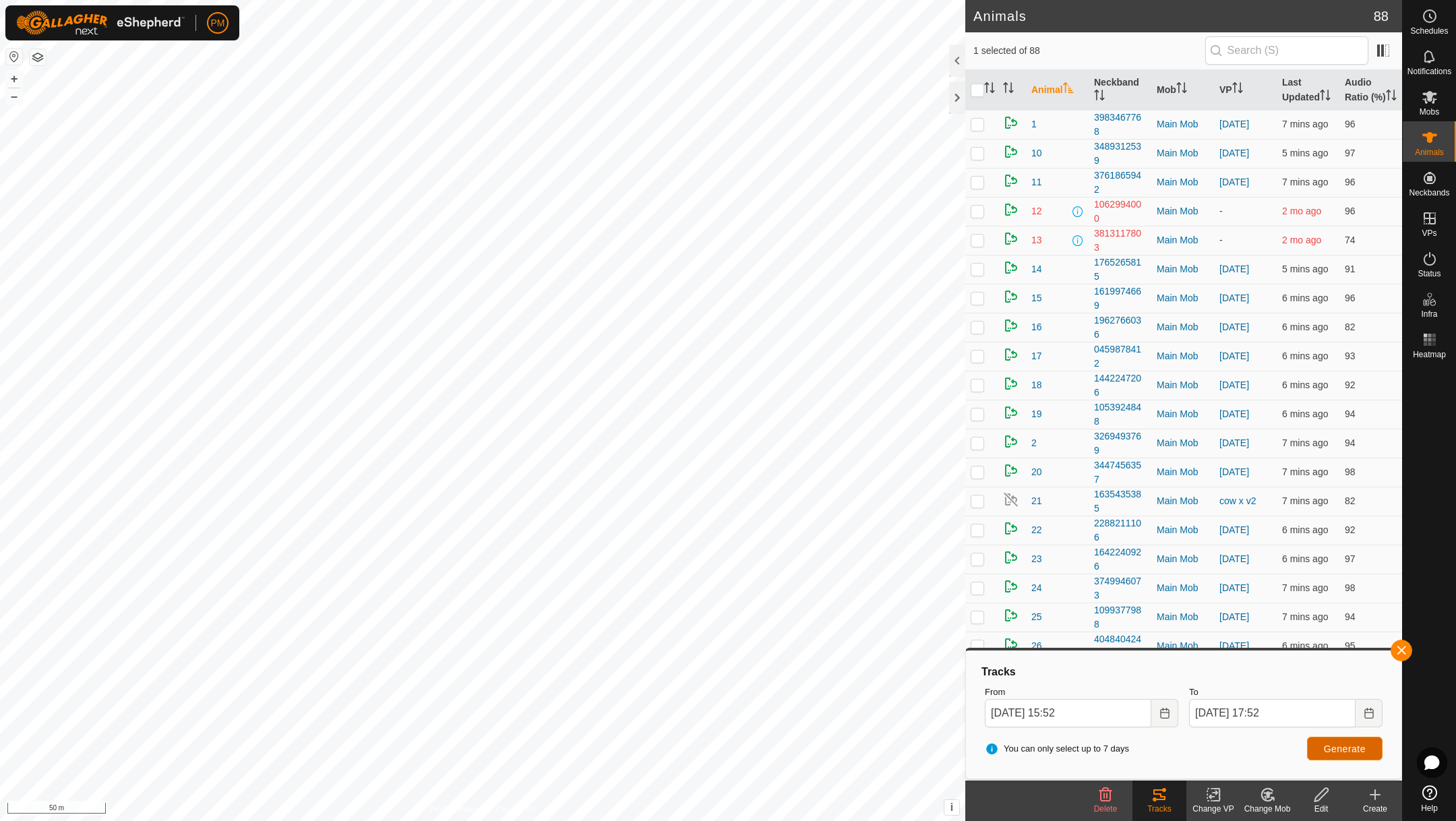
click at [1330, 754] on button "Generate" at bounding box center [1345, 748] width 75 height 23
click at [1397, 644] on button "button" at bounding box center [1401, 650] width 21 height 21
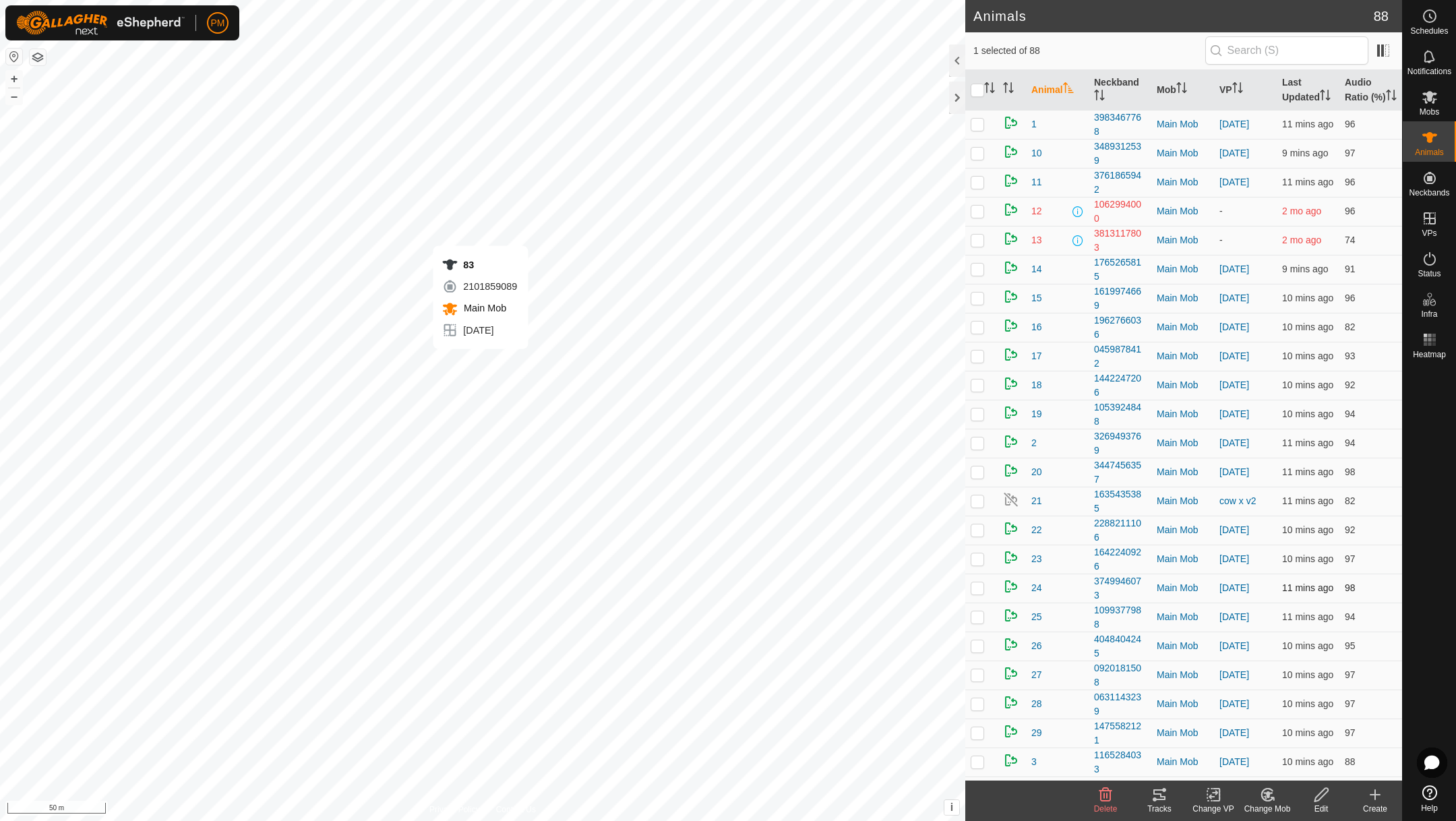
checkbox input "false"
checkbox input "true"
click at [1154, 792] on icon at bounding box center [1159, 795] width 12 height 11
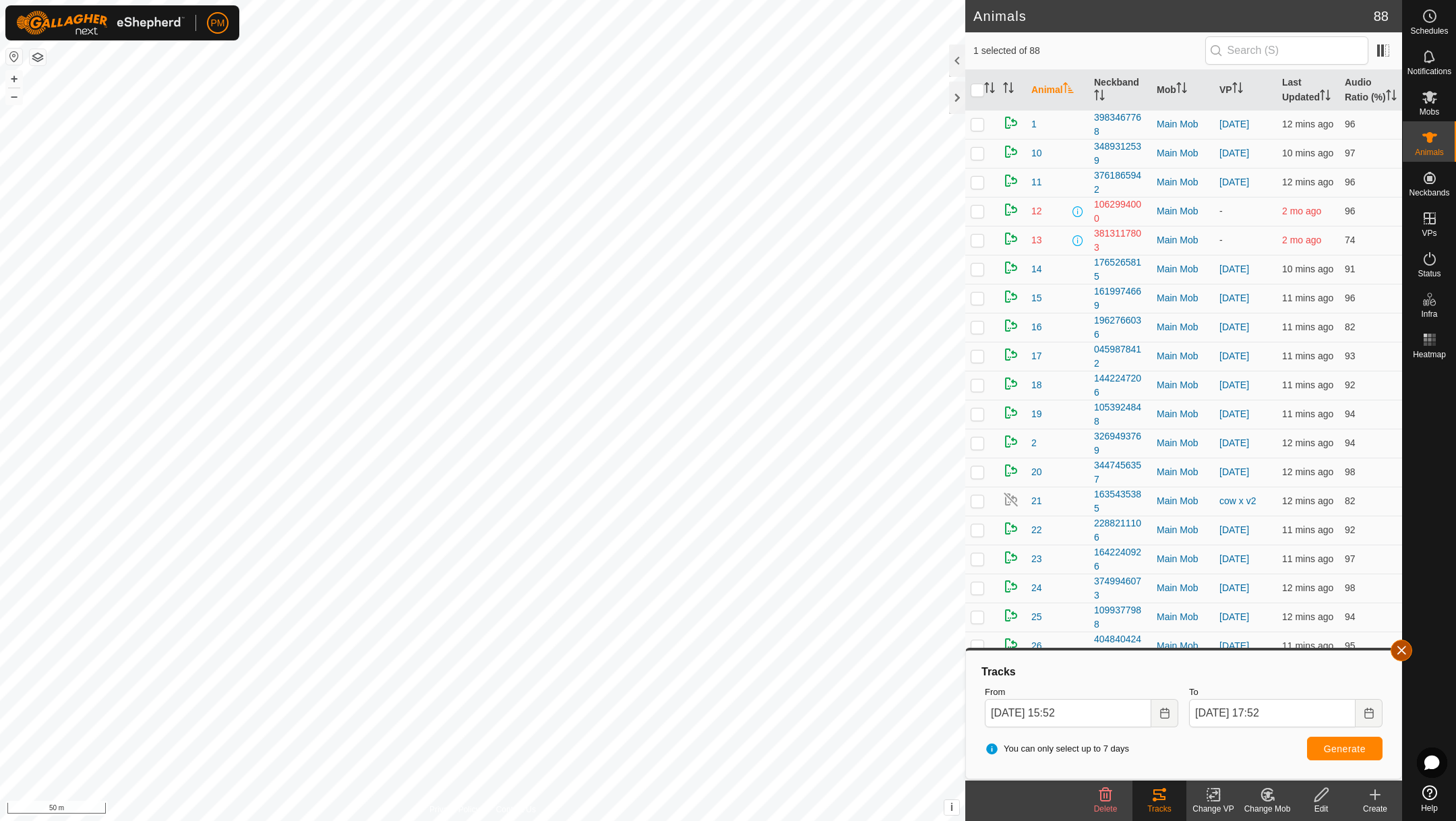
click at [1402, 646] on button "button" at bounding box center [1401, 650] width 21 height 21
